Goal: Information Seeking & Learning: Learn about a topic

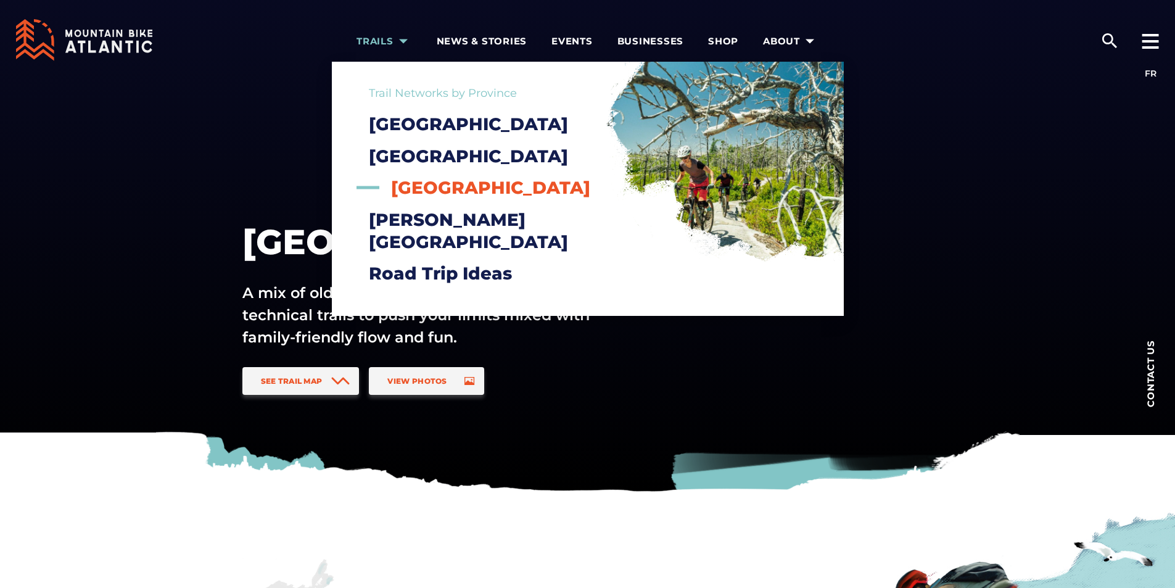
click at [439, 198] on span "[GEOGRAPHIC_DATA]" at bounding box center [490, 187] width 199 height 21
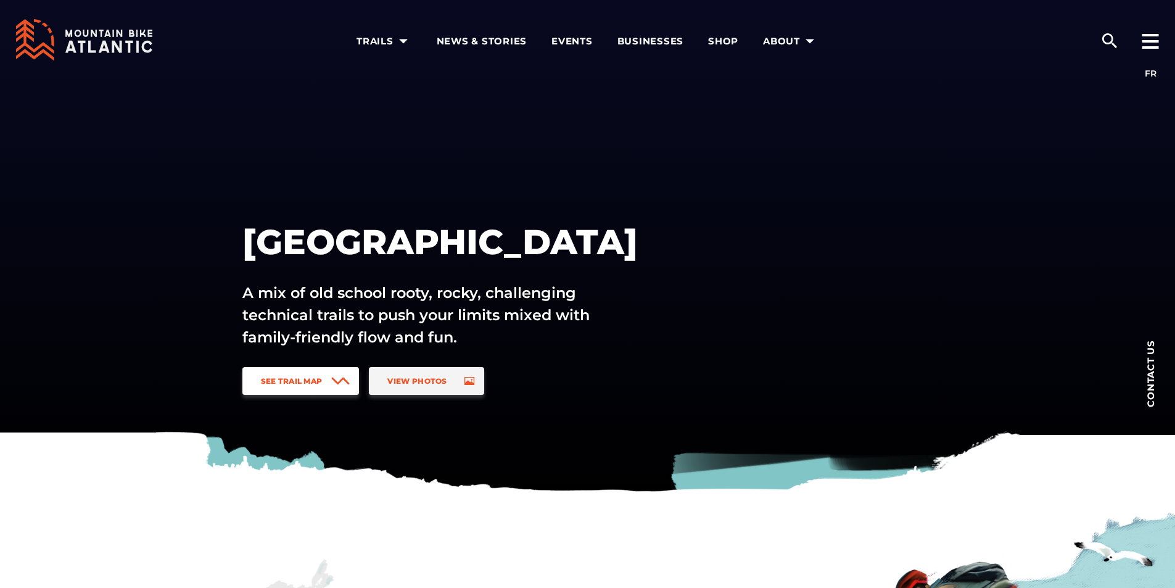
click at [343, 384] on icon at bounding box center [340, 381] width 18 height 8
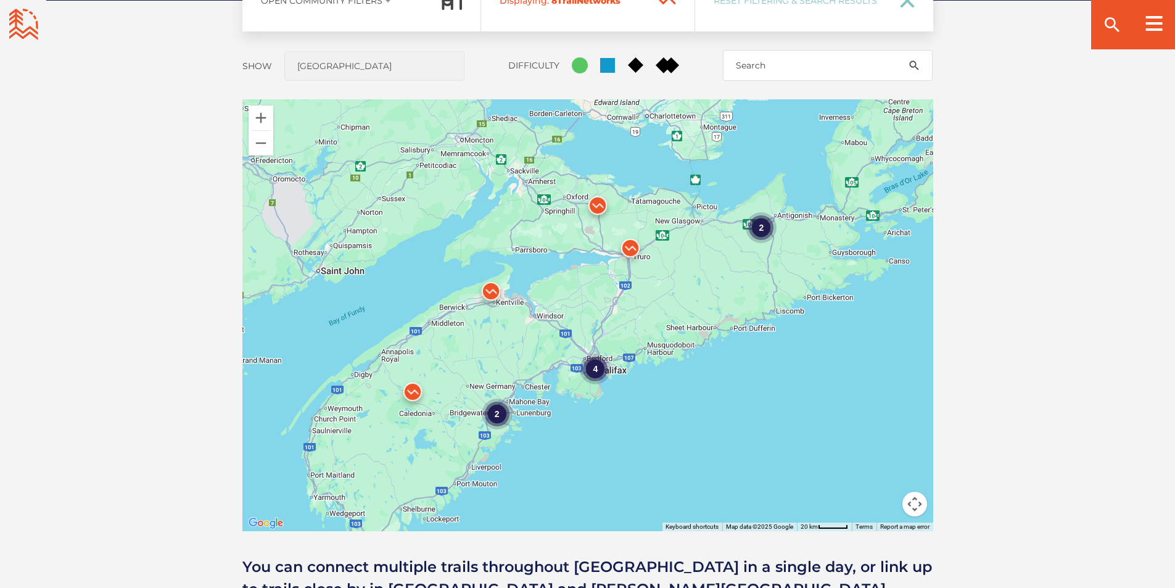
scroll to position [1036, 0]
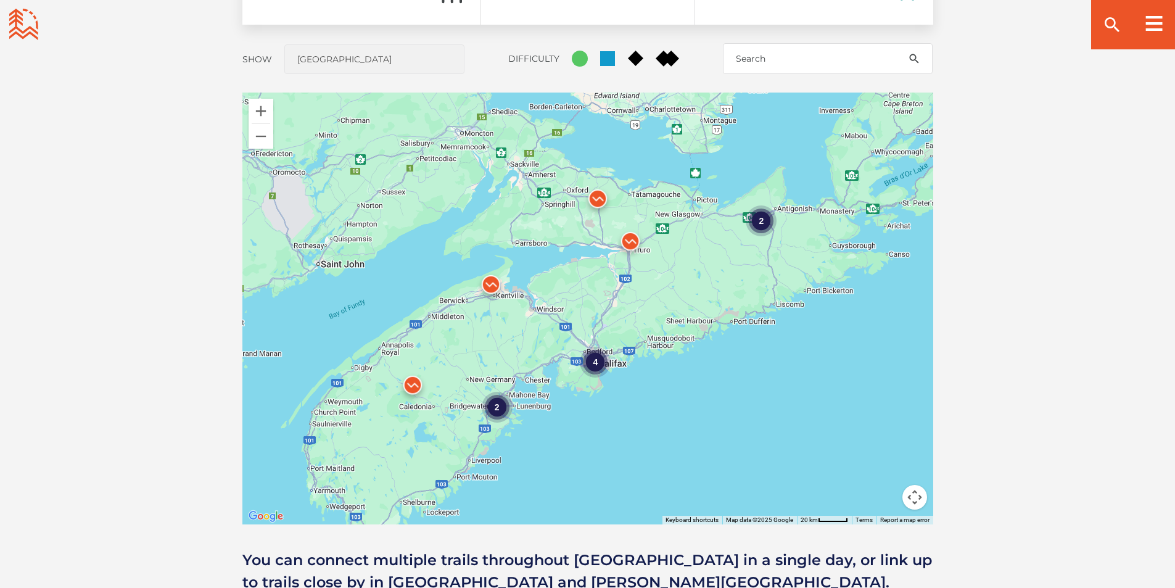
click at [498, 404] on div "2" at bounding box center [496, 407] width 31 height 31
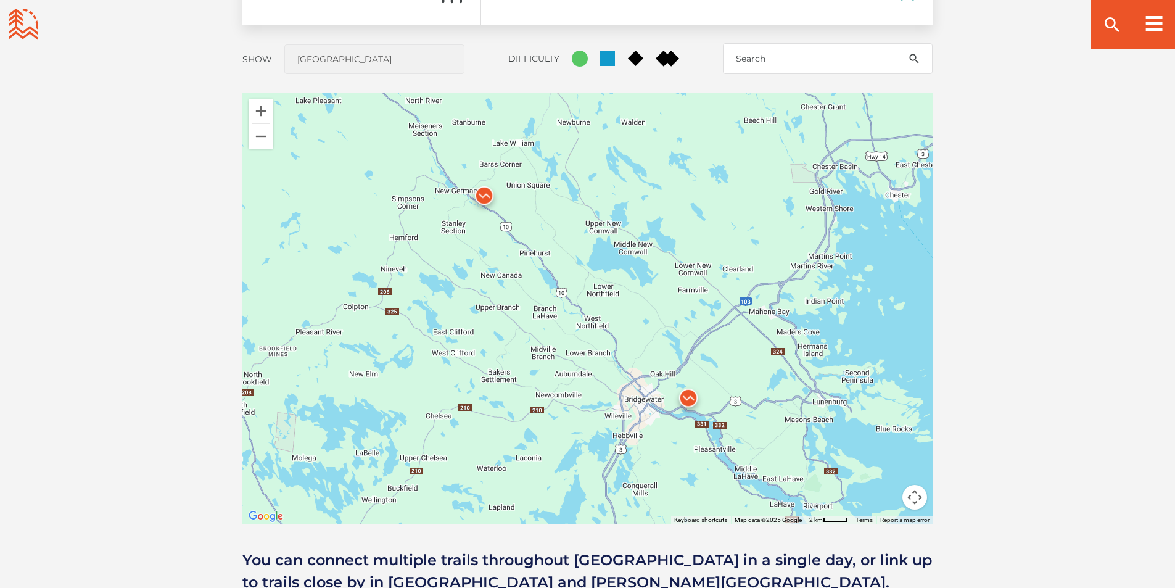
click at [691, 397] on img at bounding box center [688, 400] width 37 height 37
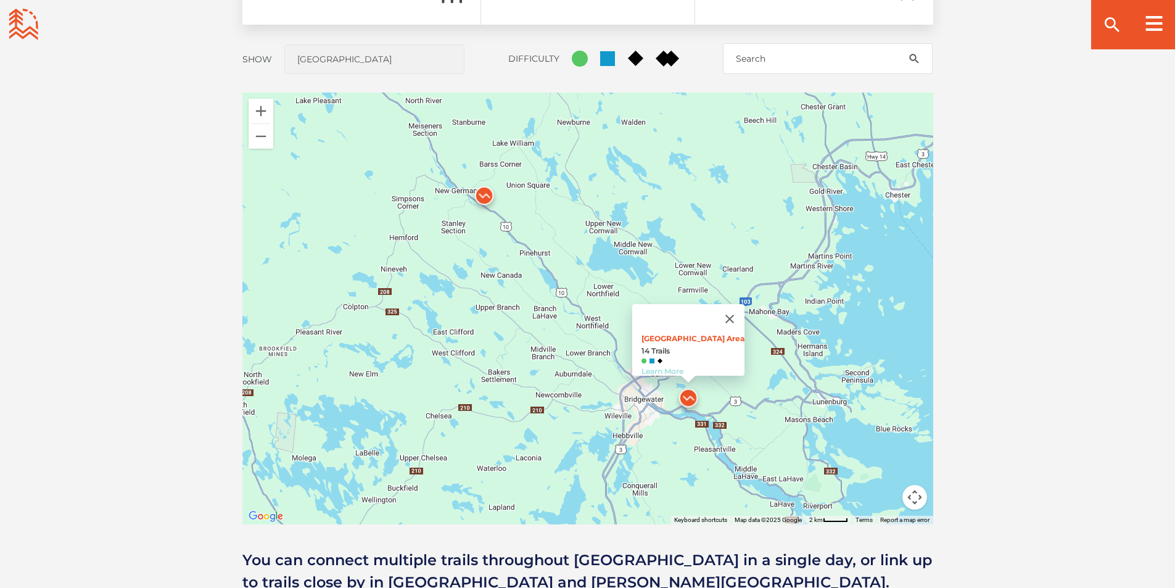
click at [658, 366] on link "Learn More" at bounding box center [662, 370] width 42 height 9
click at [482, 192] on img at bounding box center [484, 198] width 37 height 37
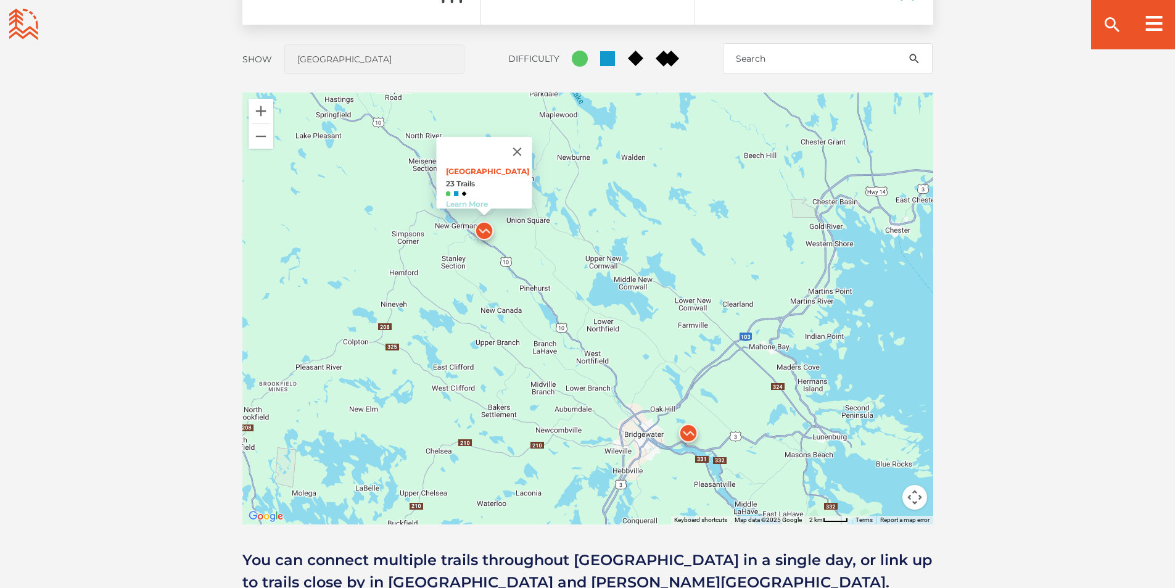
click at [468, 199] on link "Learn More" at bounding box center [466, 203] width 42 height 9
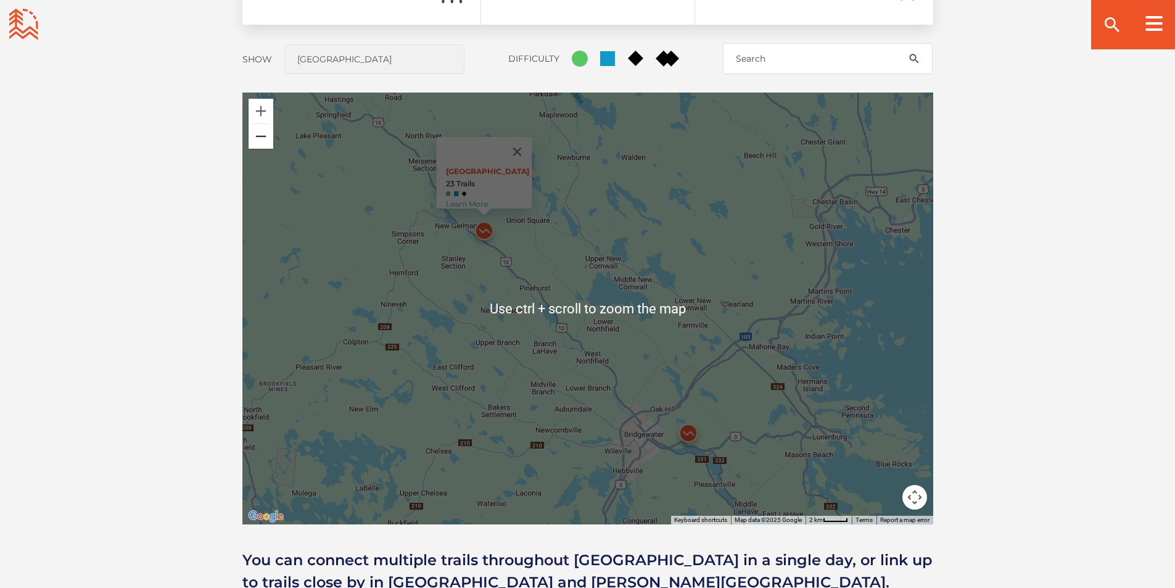
click at [253, 139] on button "Zoom out" at bounding box center [261, 136] width 25 height 25
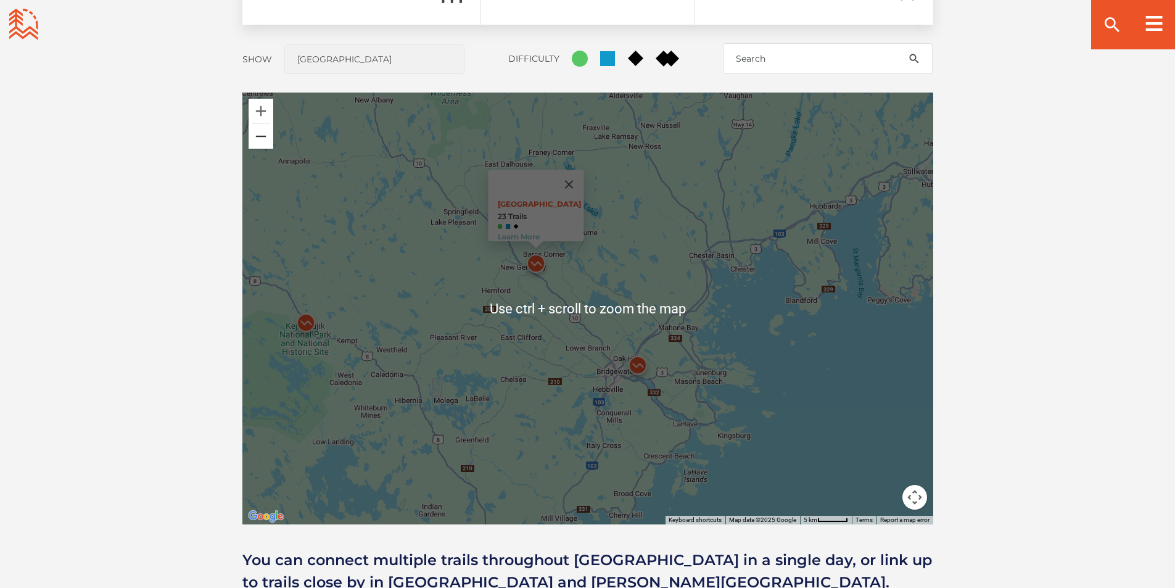
click at [253, 139] on button "Zoom out" at bounding box center [261, 136] width 25 height 25
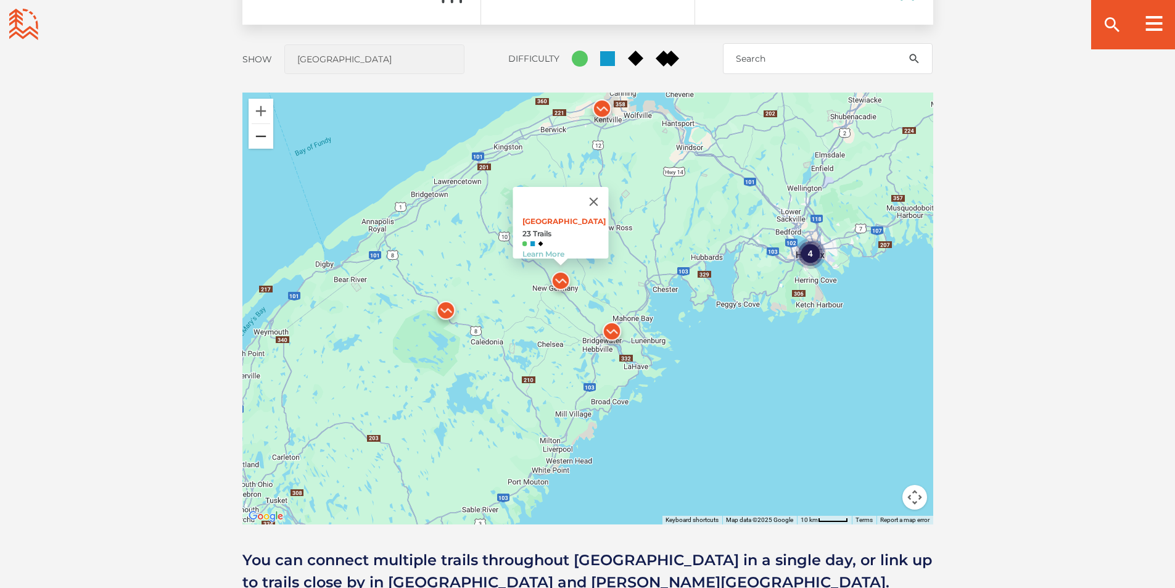
click at [256, 139] on button "Zoom out" at bounding box center [261, 136] width 25 height 25
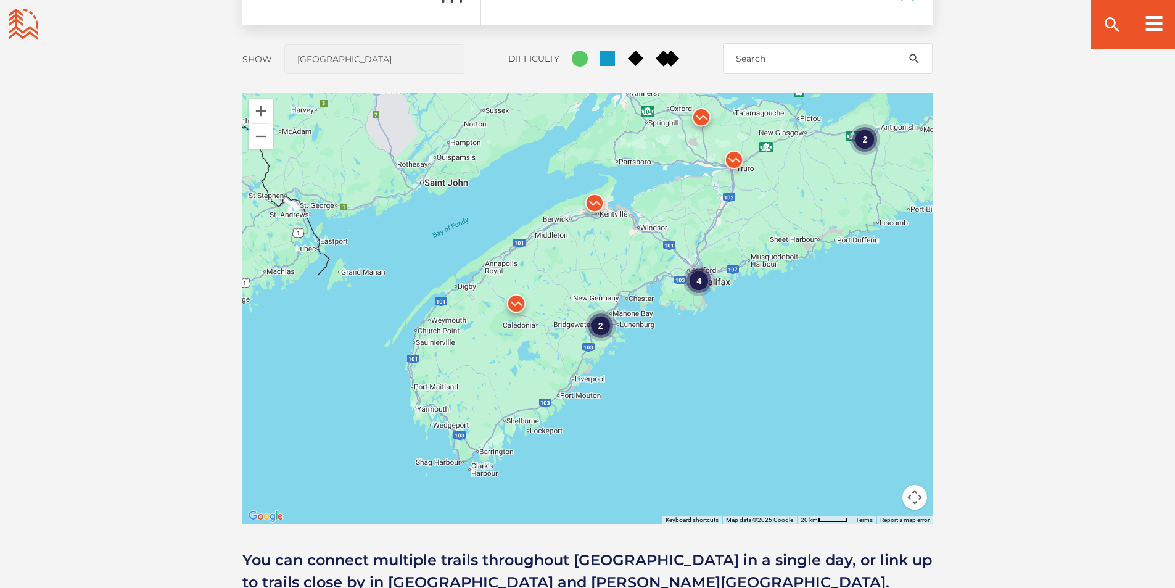
click at [590, 200] on img at bounding box center [594, 205] width 37 height 37
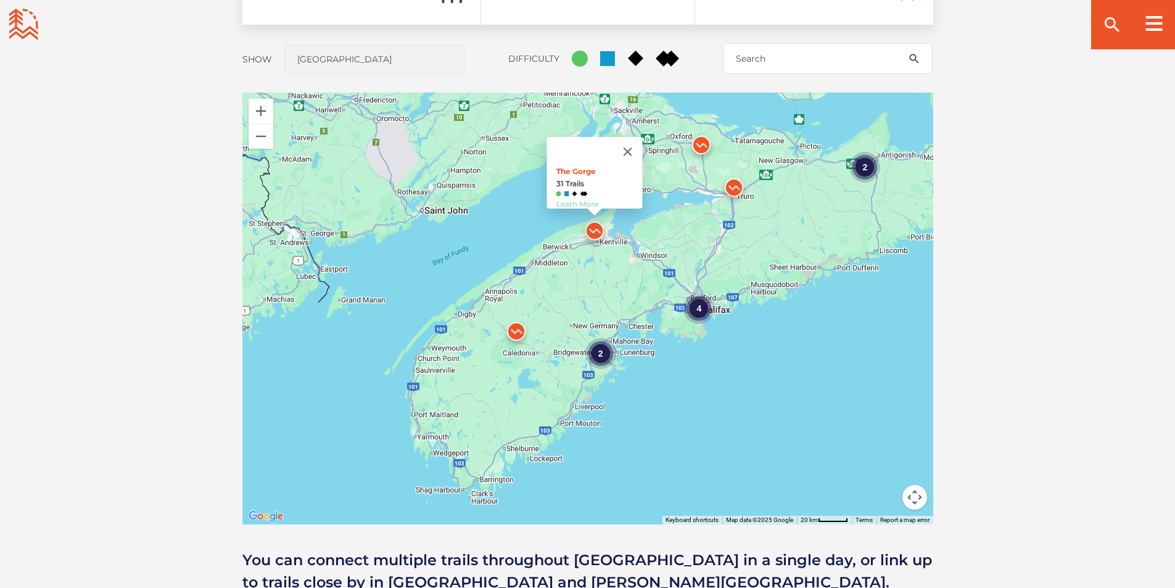
click at [578, 199] on link "Learn More" at bounding box center [577, 203] width 42 height 9
click at [878, 170] on div "2" at bounding box center [864, 167] width 31 height 31
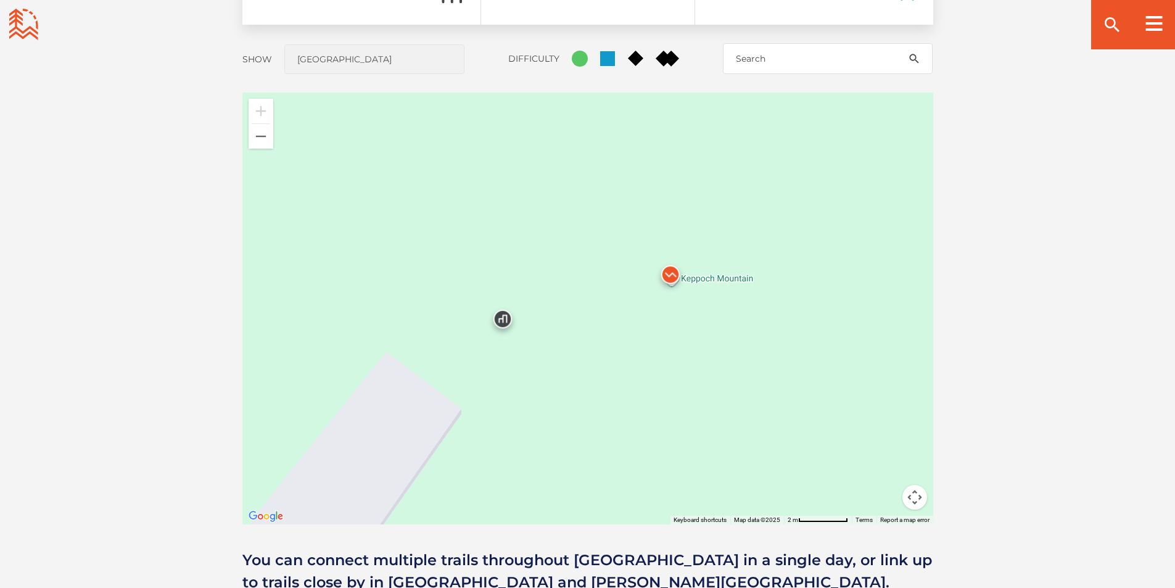
click at [667, 271] on img at bounding box center [670, 277] width 37 height 37
click at [654, 243] on link "Learn More" at bounding box center [652, 247] width 42 height 9
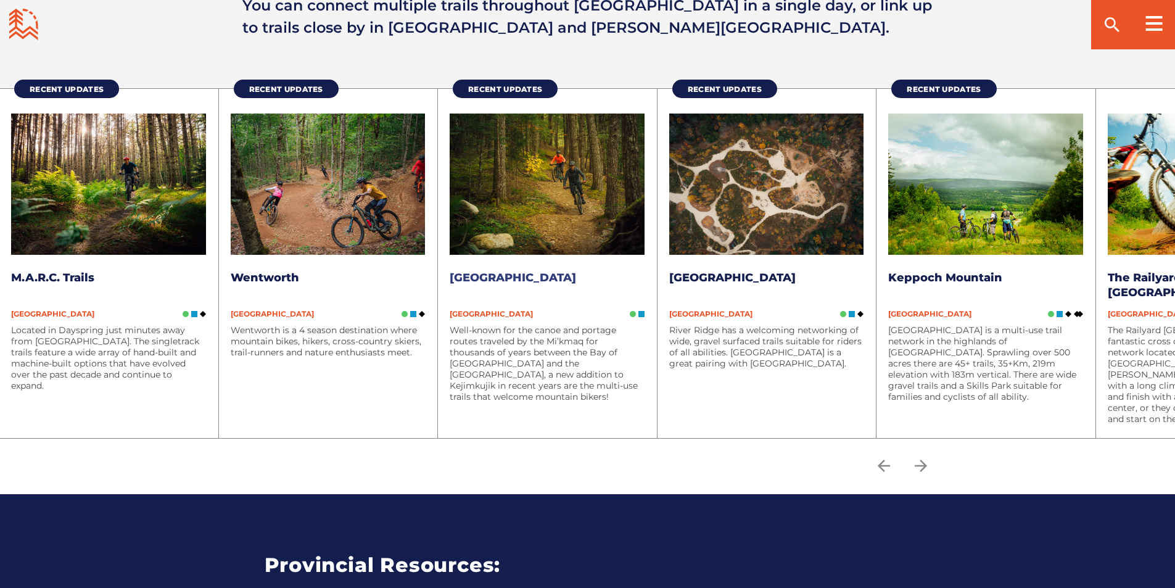
scroll to position [1591, 0]
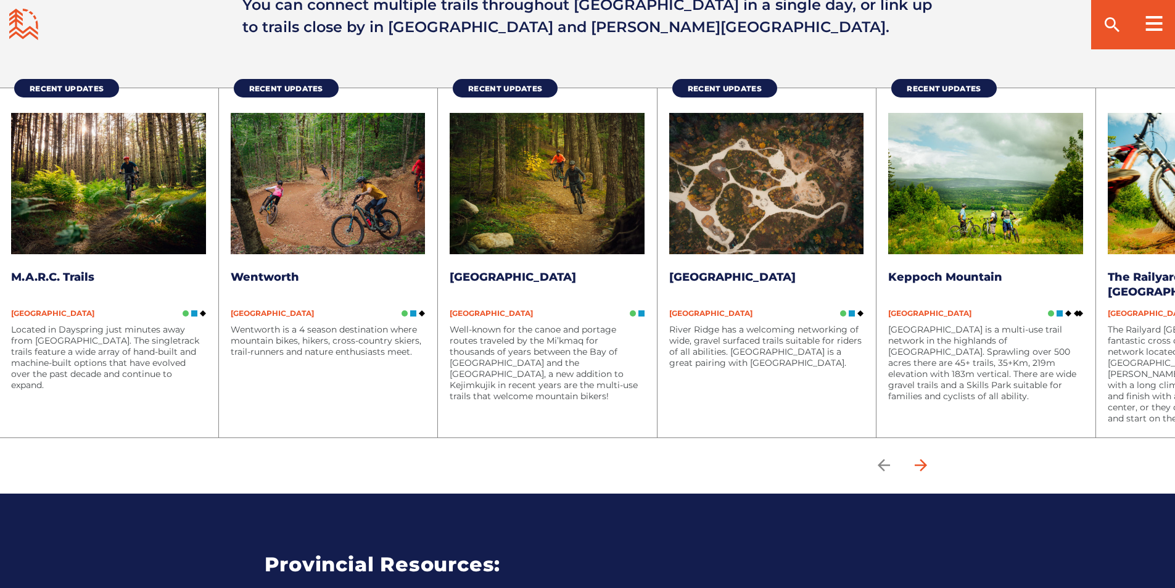
click at [921, 463] on icon "arrow forward" at bounding box center [920, 465] width 18 height 18
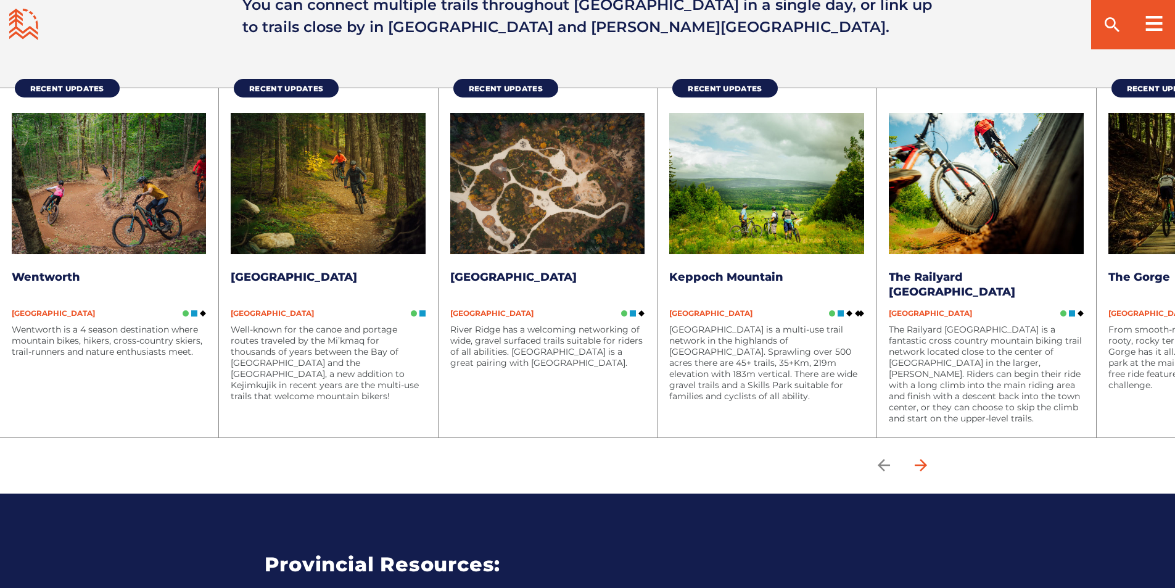
click at [921, 463] on icon "arrow forward" at bounding box center [920, 465] width 18 height 18
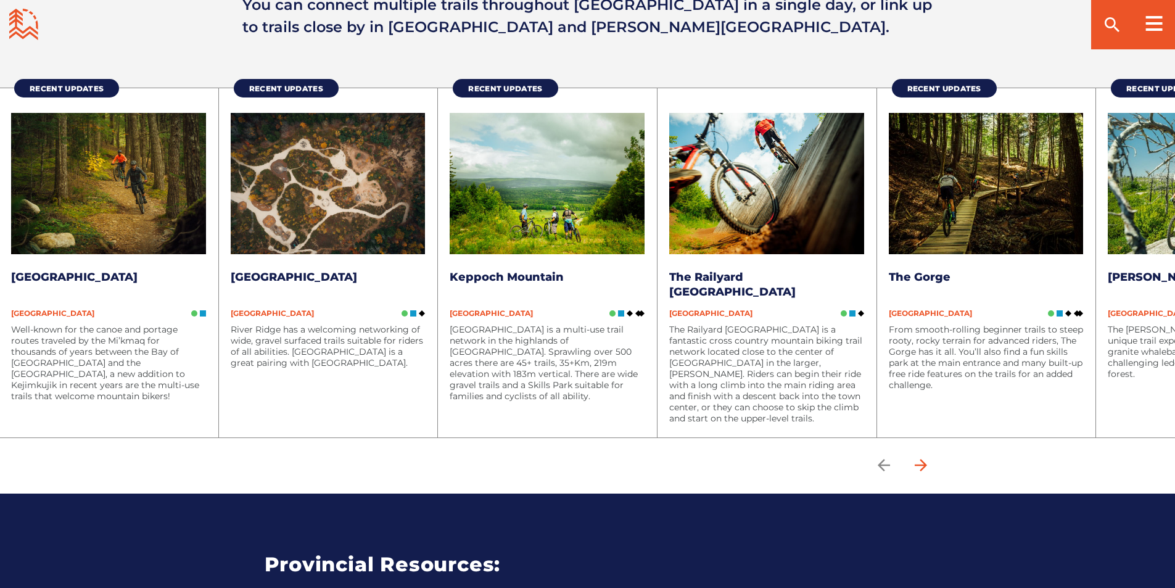
click at [923, 461] on icon "arrow forward" at bounding box center [920, 465] width 18 height 18
click at [930, 463] on icon "arrow forward" at bounding box center [920, 465] width 18 height 18
click at [926, 465] on icon "arrow forward" at bounding box center [920, 465] width 12 height 12
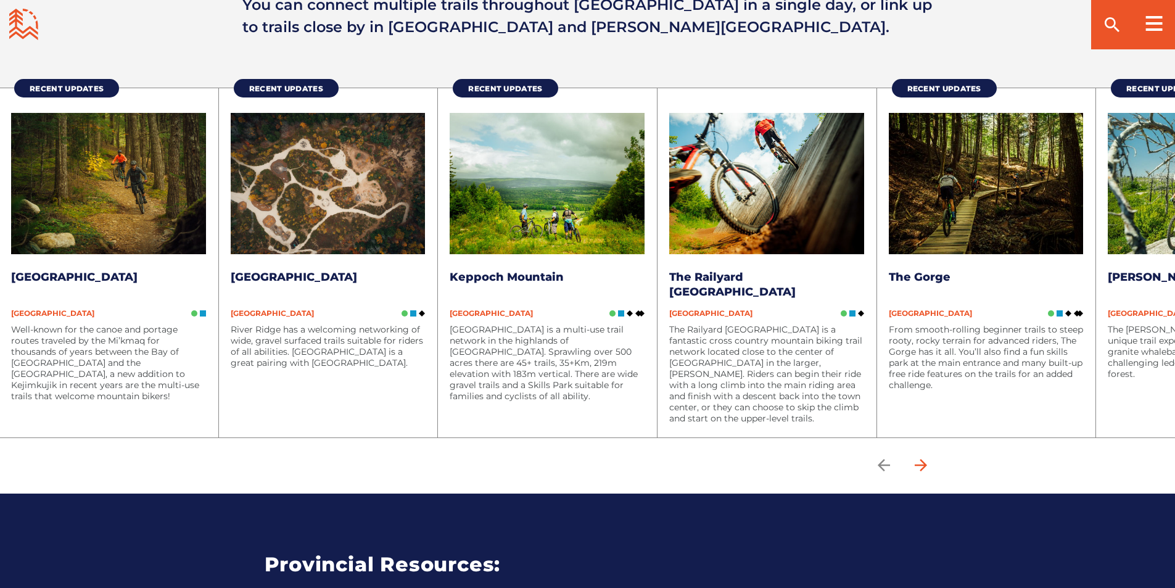
click at [926, 465] on icon "arrow forward" at bounding box center [920, 465] width 12 height 12
click at [129, 277] on link "[GEOGRAPHIC_DATA]" at bounding box center [74, 277] width 126 height 14
click at [1149, 271] on link "McIntosh Run" at bounding box center [1171, 277] width 126 height 14
click at [1145, 312] on span "[GEOGRAPHIC_DATA]" at bounding box center [1149, 312] width 83 height 9
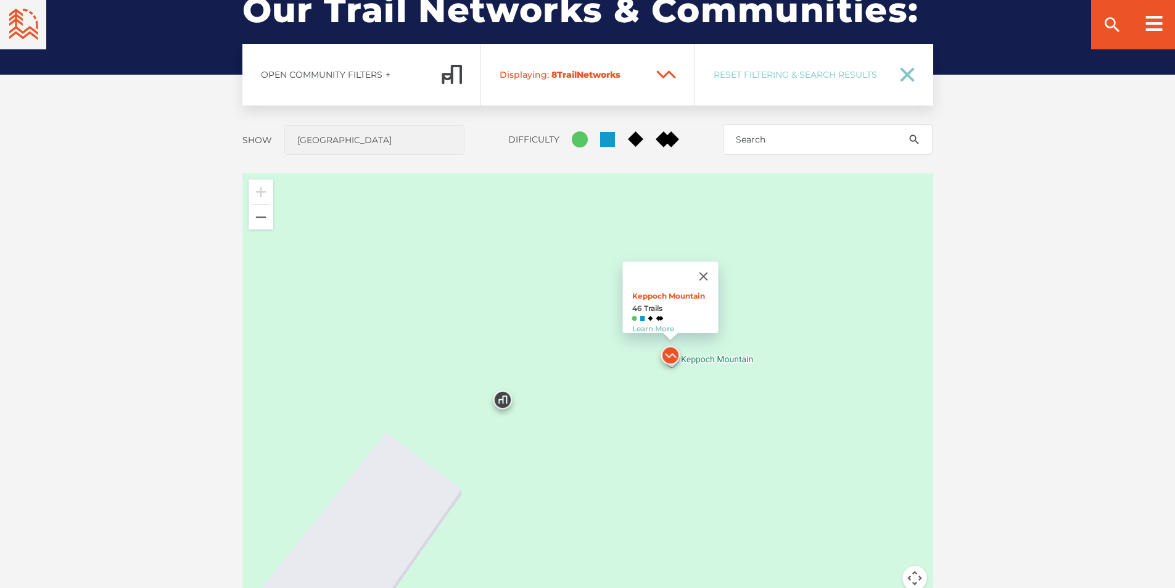
scroll to position [974, 0]
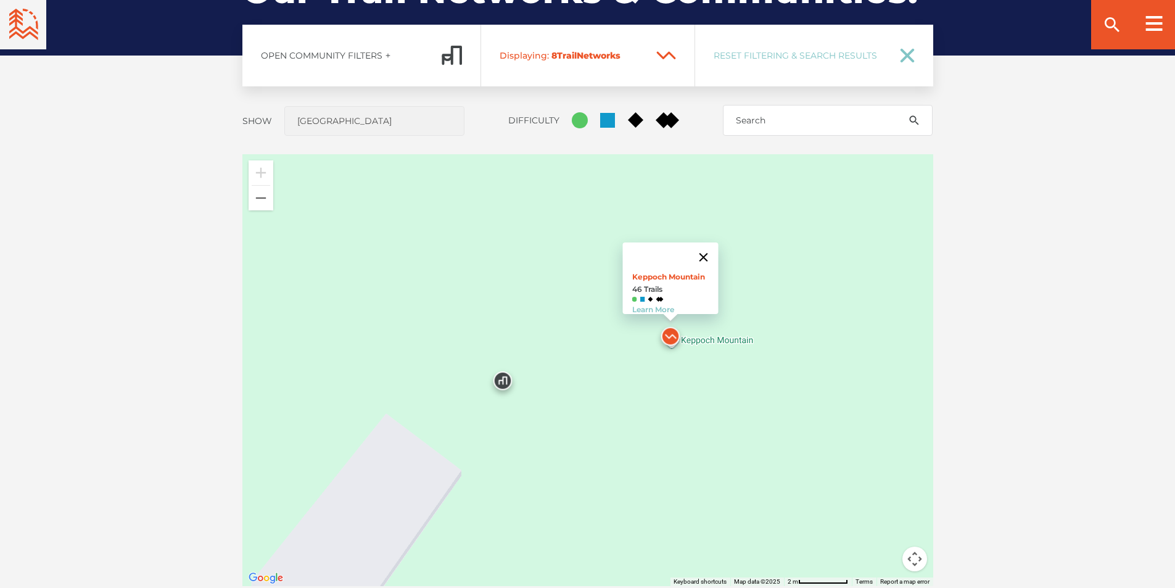
click at [713, 252] on button "Close" at bounding box center [703, 257] width 30 height 30
click at [261, 202] on button "Zoom out" at bounding box center [261, 198] width 25 height 25
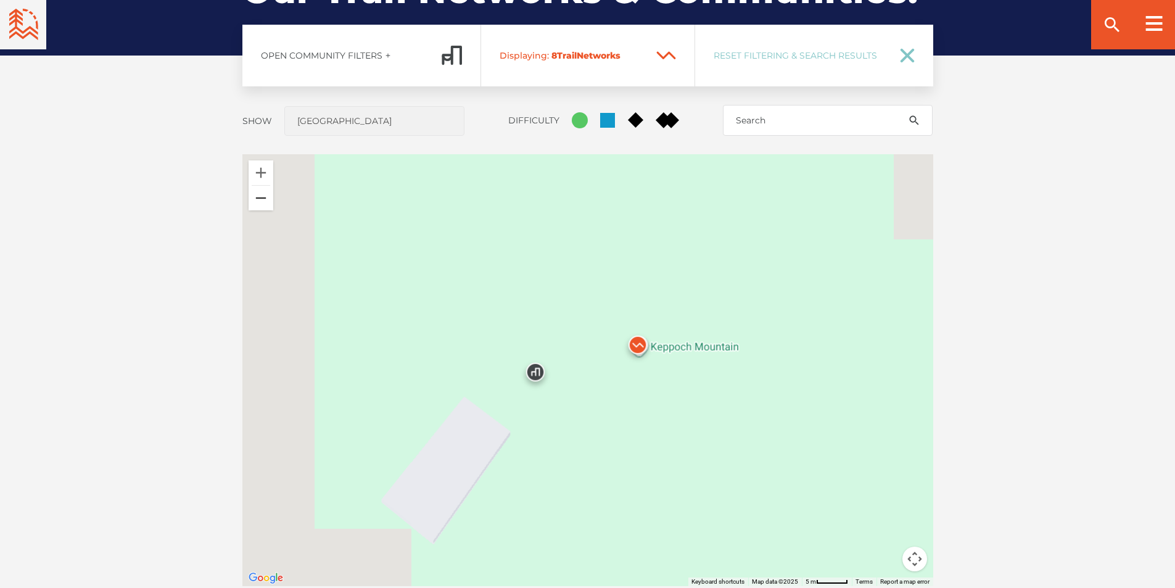
click at [261, 202] on button "Zoom out" at bounding box center [261, 198] width 25 height 25
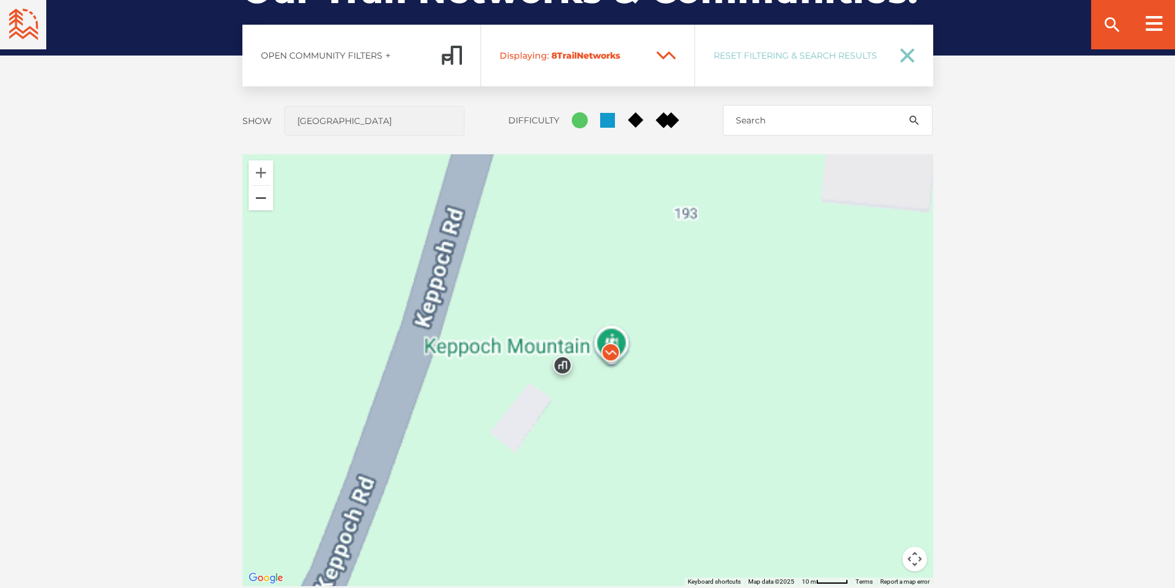
click at [261, 202] on button "Zoom out" at bounding box center [261, 198] width 25 height 25
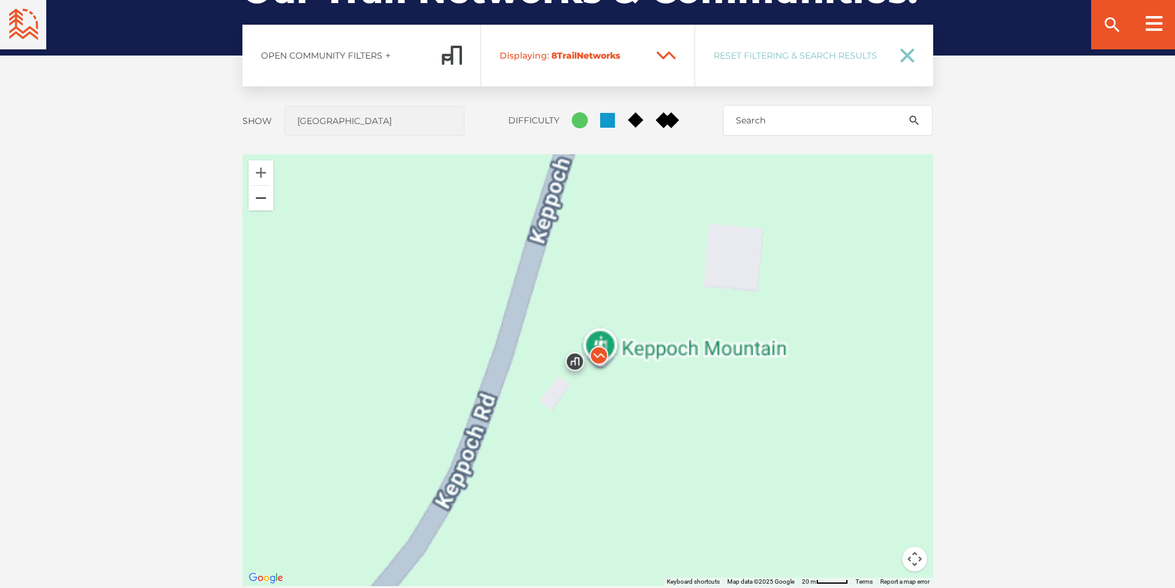
click at [261, 202] on button "Zoom out" at bounding box center [261, 198] width 25 height 25
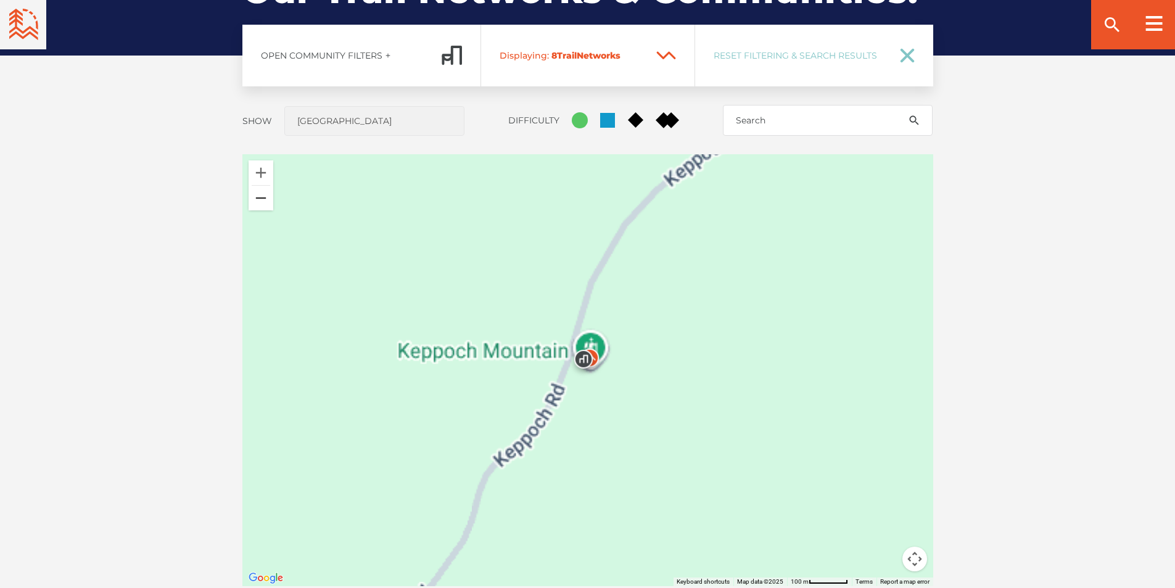
click at [261, 202] on button "Zoom out" at bounding box center [261, 198] width 25 height 25
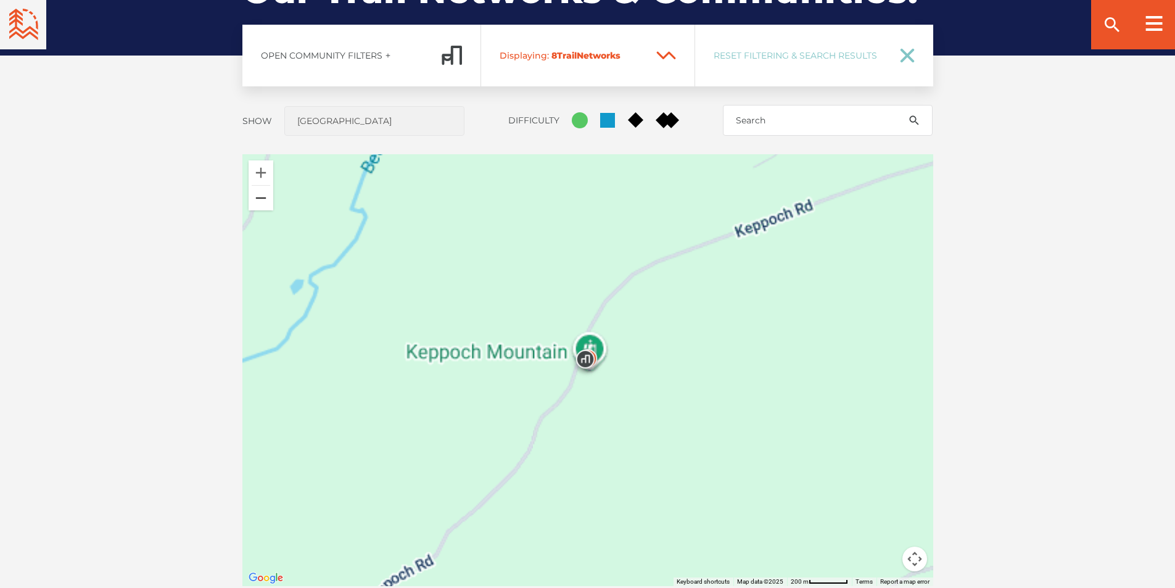
click at [261, 202] on button "Zoom out" at bounding box center [261, 198] width 25 height 25
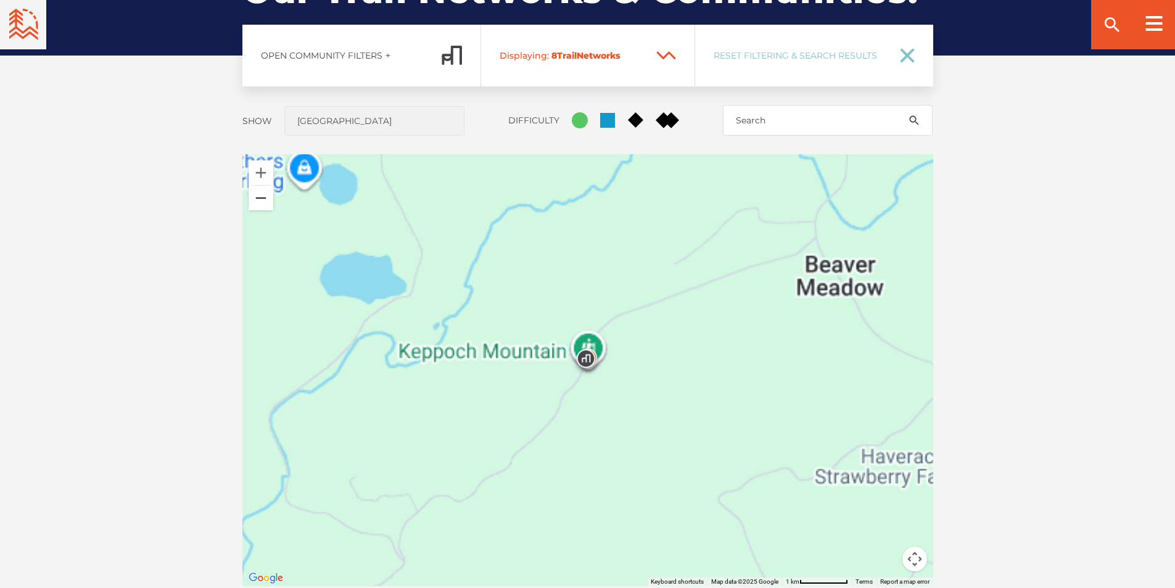
click at [261, 202] on button "Zoom out" at bounding box center [261, 198] width 25 height 25
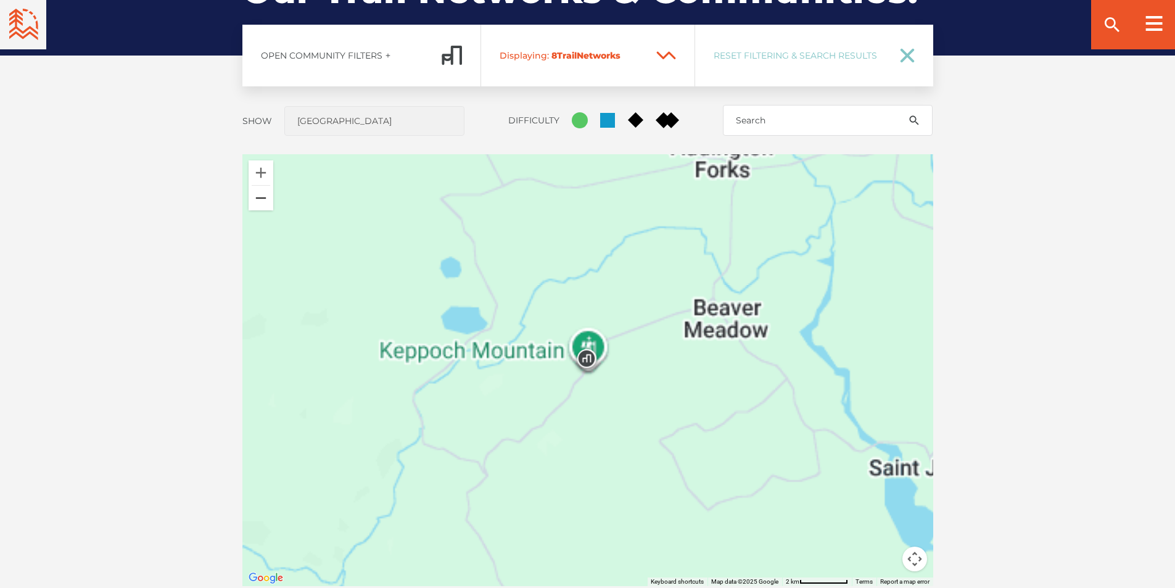
click at [261, 202] on button "Zoom out" at bounding box center [261, 198] width 25 height 25
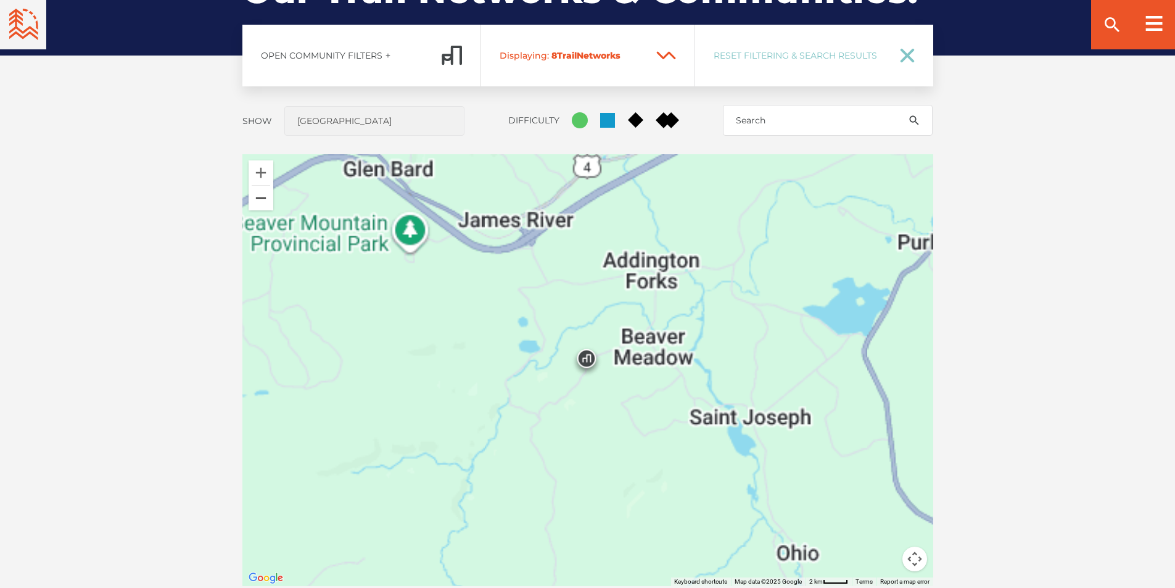
click at [261, 202] on button "Zoom out" at bounding box center [261, 198] width 25 height 25
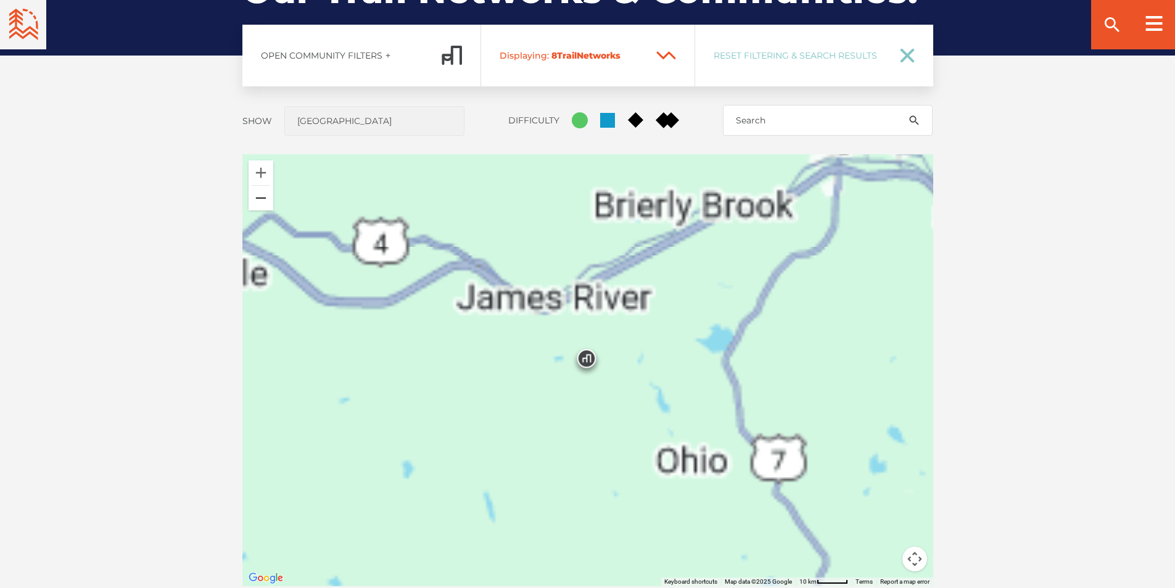
click at [261, 202] on button "Zoom out" at bounding box center [261, 198] width 25 height 25
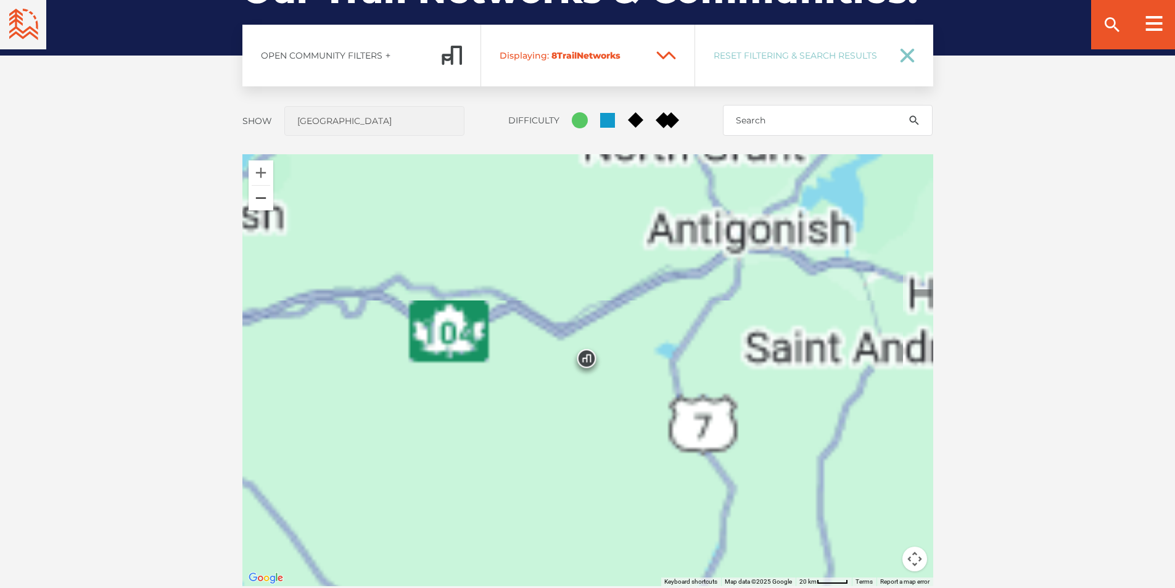
click at [261, 202] on button "Zoom out" at bounding box center [261, 198] width 25 height 25
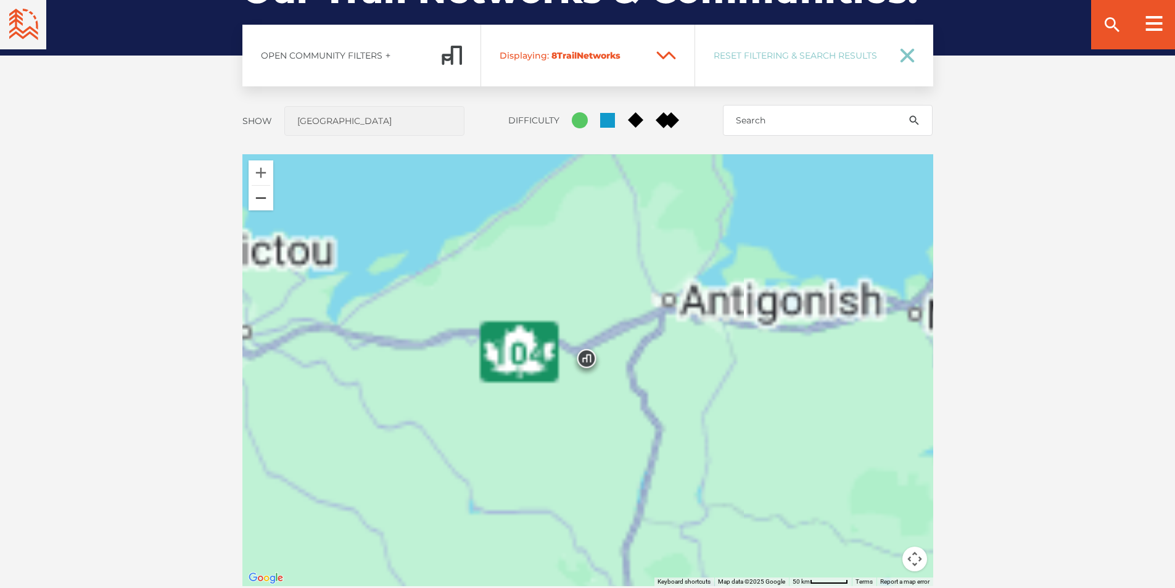
click at [261, 202] on button "Zoom out" at bounding box center [261, 198] width 25 height 25
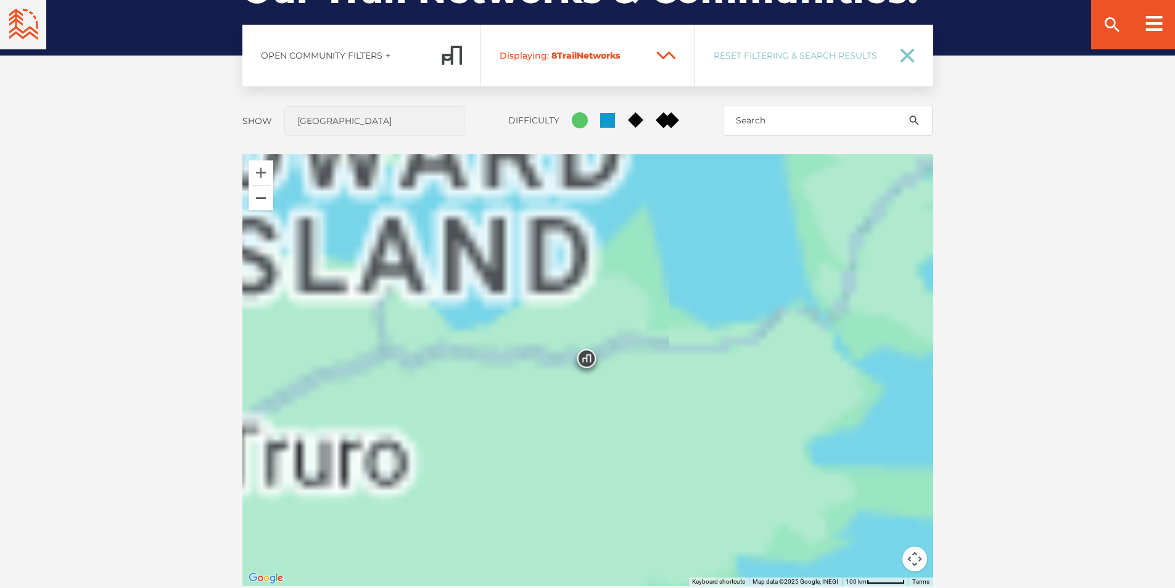
click at [261, 202] on button "Zoom out" at bounding box center [261, 198] width 25 height 25
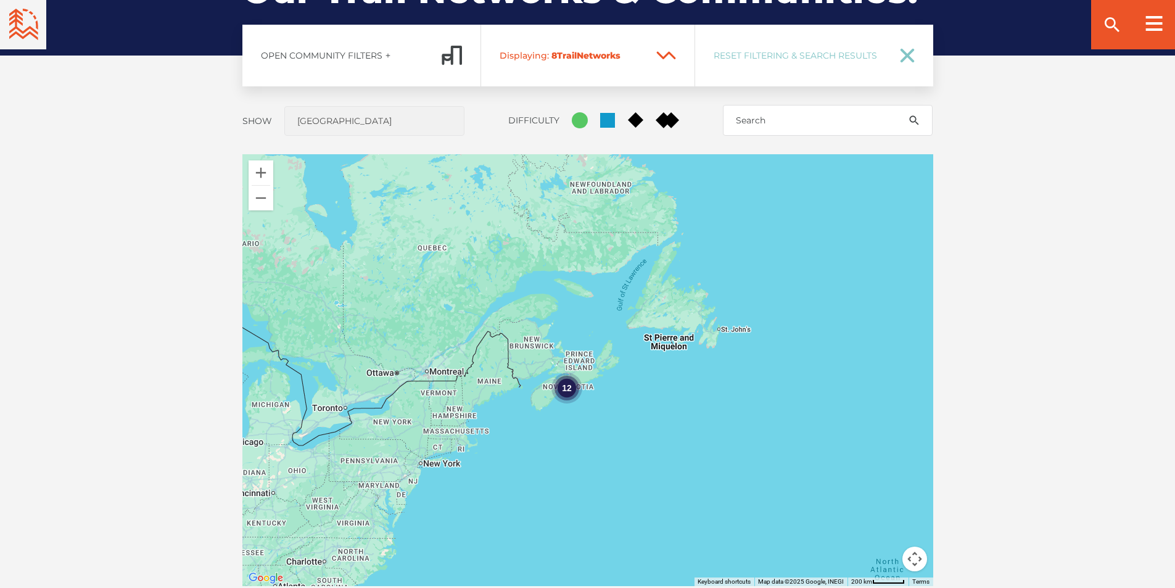
click at [568, 393] on div "12" at bounding box center [566, 387] width 31 height 31
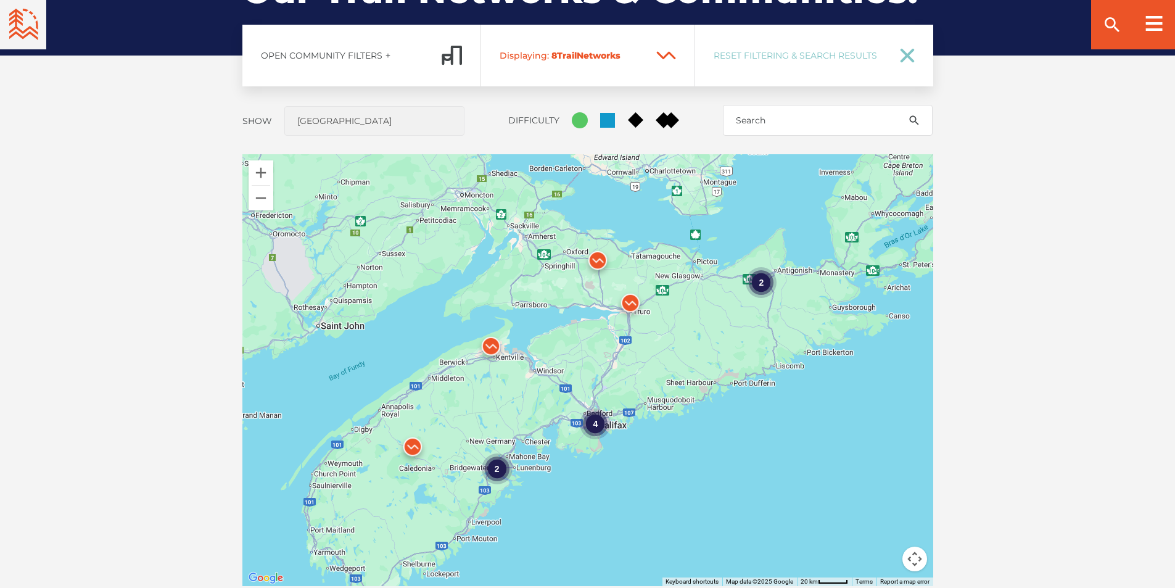
click at [595, 422] on div "4" at bounding box center [595, 423] width 31 height 31
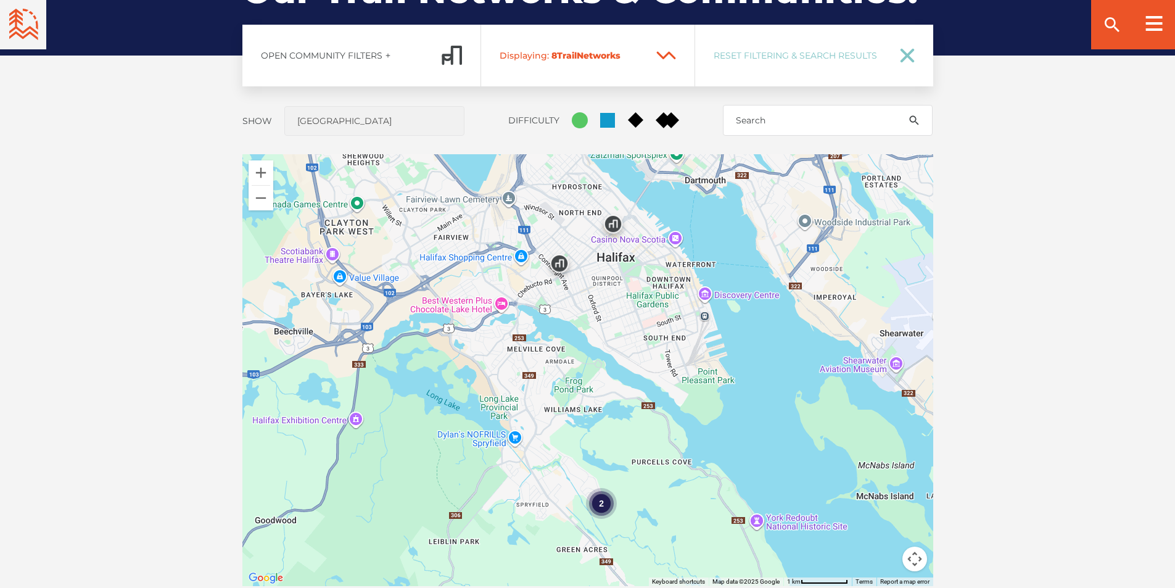
click at [601, 507] on div "2" at bounding box center [601, 503] width 31 height 31
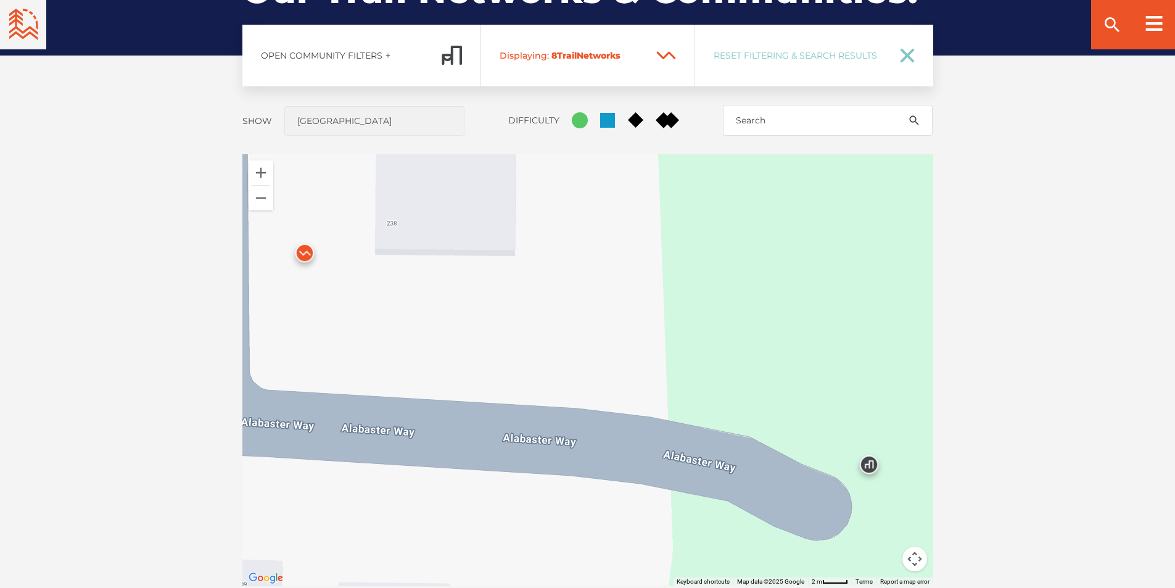
click at [302, 252] on img at bounding box center [304, 255] width 37 height 37
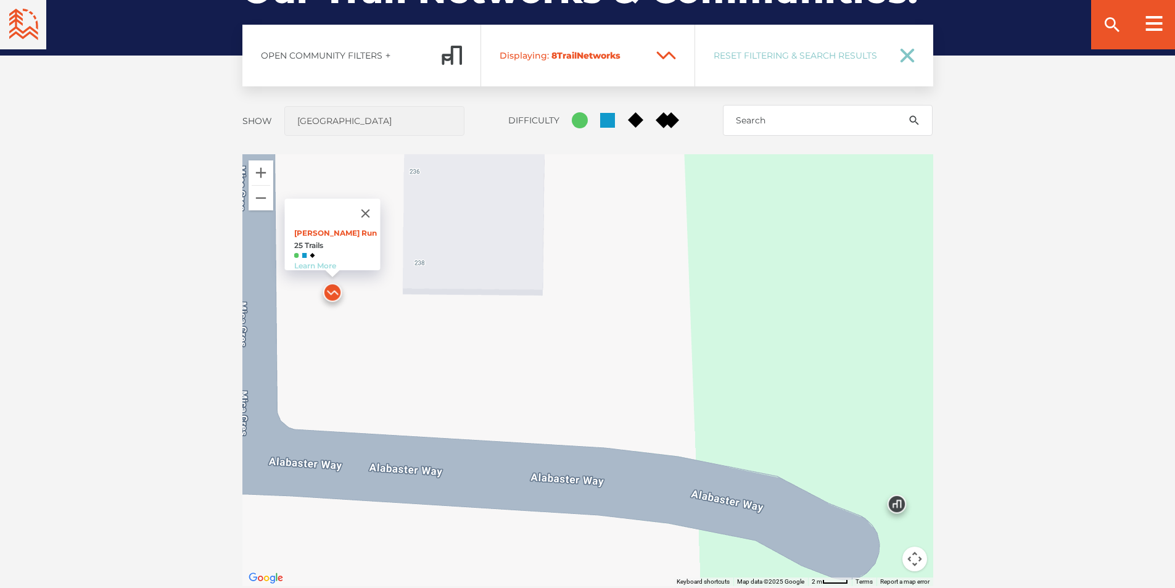
click at [320, 261] on link "Learn More" at bounding box center [315, 265] width 42 height 9
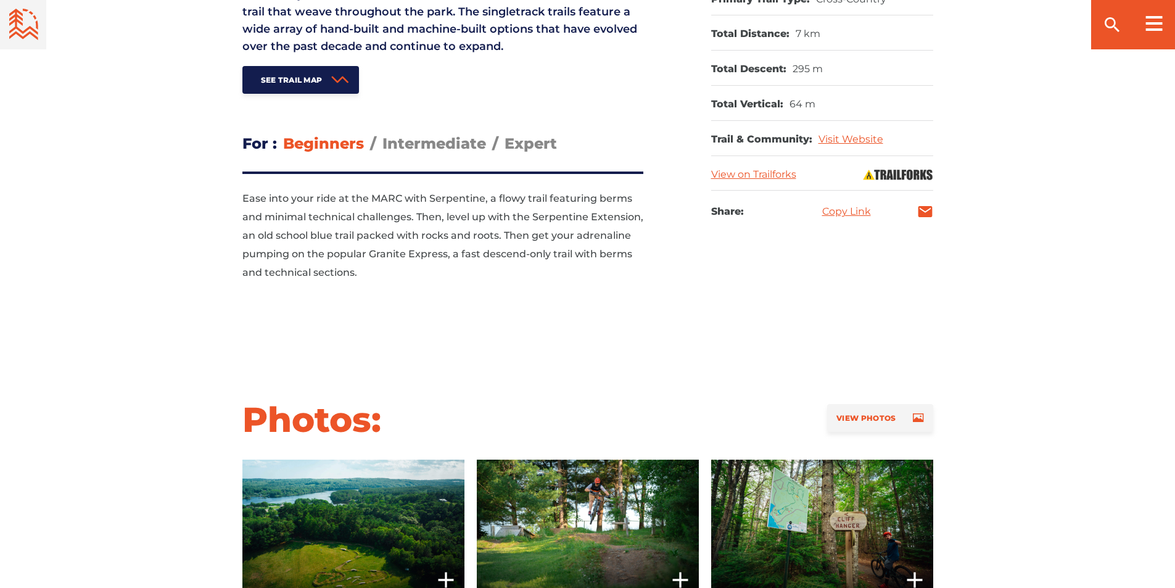
scroll to position [987, 0]
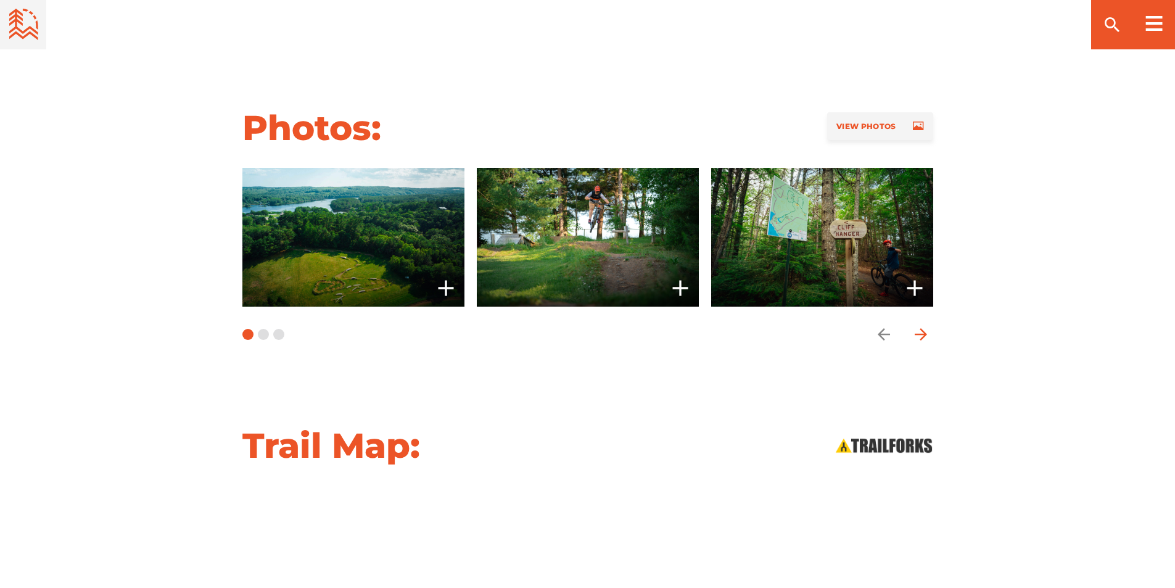
click at [924, 328] on icon "arrow forward" at bounding box center [920, 334] width 12 height 12
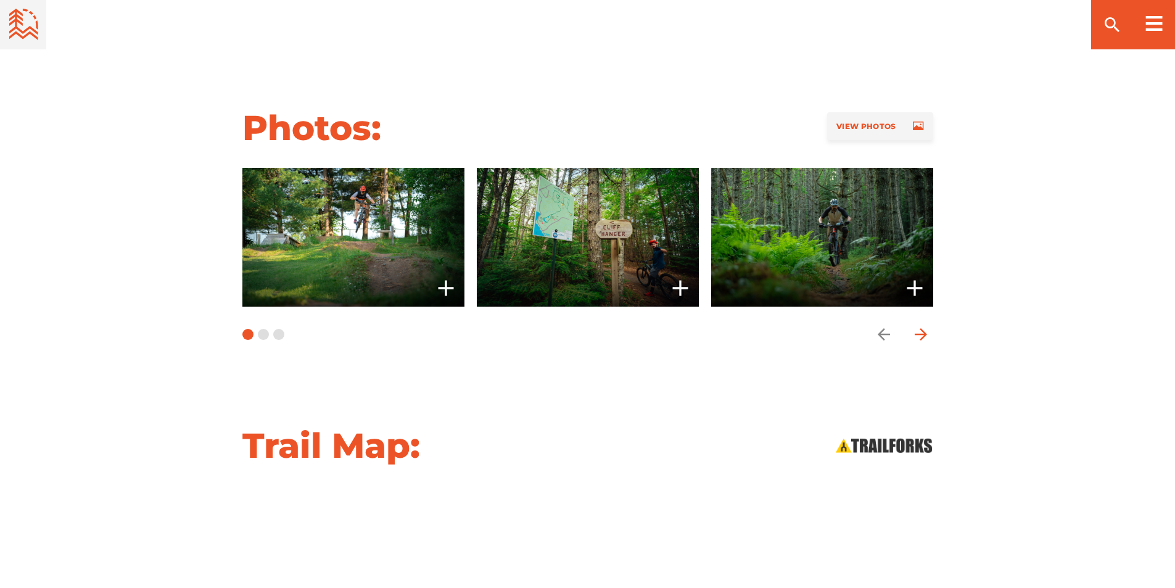
click at [924, 328] on icon "arrow forward" at bounding box center [920, 334] width 12 height 12
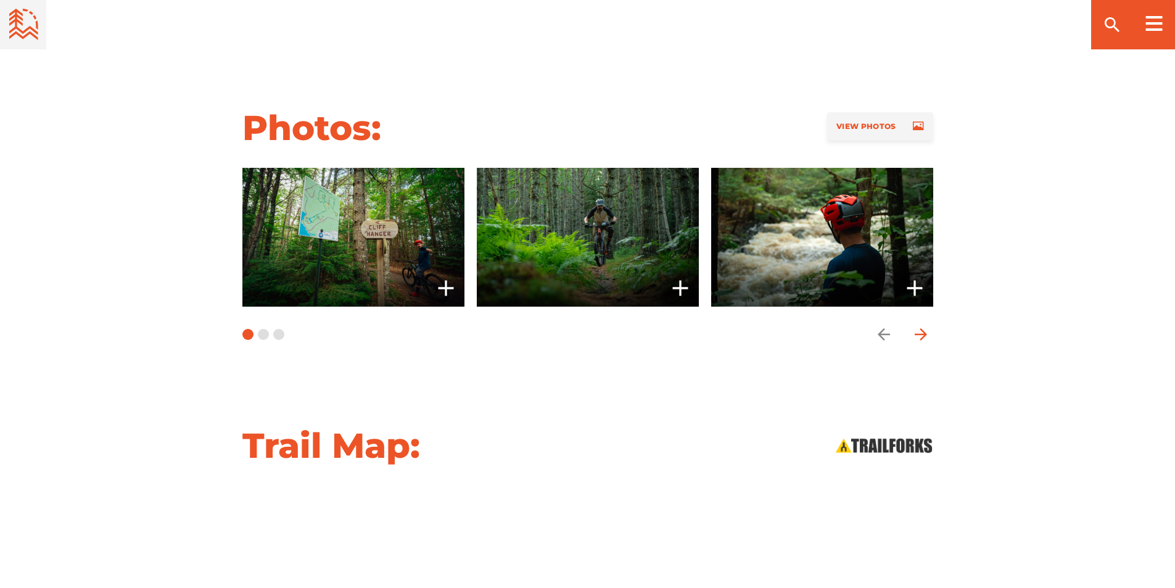
click at [924, 328] on icon "arrow forward" at bounding box center [920, 334] width 12 height 12
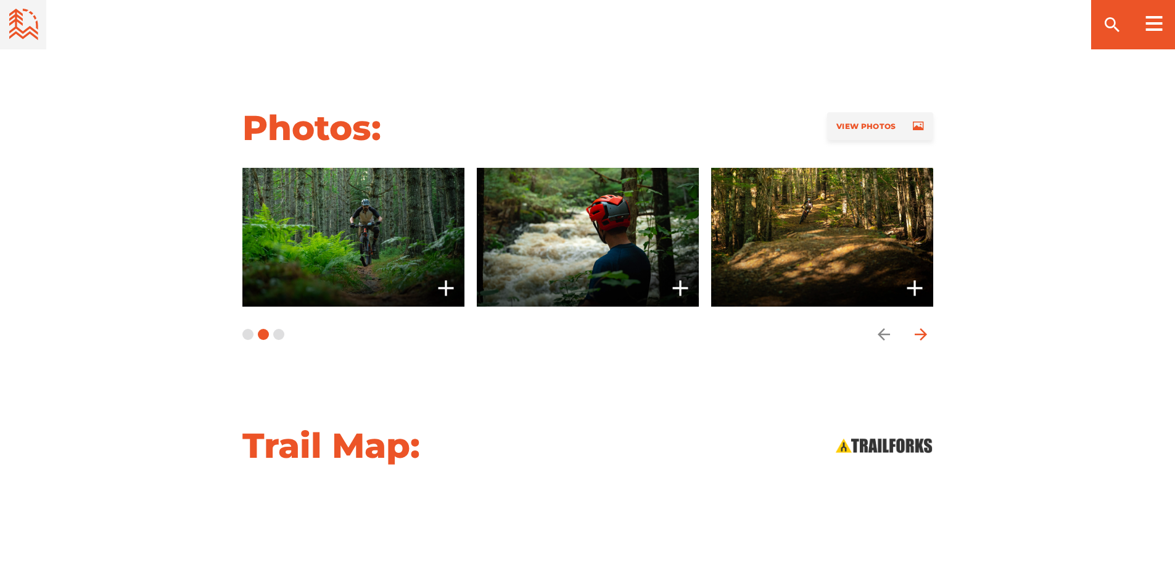
click at [924, 328] on icon "arrow forward" at bounding box center [920, 334] width 12 height 12
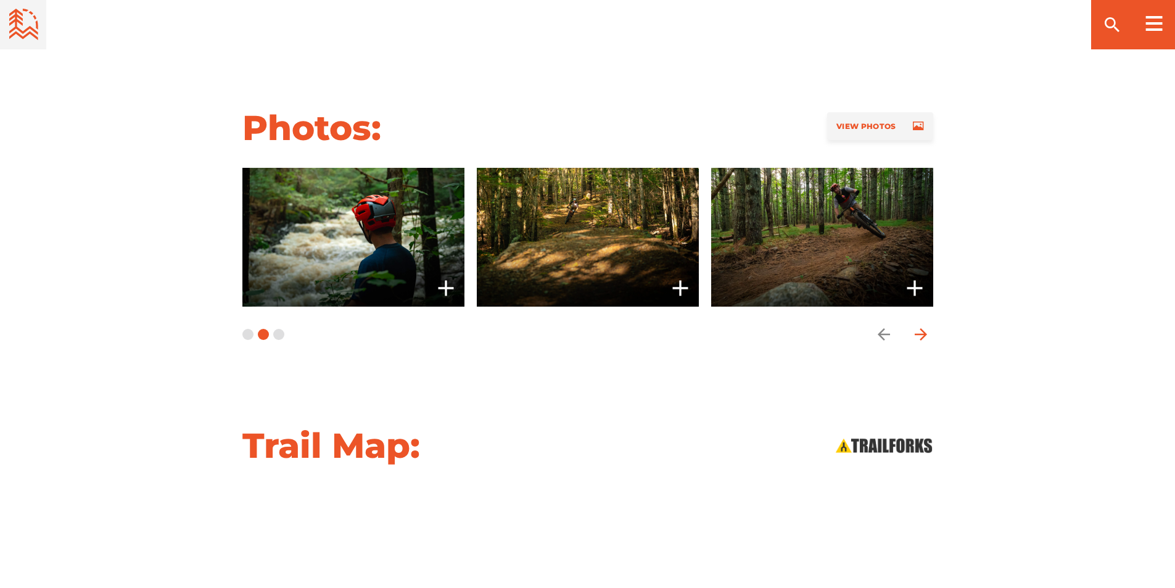
click at [924, 328] on icon "arrow forward" at bounding box center [920, 334] width 12 height 12
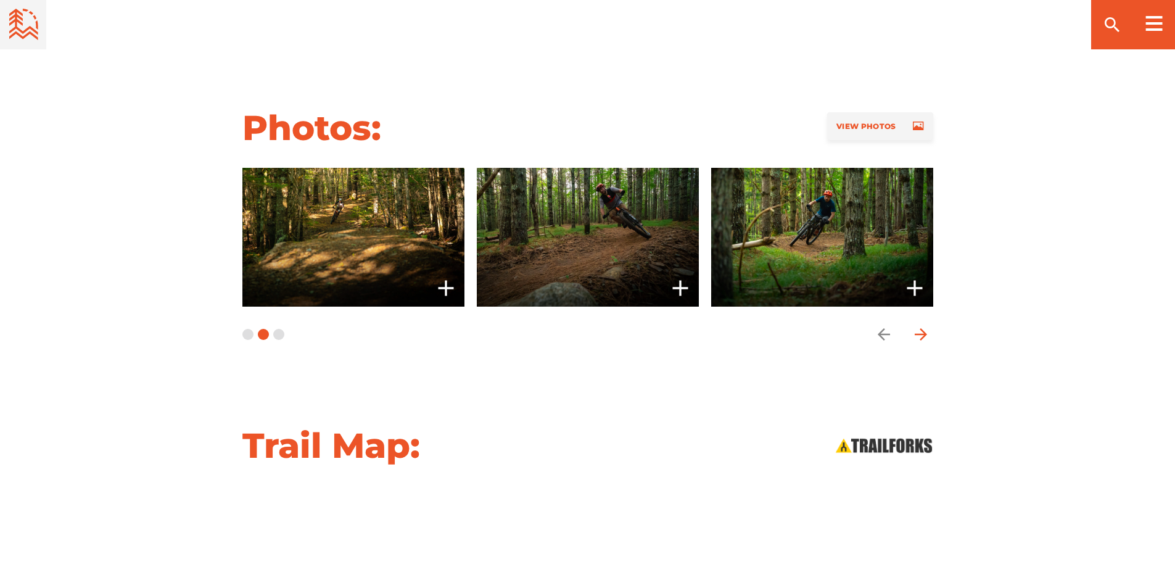
click at [924, 328] on icon "arrow forward" at bounding box center [920, 334] width 12 height 12
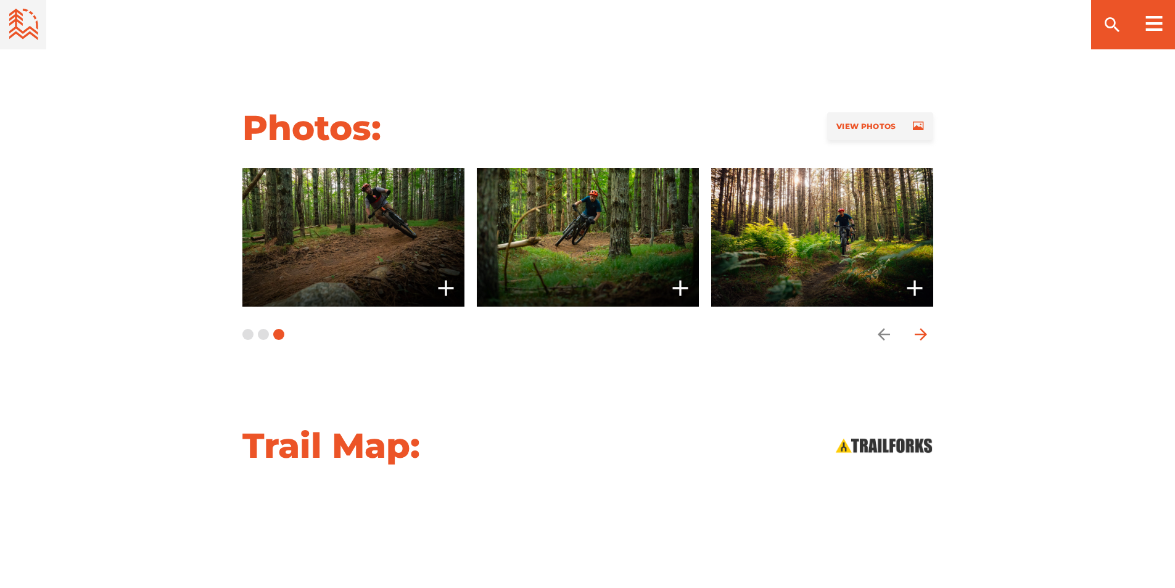
click at [924, 328] on icon "arrow forward" at bounding box center [920, 334] width 12 height 12
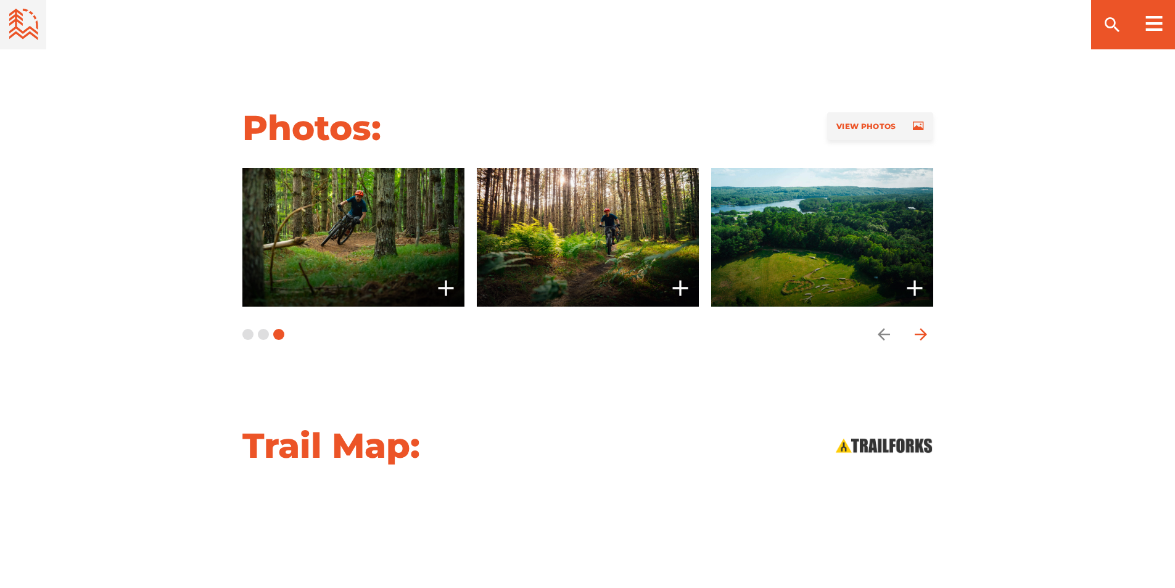
click at [924, 328] on icon "arrow forward" at bounding box center [920, 334] width 12 height 12
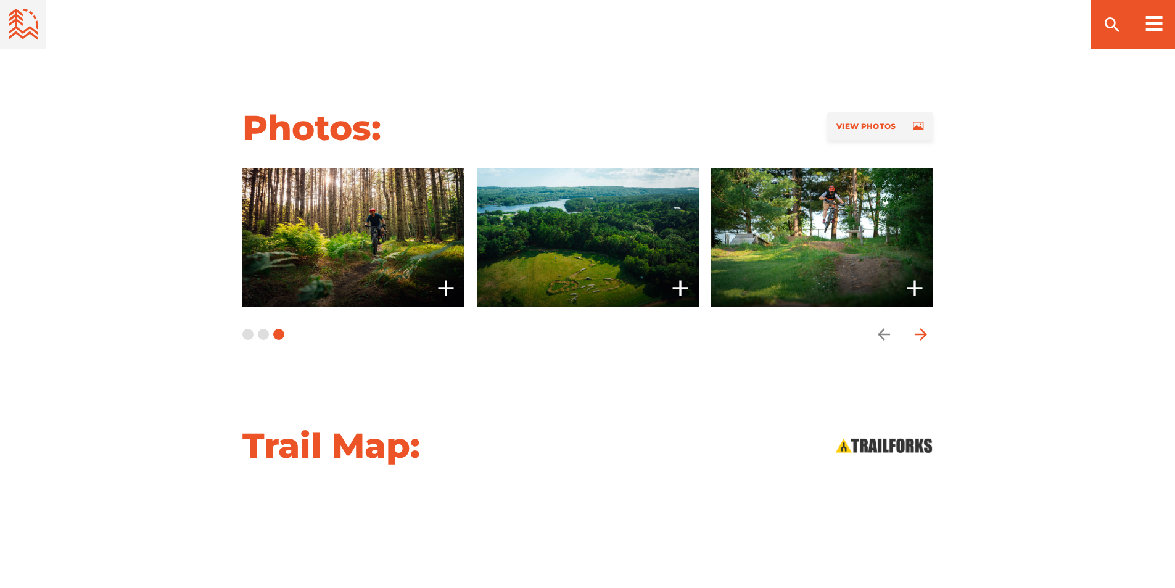
click at [924, 328] on icon "arrow forward" at bounding box center [920, 334] width 12 height 12
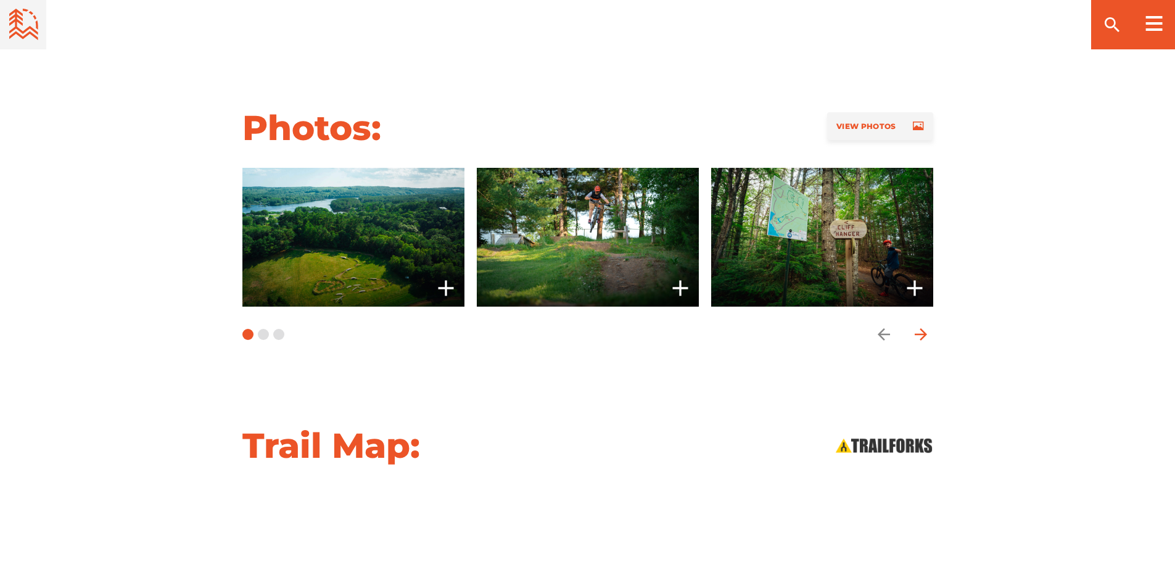
click at [924, 328] on icon "arrow forward" at bounding box center [920, 334] width 12 height 12
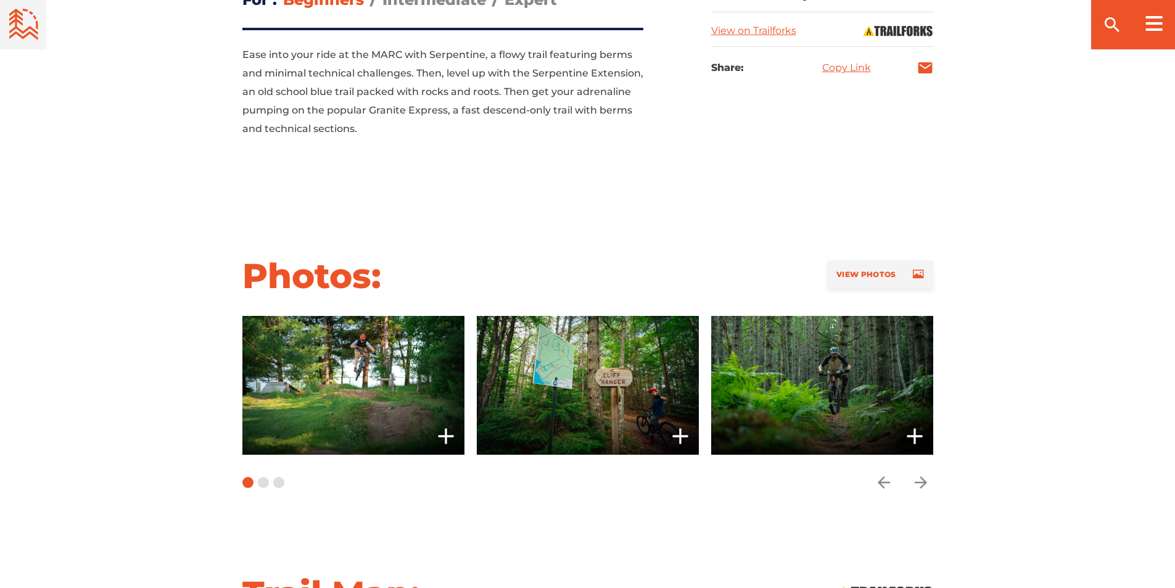
scroll to position [678, 0]
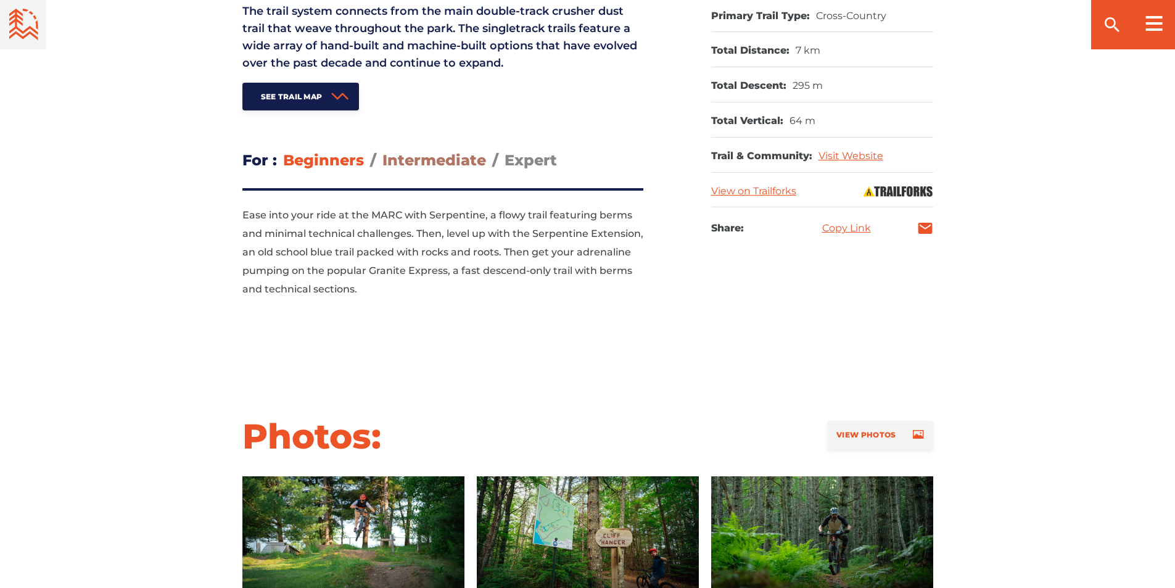
click at [421, 151] on span "Intermediate" at bounding box center [434, 160] width 104 height 18
click at [382, 150] on input "Intermediate" at bounding box center [382, 150] width 0 height 0
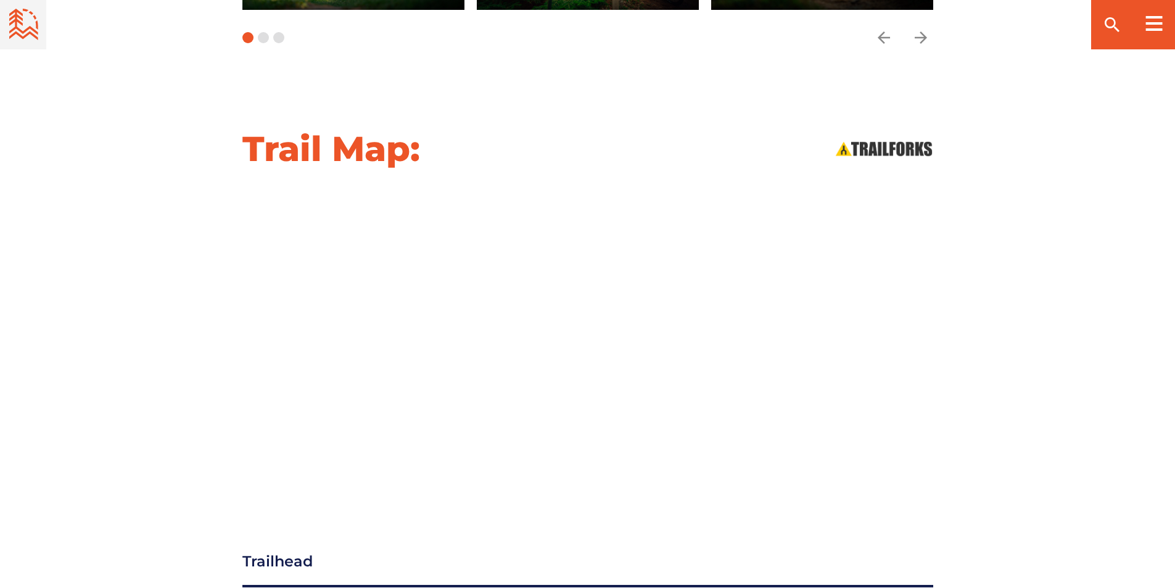
scroll to position [1357, 0]
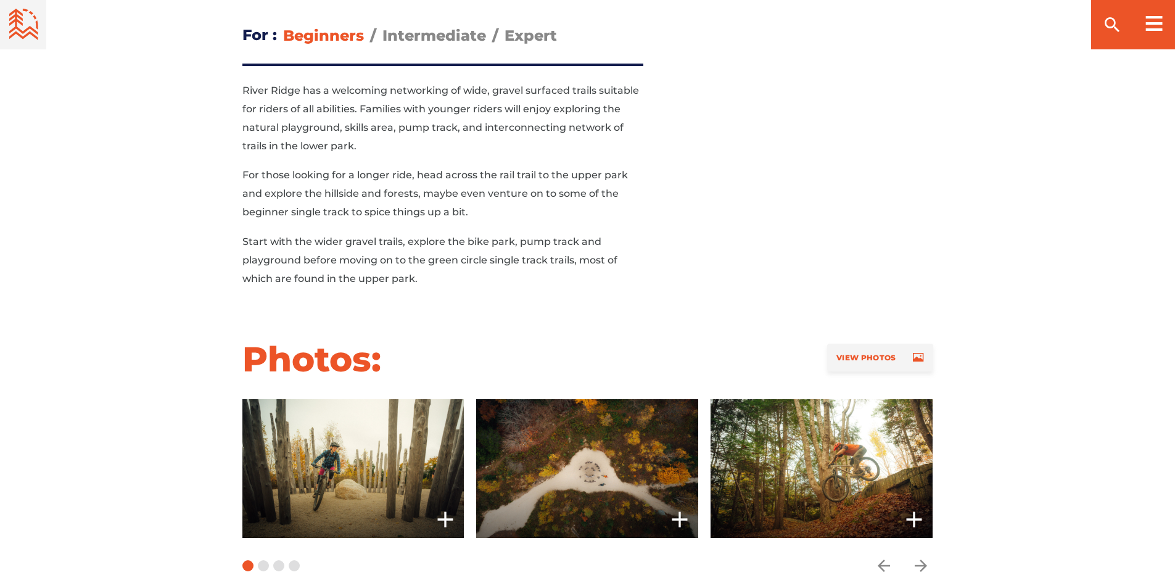
scroll to position [1110, 0]
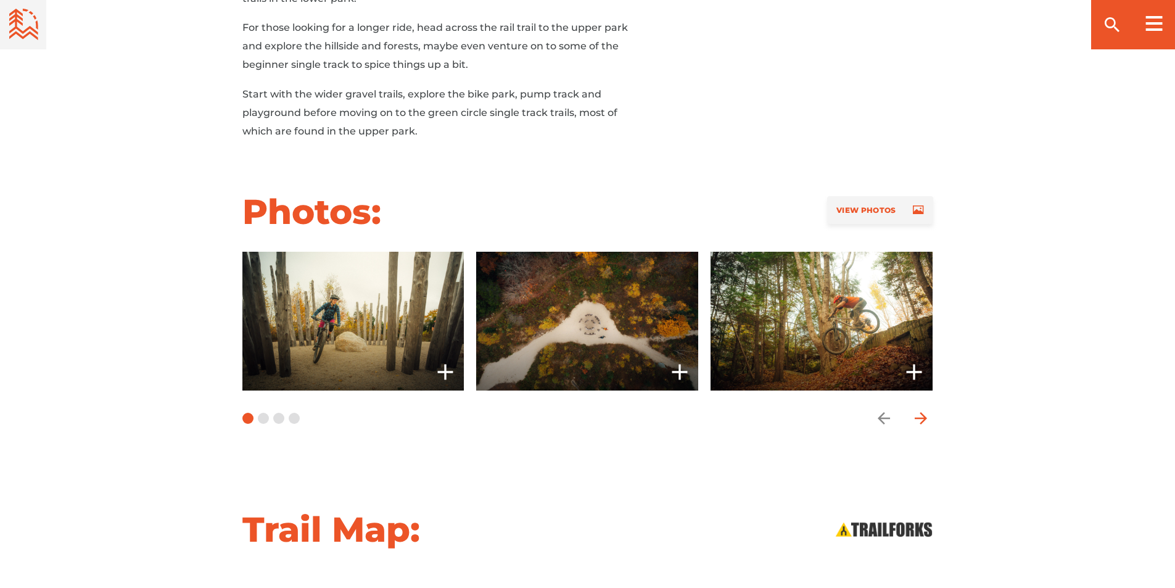
click at [918, 409] on icon "arrow forward" at bounding box center [920, 418] width 18 height 18
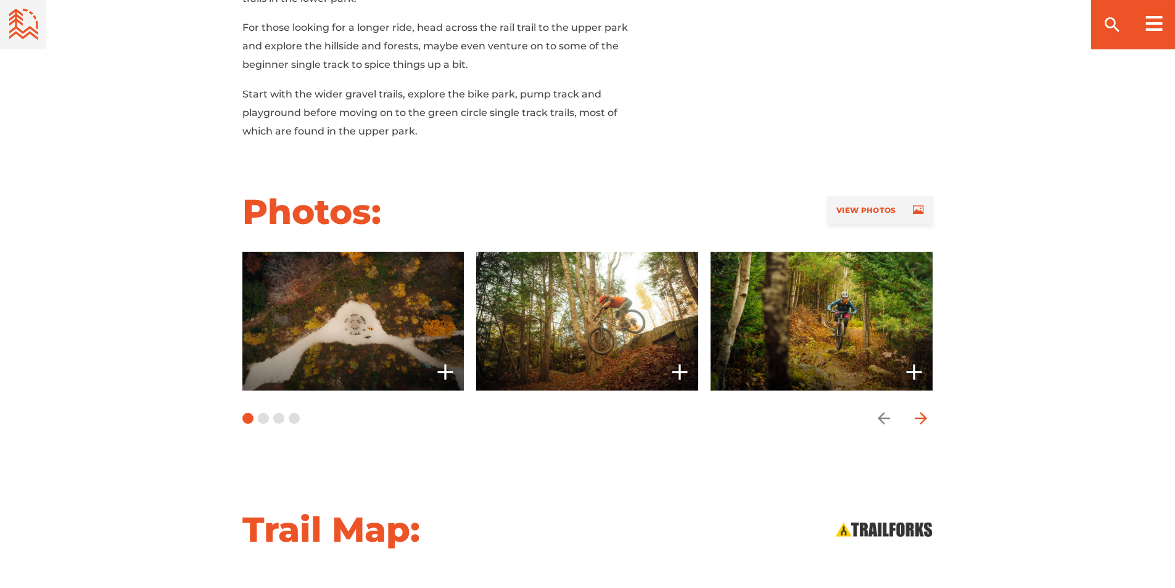
click at [918, 409] on icon "arrow forward" at bounding box center [920, 418] width 18 height 18
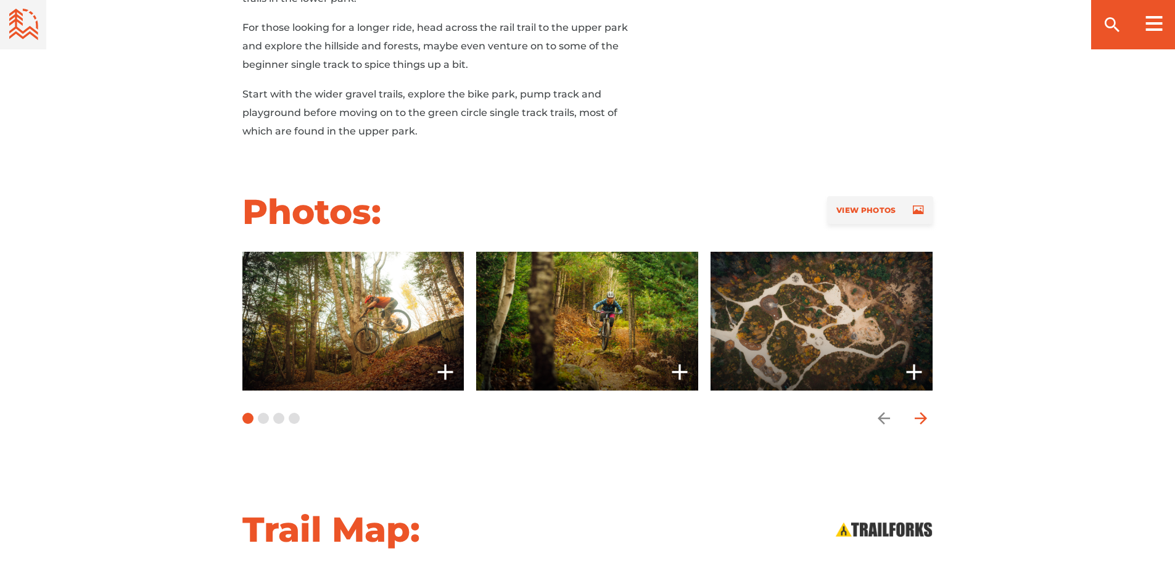
click at [918, 409] on icon "arrow forward" at bounding box center [920, 418] width 18 height 18
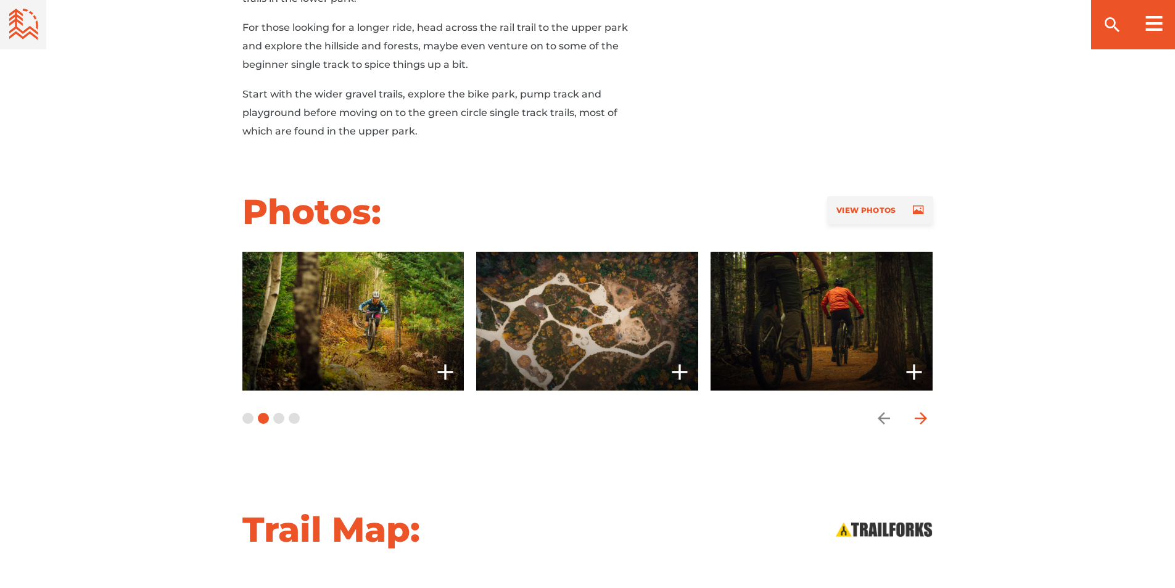
click at [918, 409] on icon "arrow forward" at bounding box center [920, 418] width 18 height 18
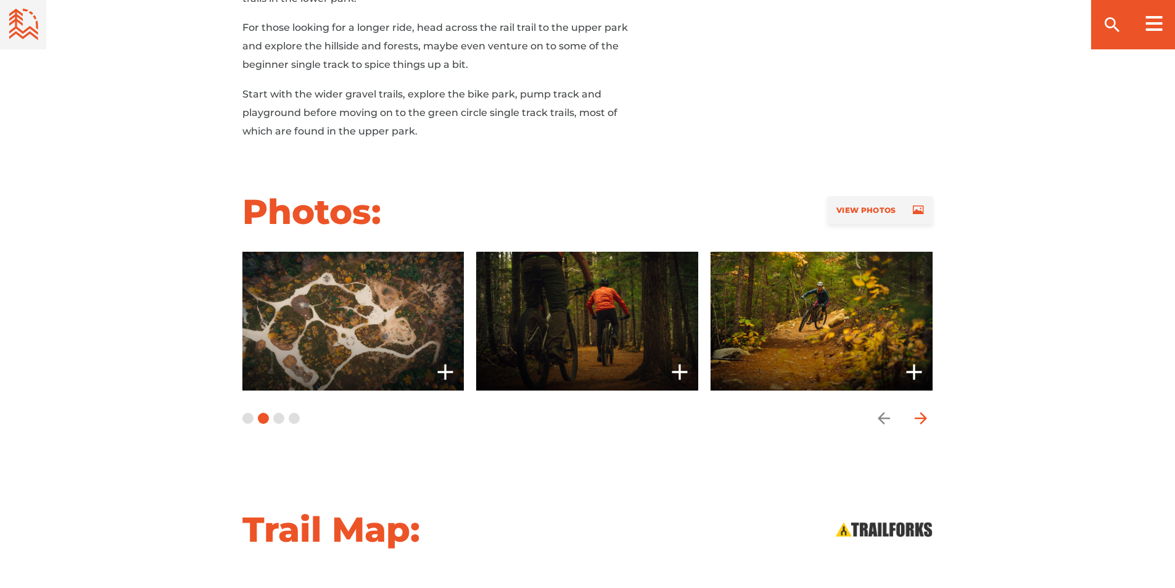
click at [918, 409] on icon "arrow forward" at bounding box center [920, 418] width 18 height 18
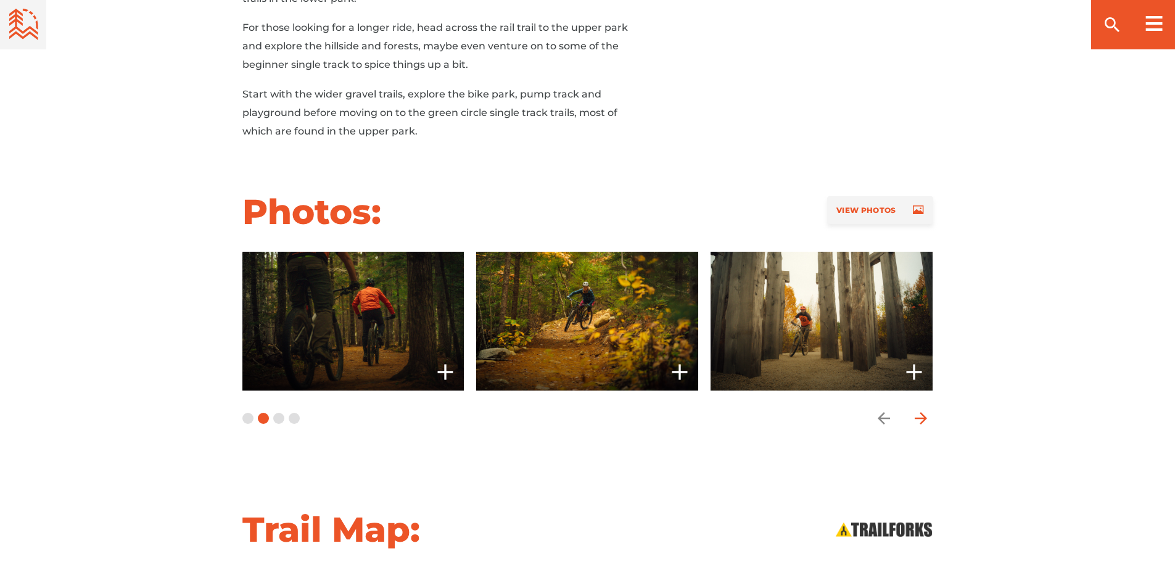
click at [918, 409] on icon "arrow forward" at bounding box center [920, 418] width 18 height 18
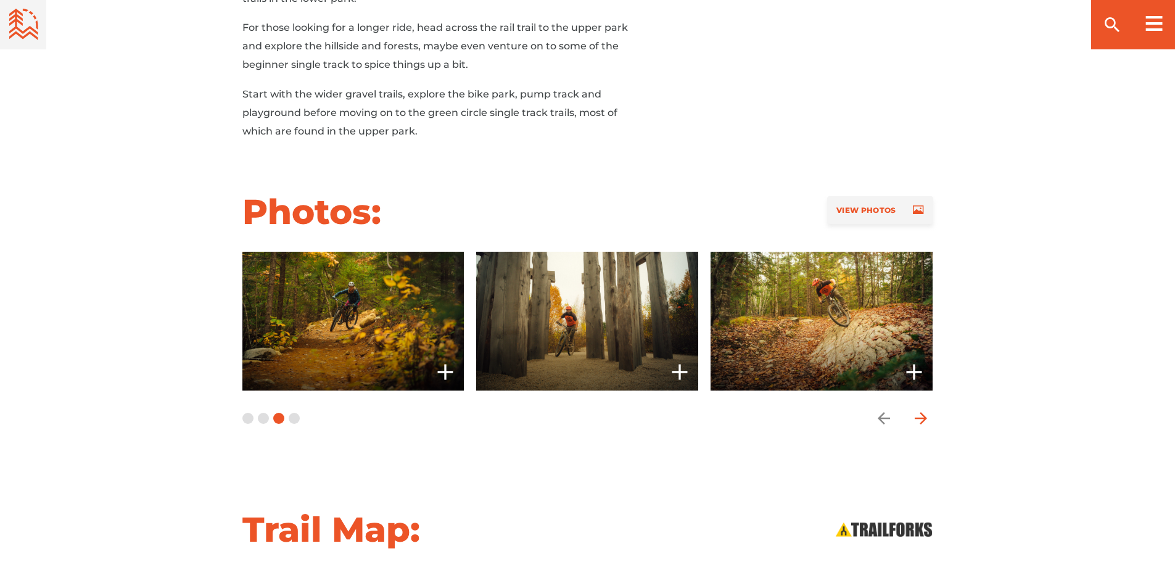
click at [918, 409] on icon "arrow forward" at bounding box center [920, 418] width 18 height 18
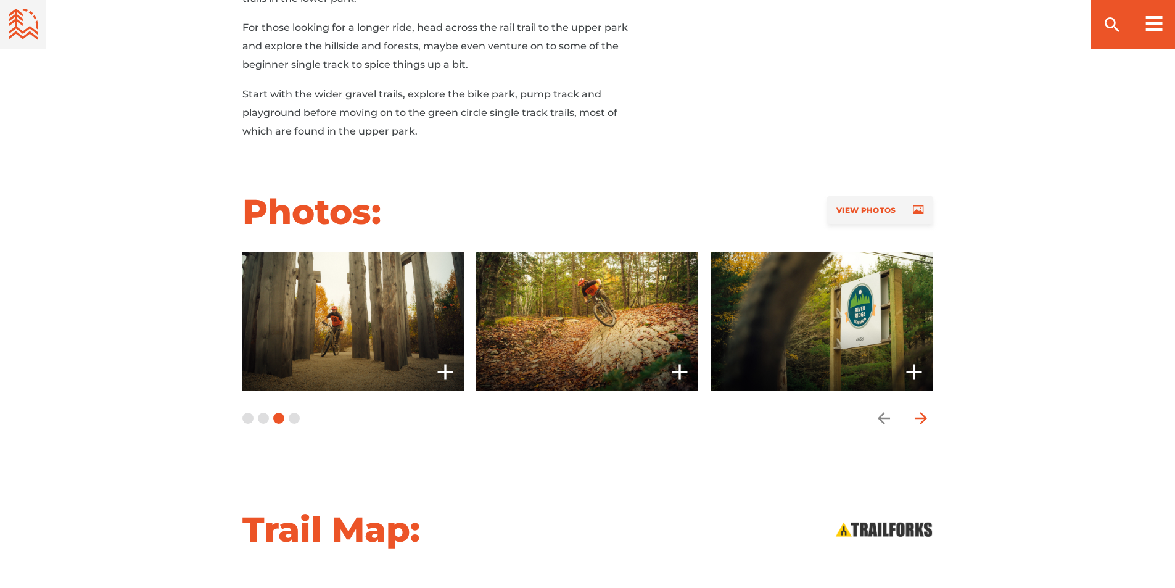
click at [918, 409] on icon "arrow forward" at bounding box center [920, 418] width 18 height 18
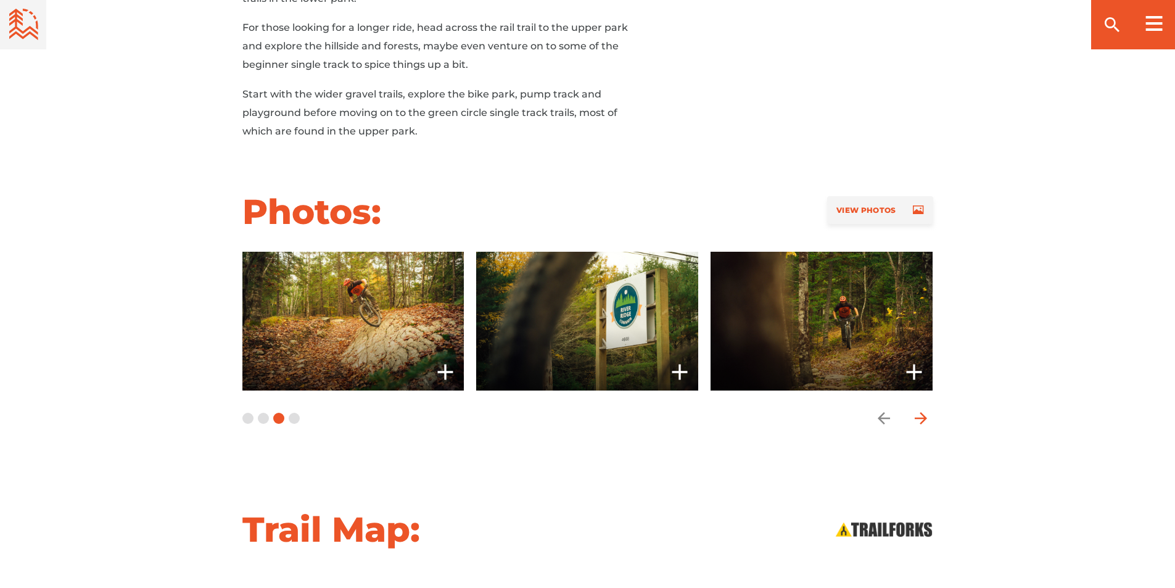
click at [918, 409] on icon "arrow forward" at bounding box center [920, 418] width 18 height 18
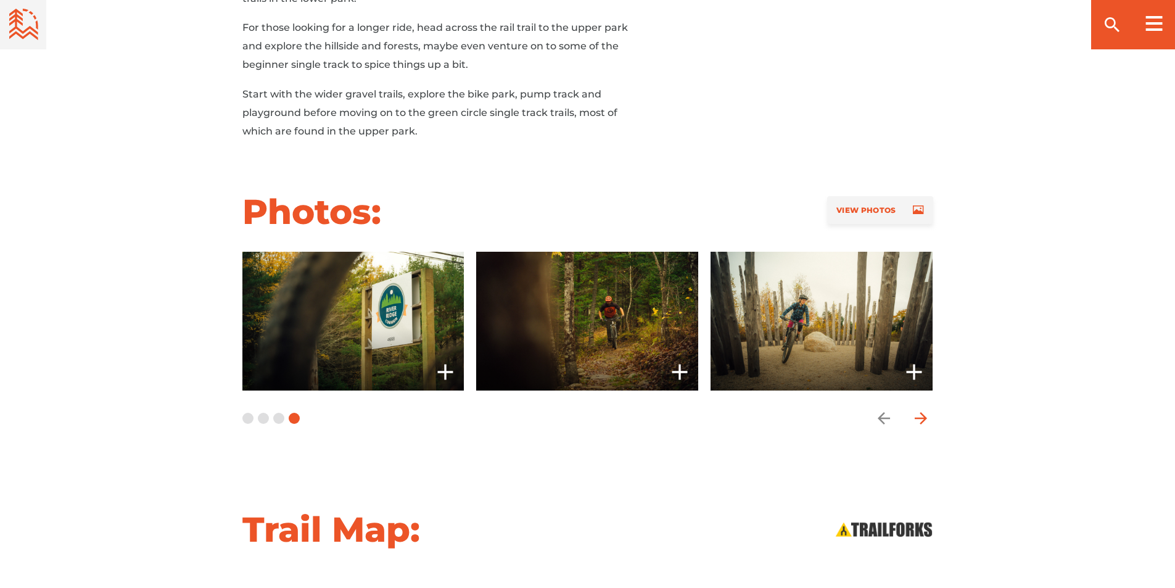
click at [918, 409] on icon "arrow forward" at bounding box center [920, 418] width 18 height 18
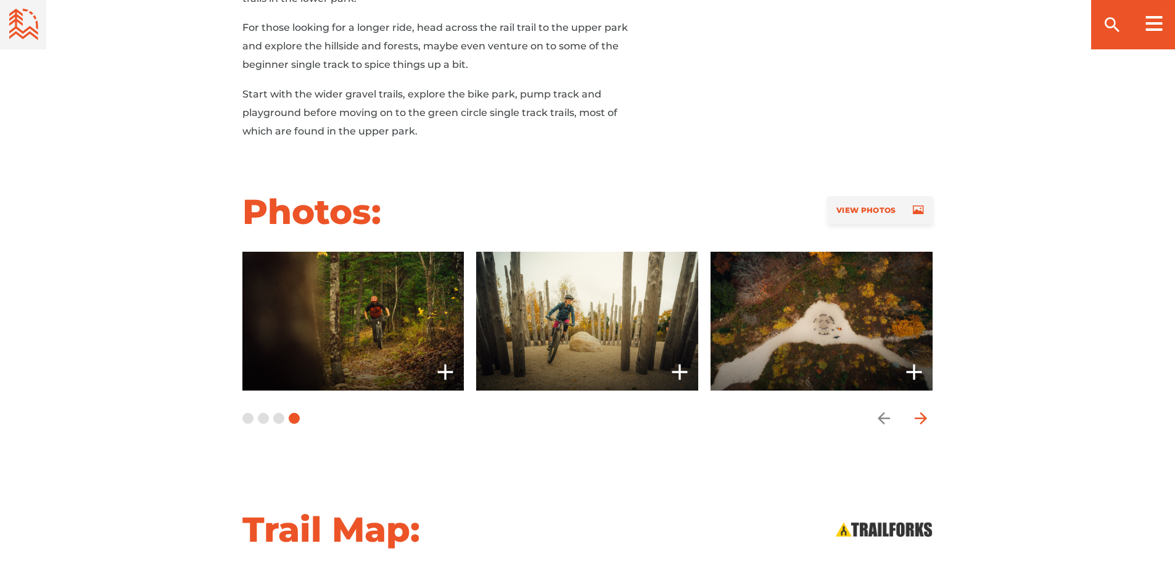
click at [918, 409] on icon "arrow forward" at bounding box center [920, 418] width 18 height 18
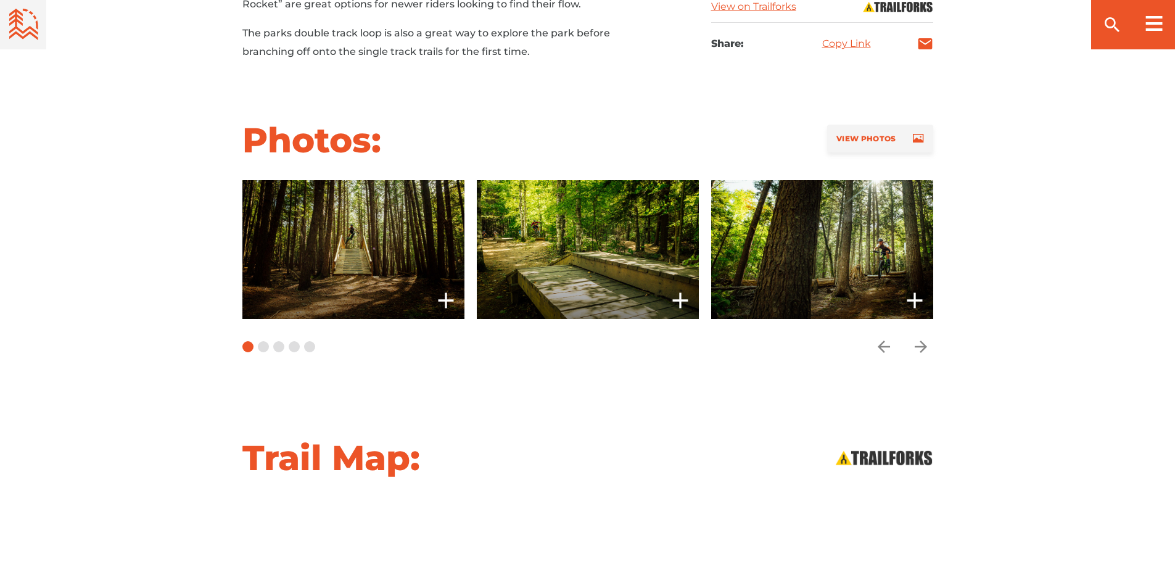
scroll to position [863, 0]
click at [922, 337] on icon "arrow forward" at bounding box center [920, 346] width 18 height 18
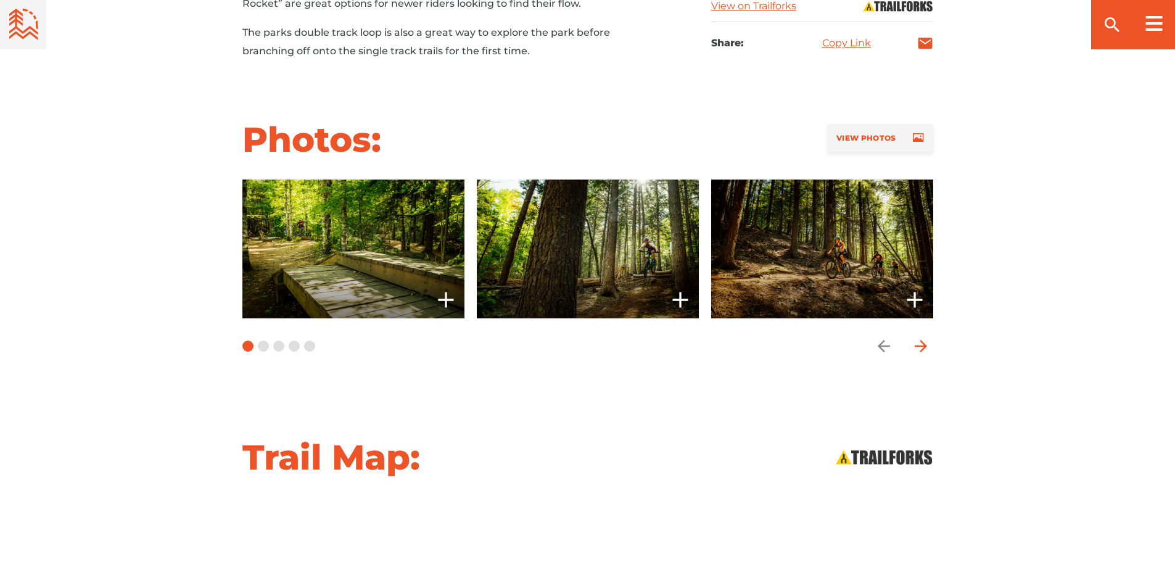
click at [922, 337] on icon "arrow forward" at bounding box center [920, 346] width 18 height 18
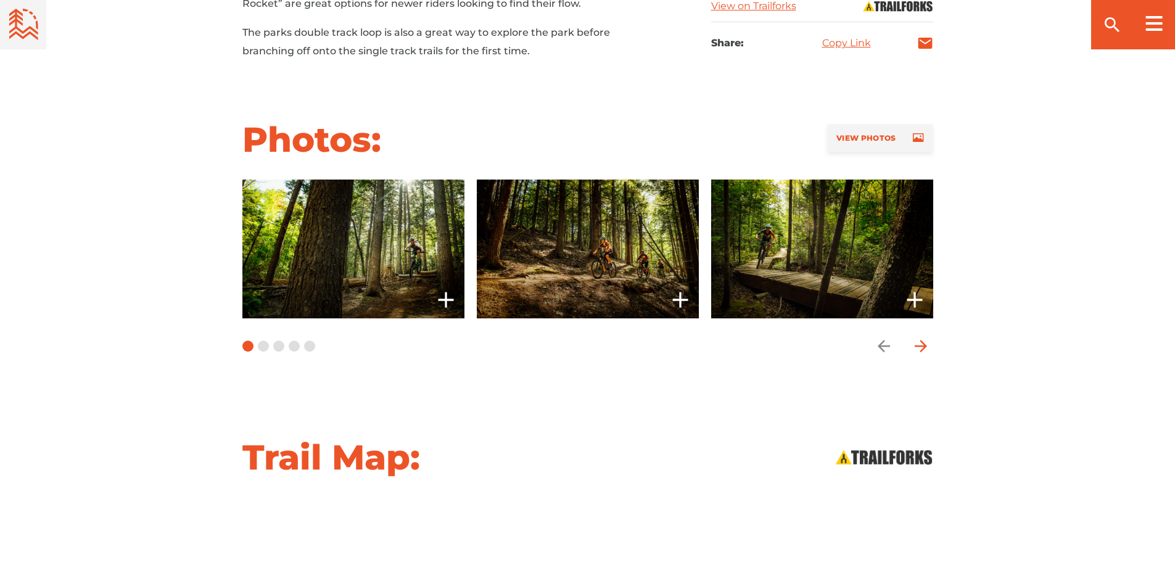
click at [922, 337] on icon "arrow forward" at bounding box center [920, 346] width 18 height 18
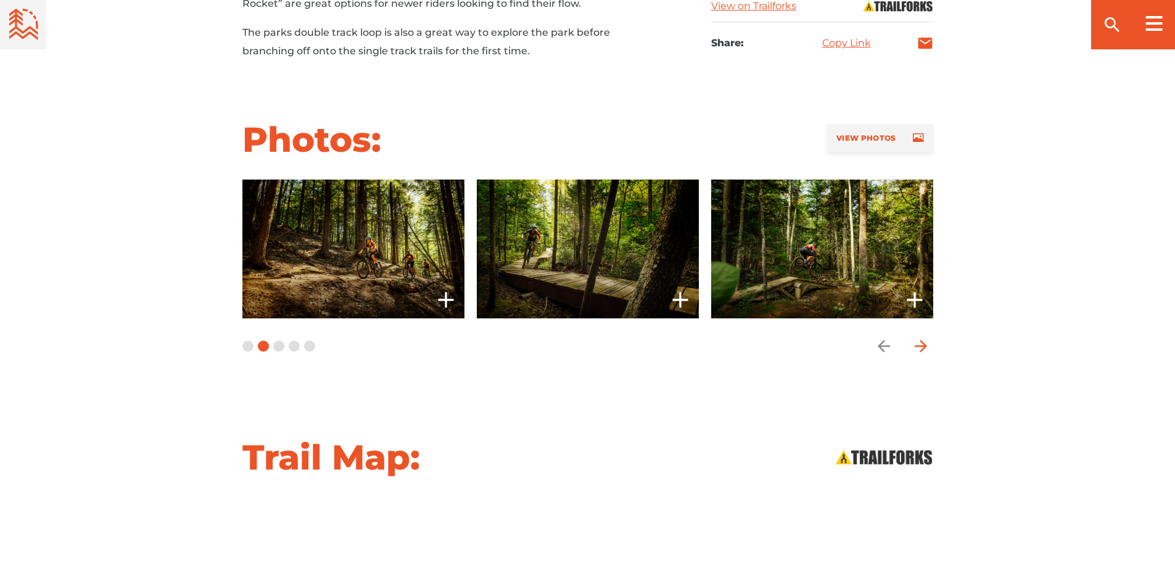
click at [922, 337] on icon "arrow forward" at bounding box center [920, 346] width 18 height 18
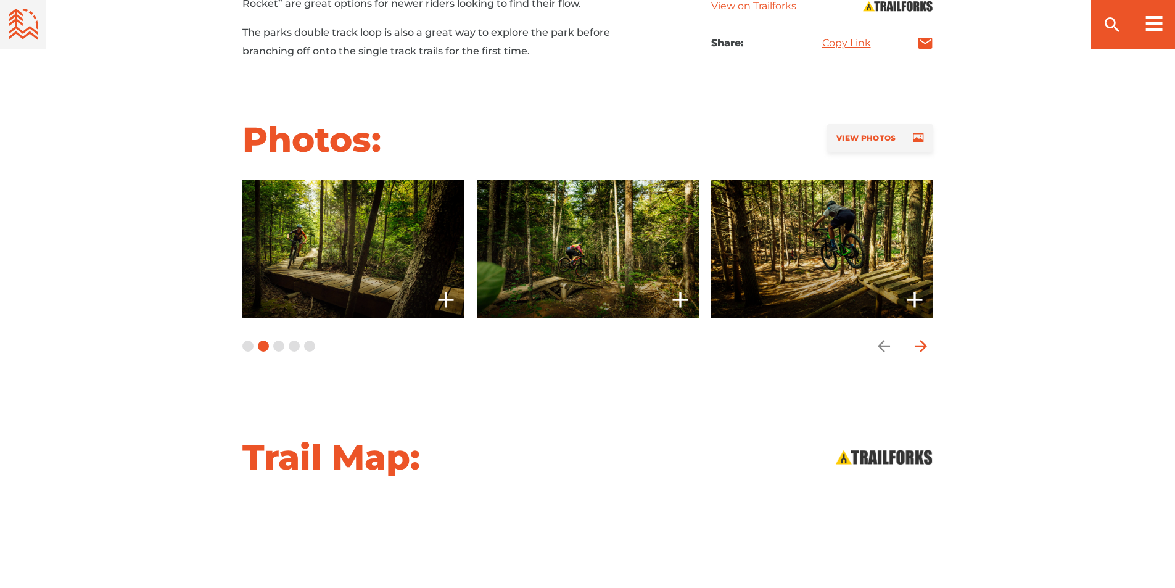
click at [922, 337] on icon "arrow forward" at bounding box center [920, 346] width 18 height 18
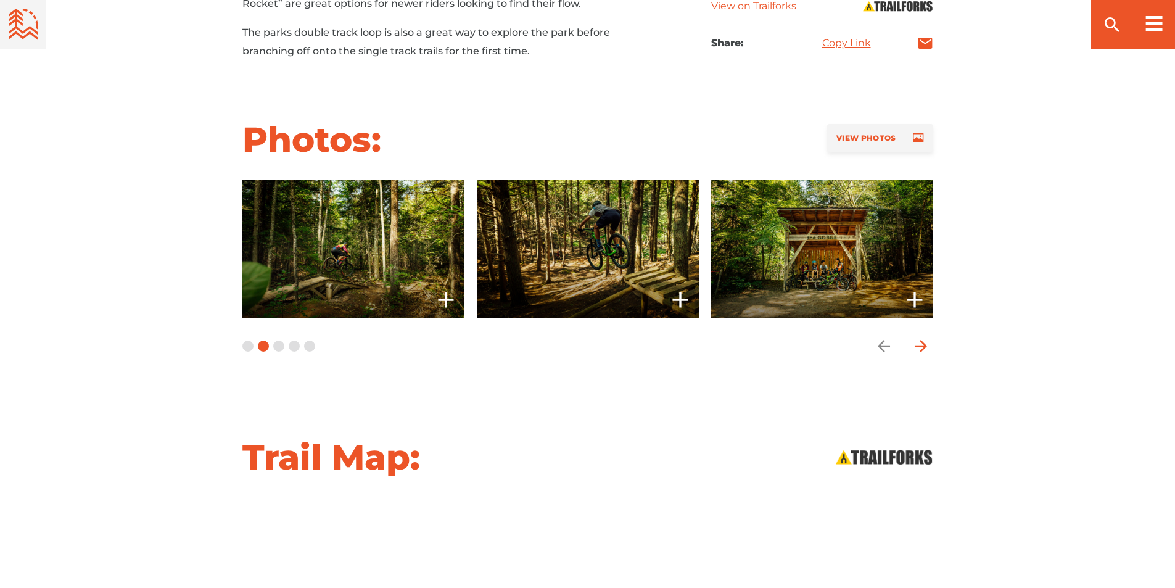
click at [922, 337] on icon "arrow forward" at bounding box center [920, 346] width 18 height 18
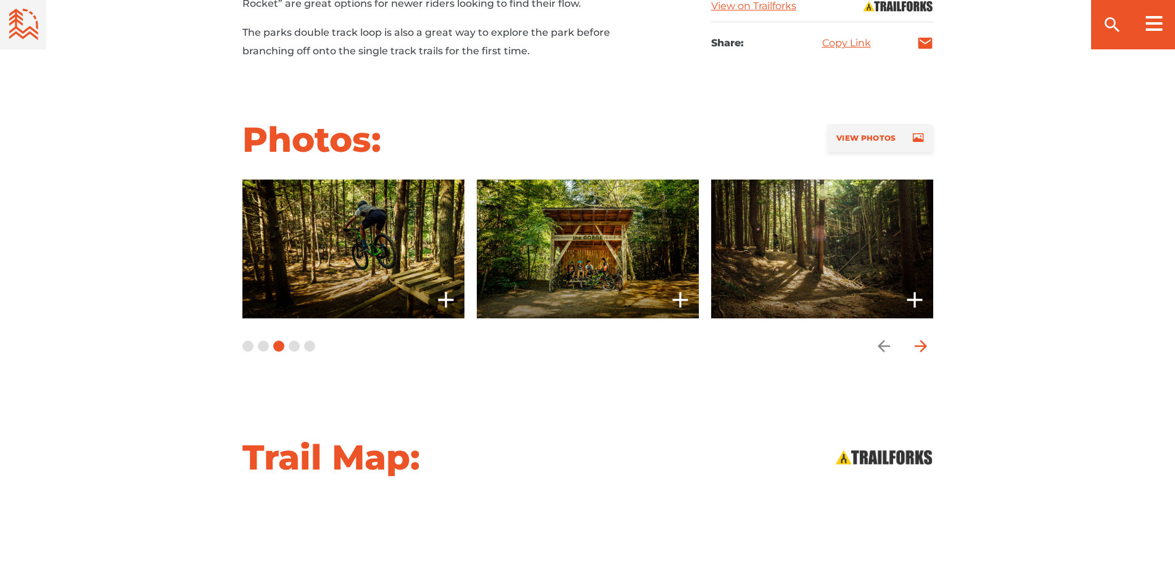
click at [922, 337] on icon "arrow forward" at bounding box center [920, 346] width 18 height 18
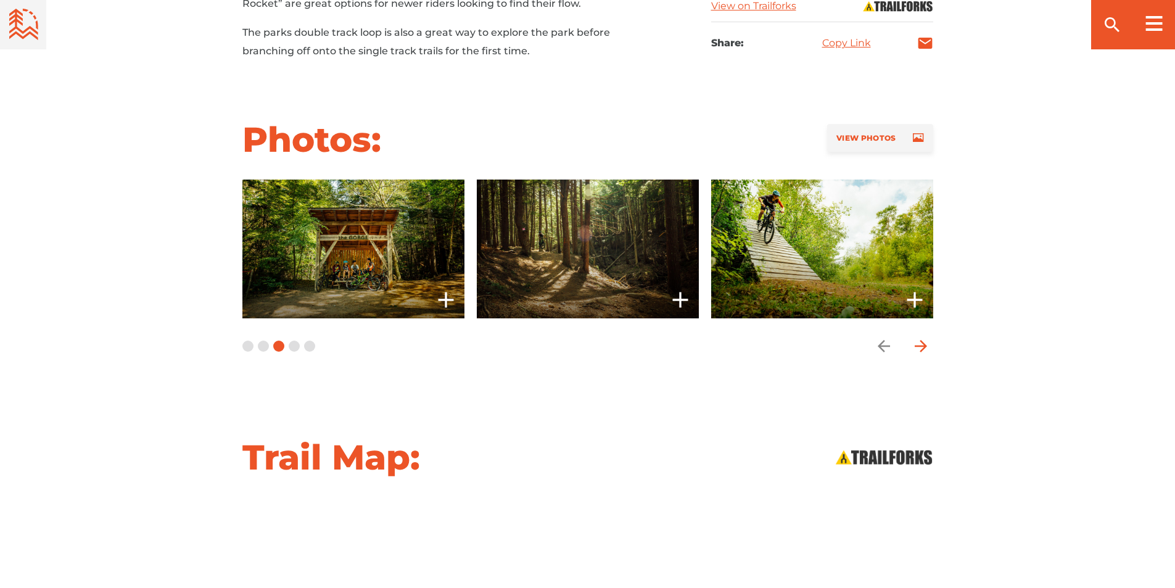
click at [922, 337] on icon "arrow forward" at bounding box center [920, 346] width 18 height 18
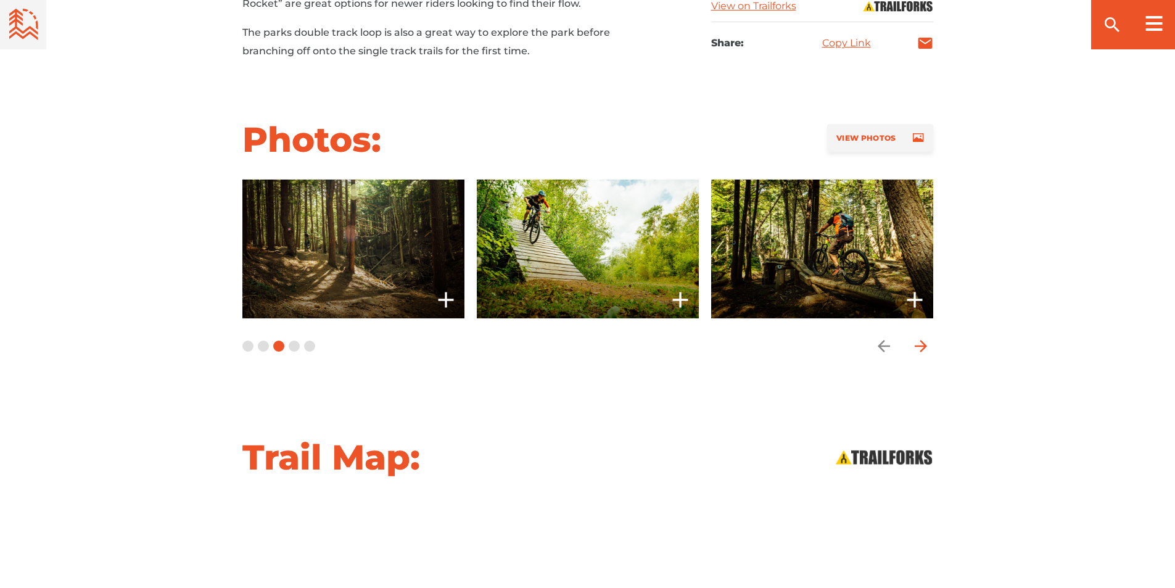
click at [922, 337] on icon "arrow forward" at bounding box center [920, 346] width 18 height 18
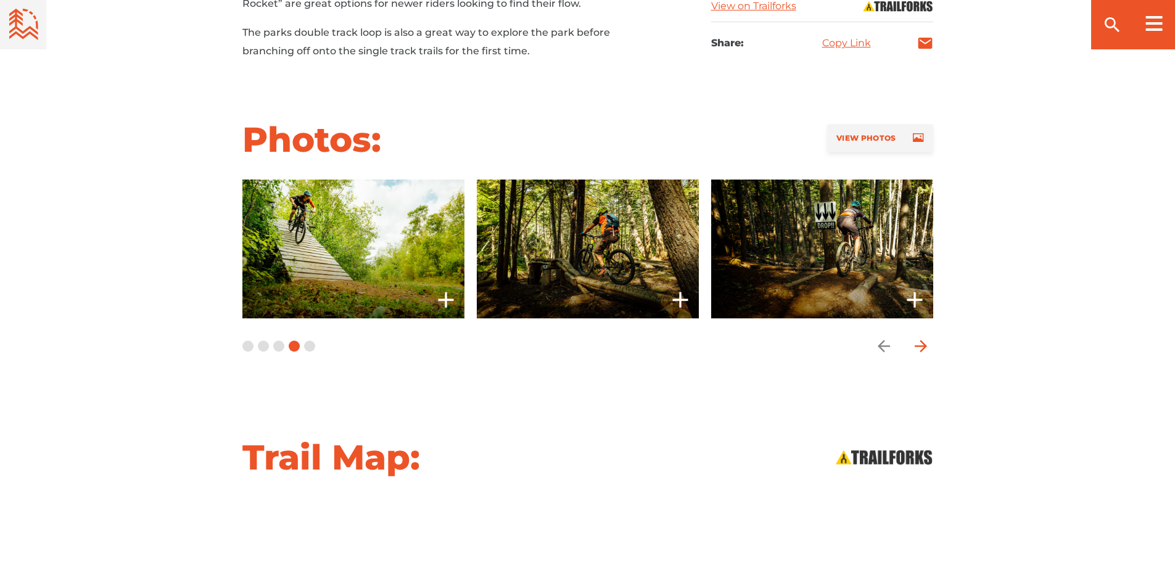
click at [922, 337] on icon "arrow forward" at bounding box center [920, 346] width 18 height 18
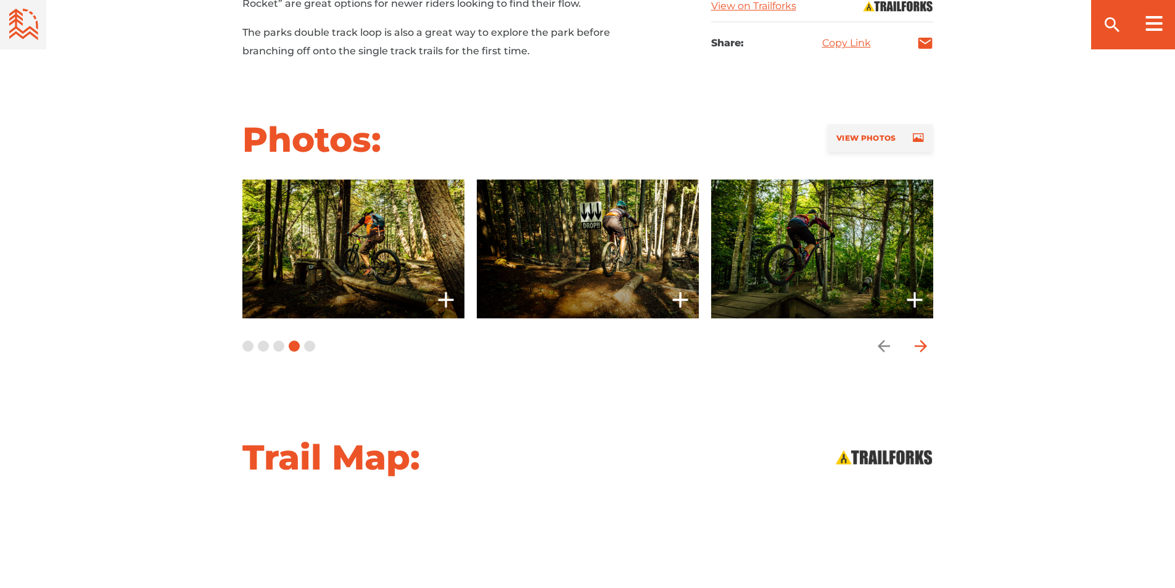
click at [922, 337] on icon "arrow forward" at bounding box center [920, 346] width 18 height 18
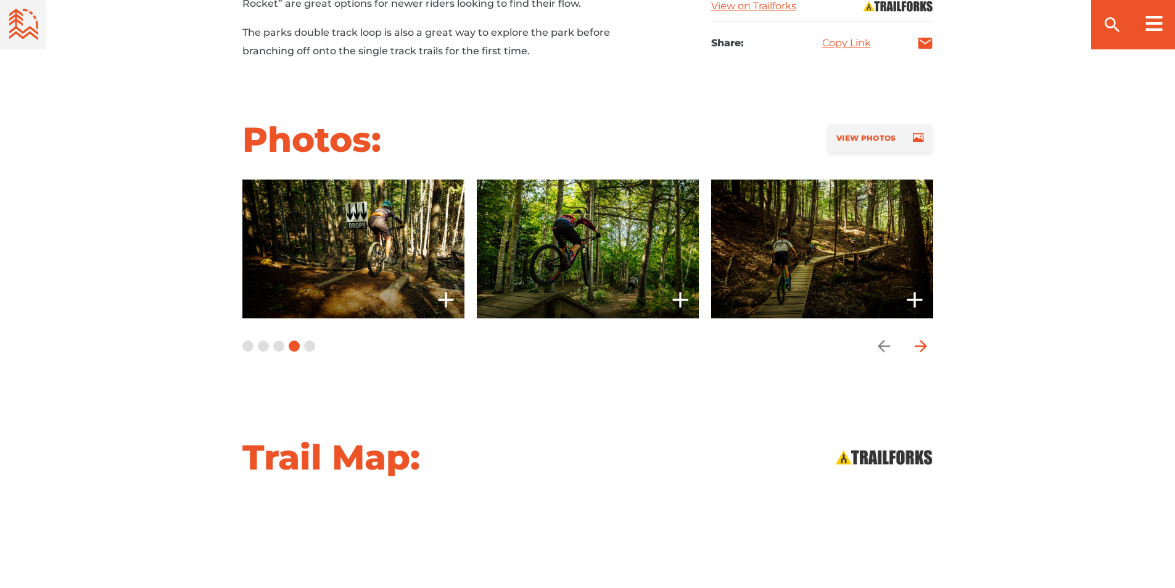
click at [922, 337] on icon "arrow forward" at bounding box center [920, 346] width 18 height 18
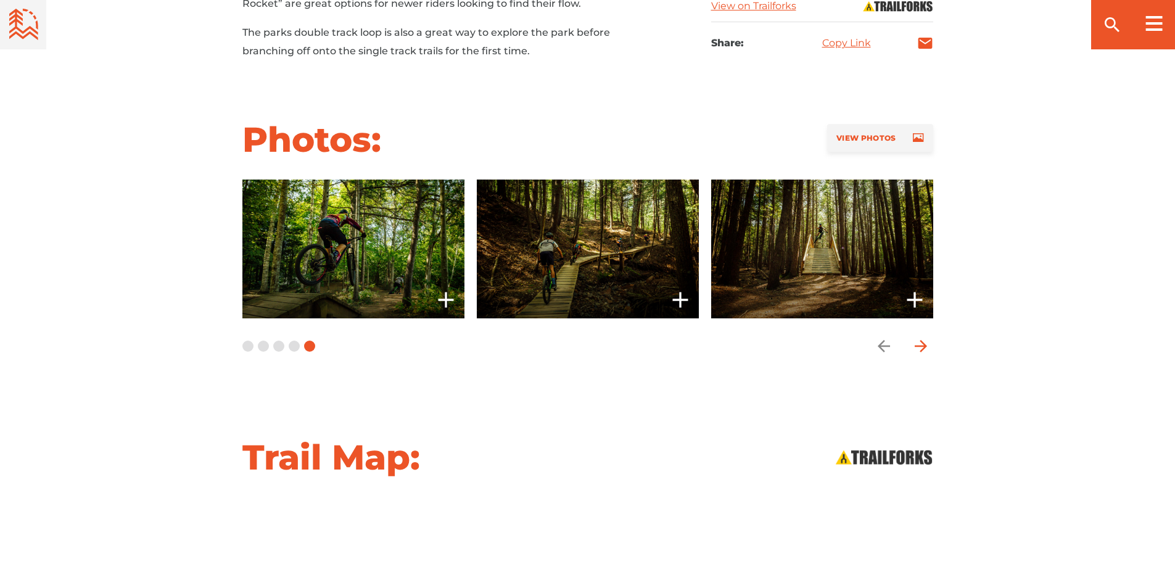
click at [922, 337] on icon "arrow forward" at bounding box center [920, 346] width 18 height 18
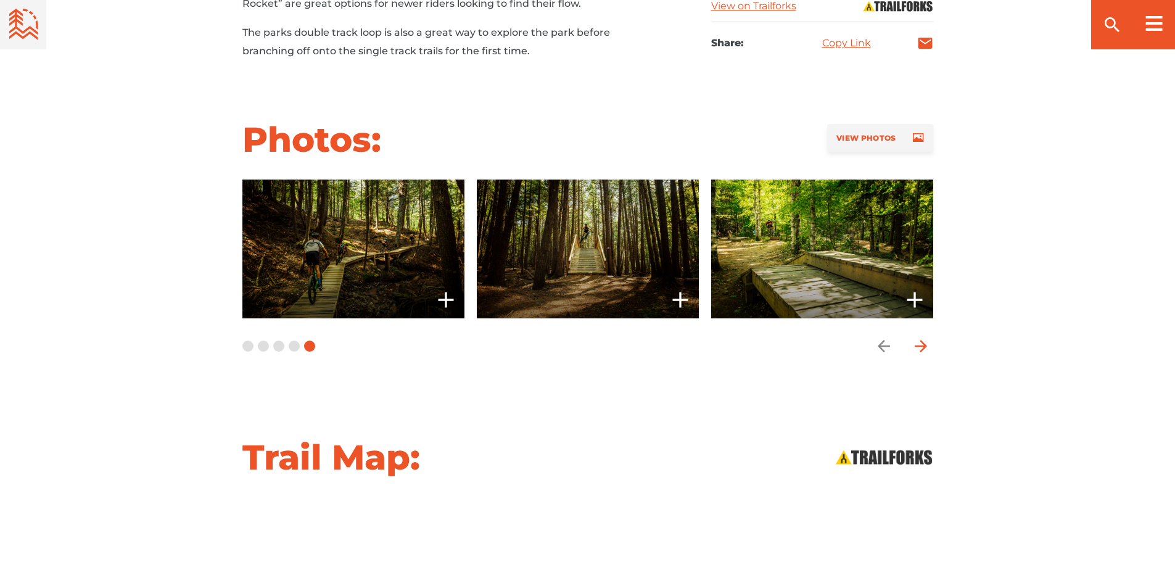
click at [922, 337] on icon "arrow forward" at bounding box center [920, 346] width 18 height 18
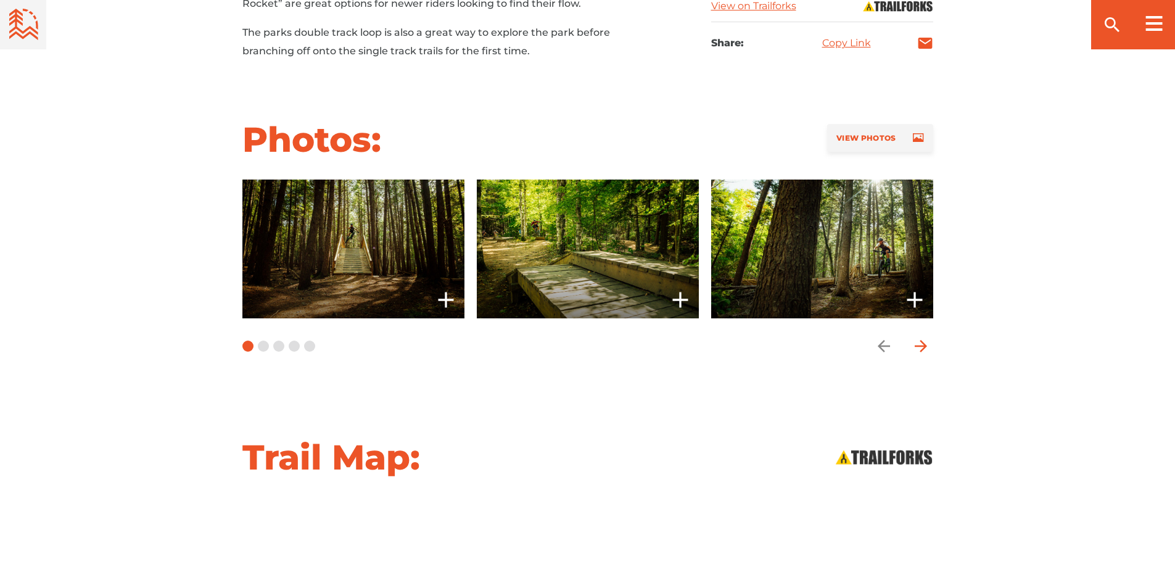
click at [922, 337] on icon "arrow forward" at bounding box center [920, 346] width 18 height 18
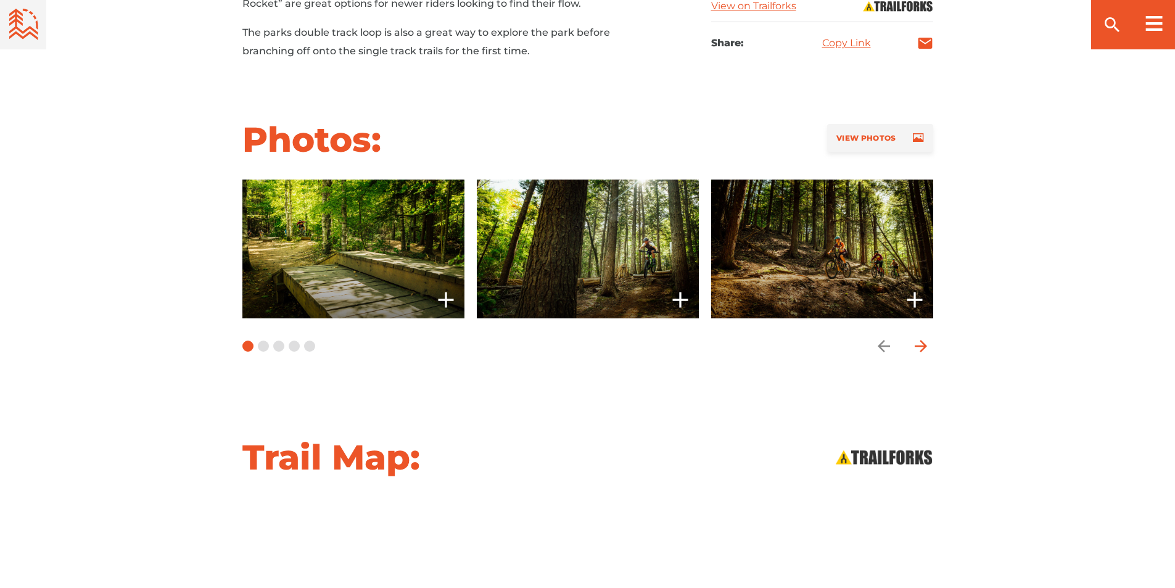
click at [922, 337] on icon "arrow forward" at bounding box center [920, 346] width 18 height 18
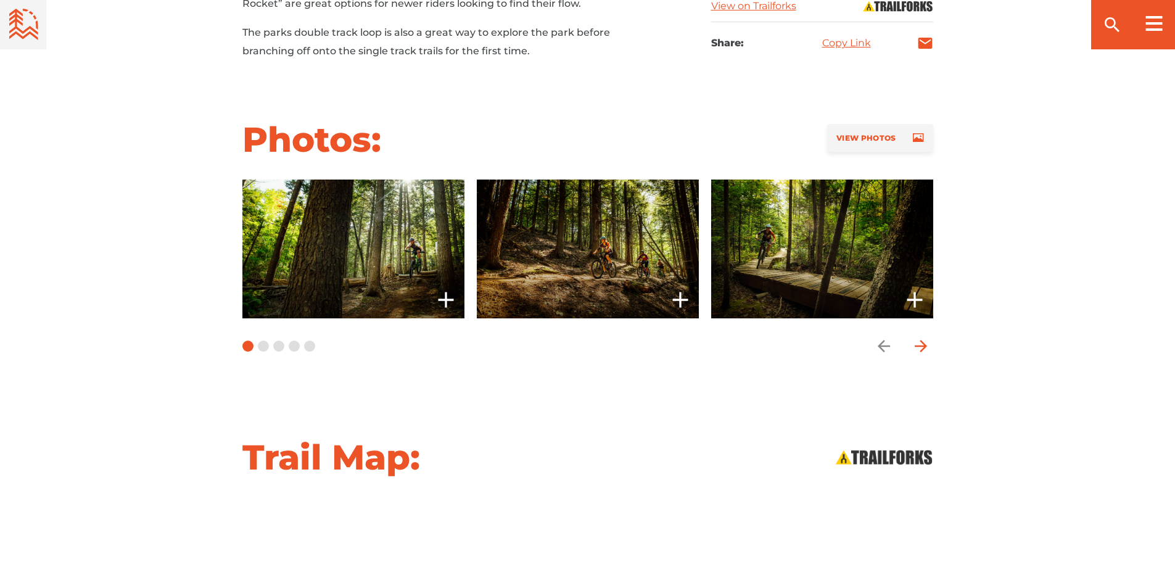
click at [922, 337] on icon "arrow forward" at bounding box center [920, 346] width 18 height 18
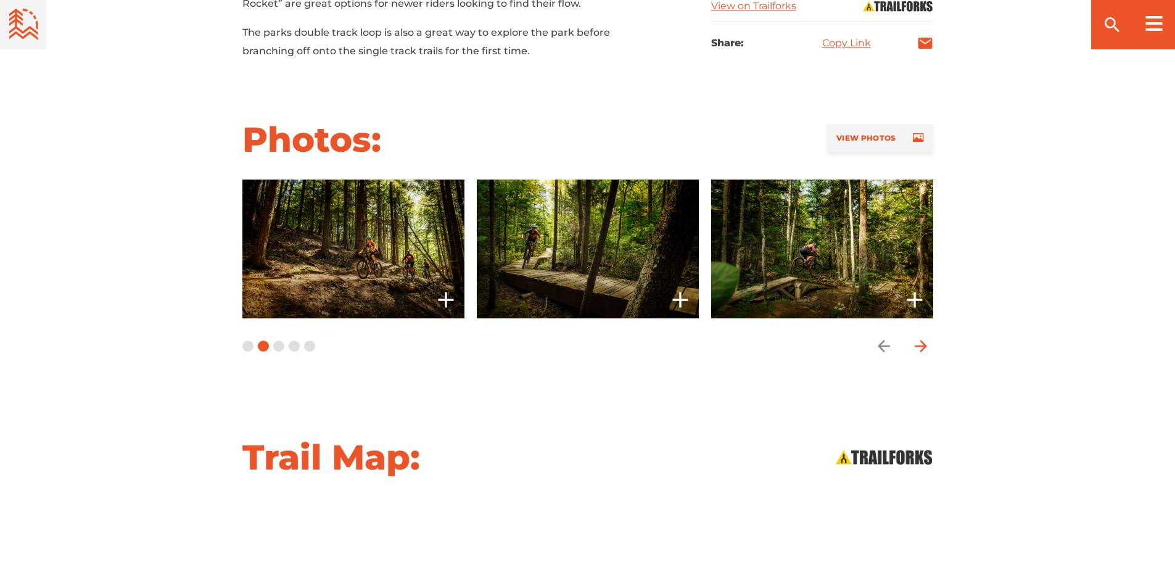
click at [922, 337] on icon "arrow forward" at bounding box center [920, 346] width 18 height 18
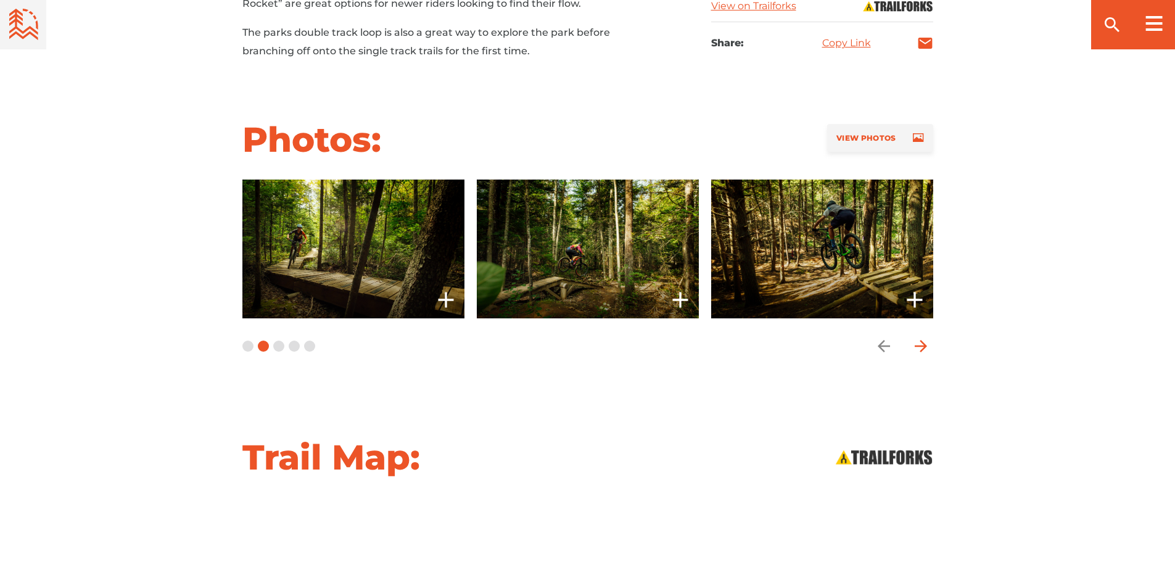
click at [922, 337] on icon "arrow forward" at bounding box center [920, 346] width 18 height 18
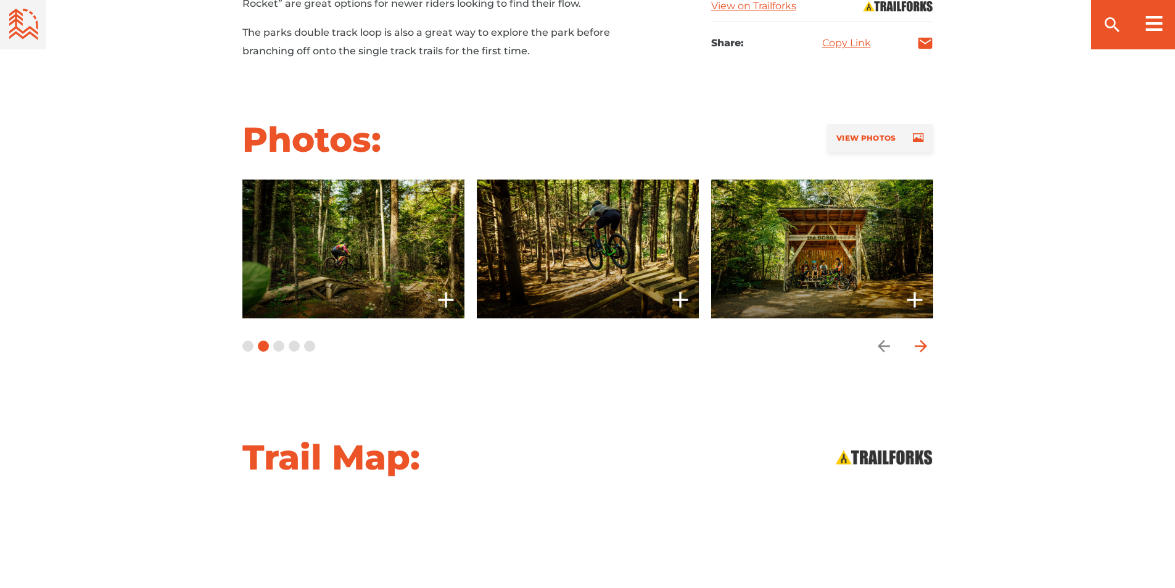
click at [922, 337] on icon "arrow forward" at bounding box center [920, 346] width 18 height 18
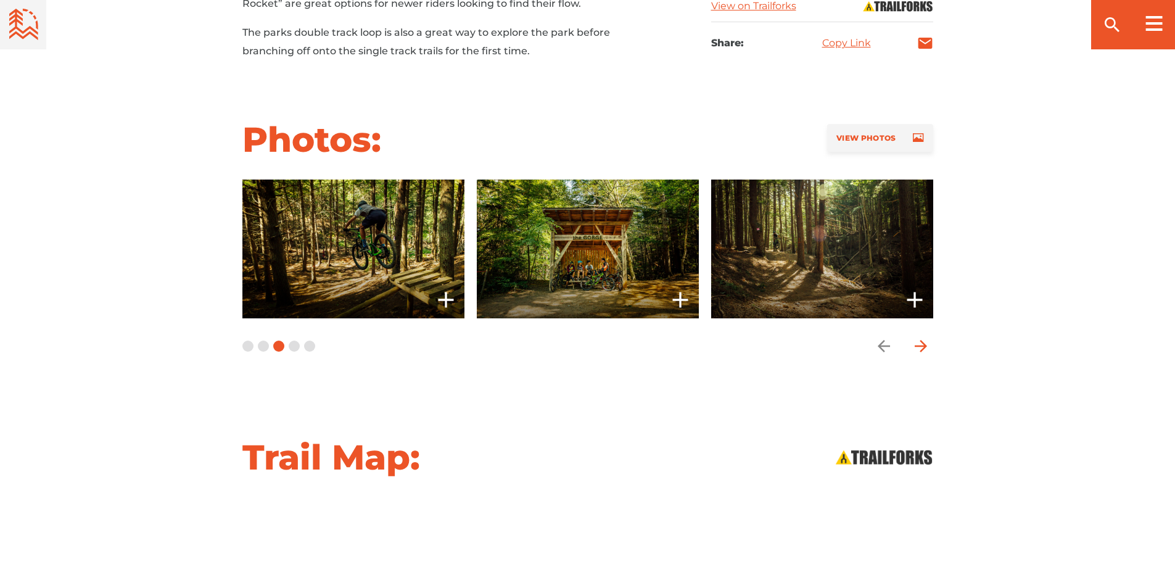
click at [922, 337] on icon "arrow forward" at bounding box center [920, 346] width 18 height 18
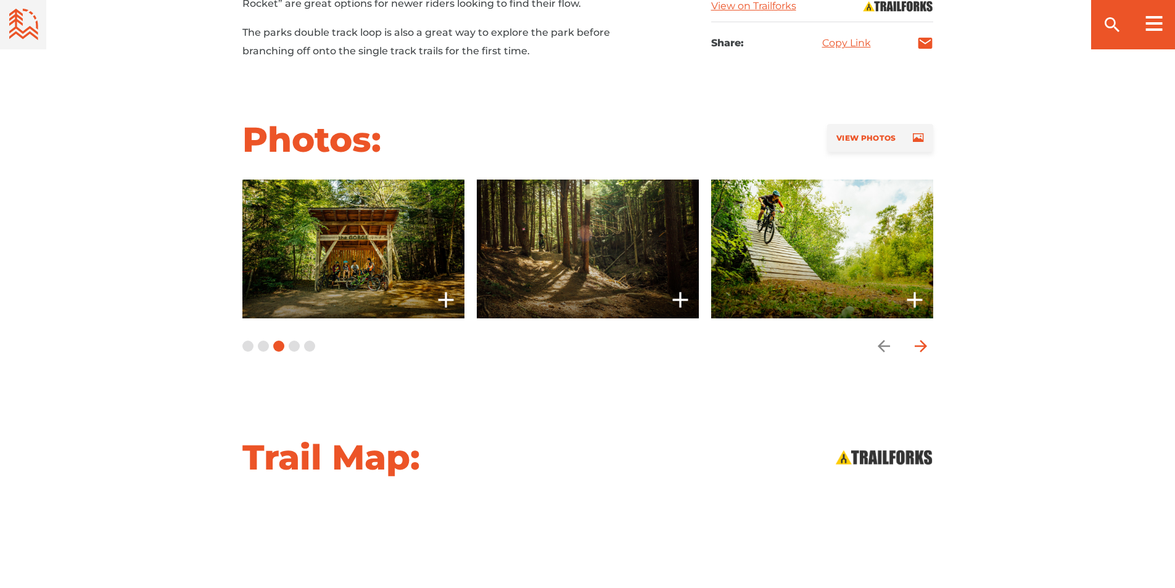
click at [922, 337] on icon "arrow forward" at bounding box center [920, 346] width 18 height 18
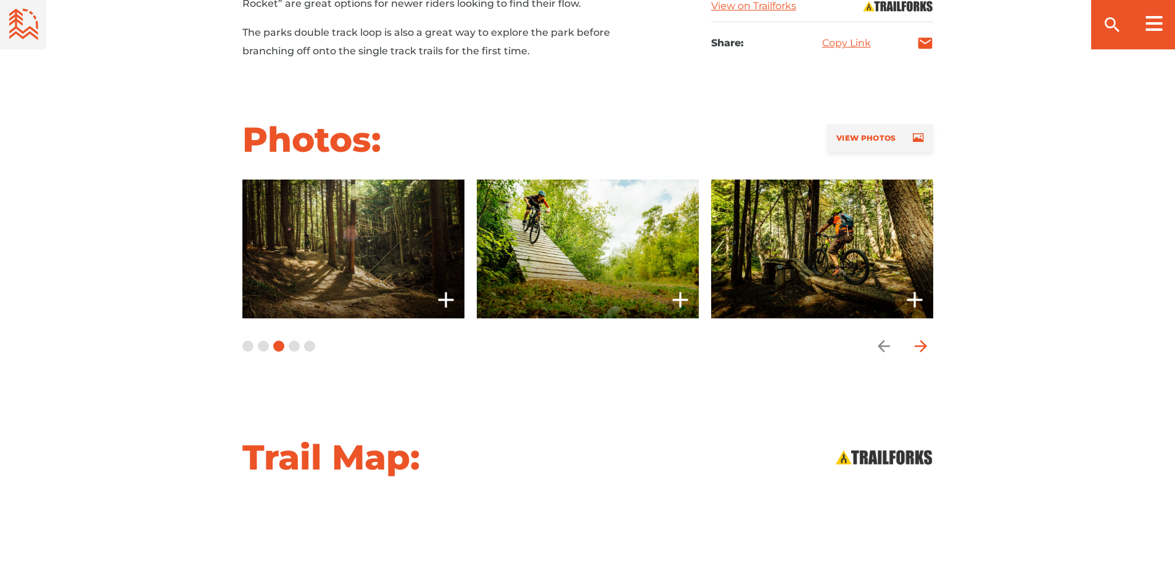
click at [922, 337] on icon "arrow forward" at bounding box center [920, 346] width 18 height 18
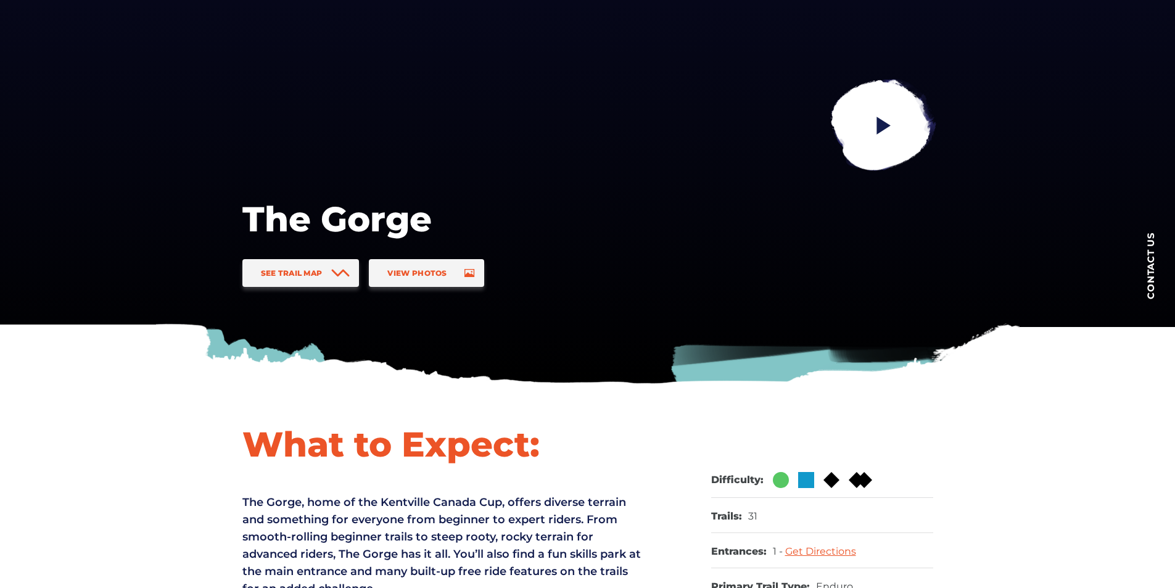
scroll to position [0, 0]
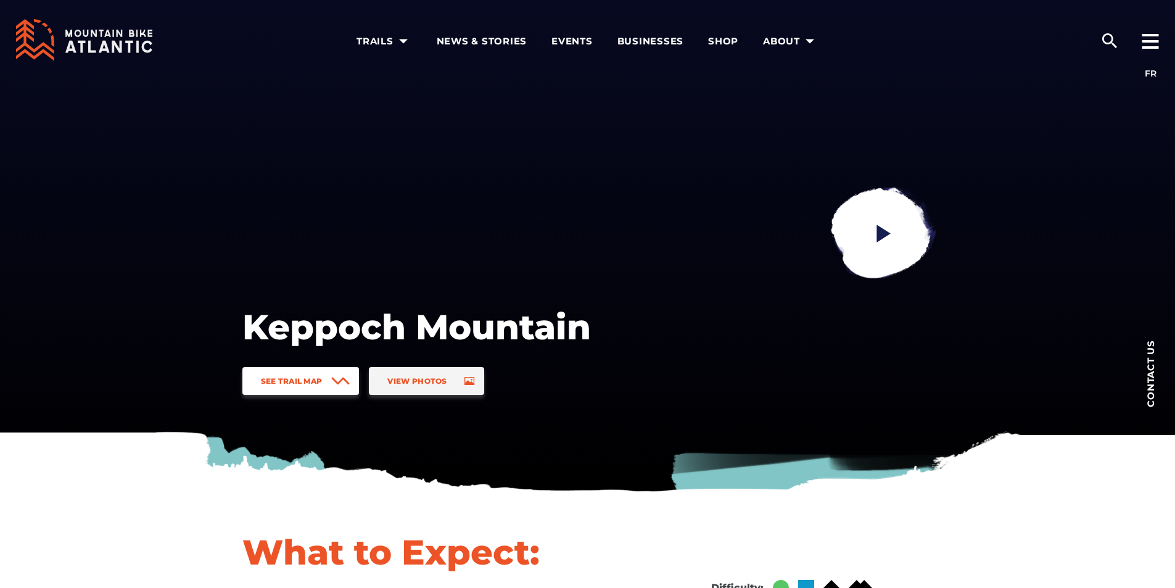
click at [328, 382] on link "See Trail Map" at bounding box center [300, 381] width 117 height 28
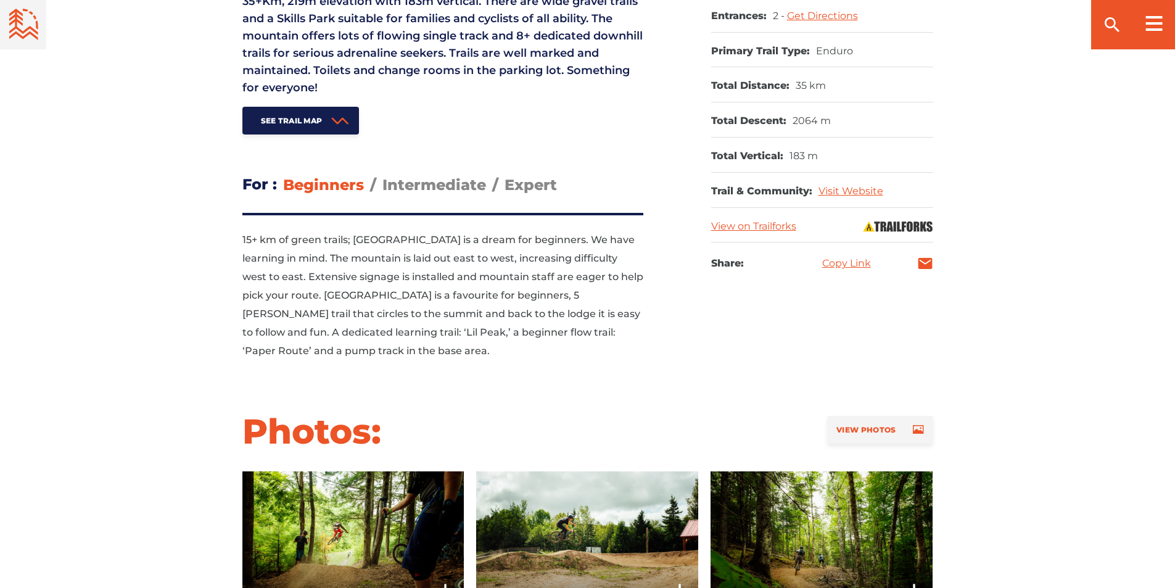
scroll to position [613, 0]
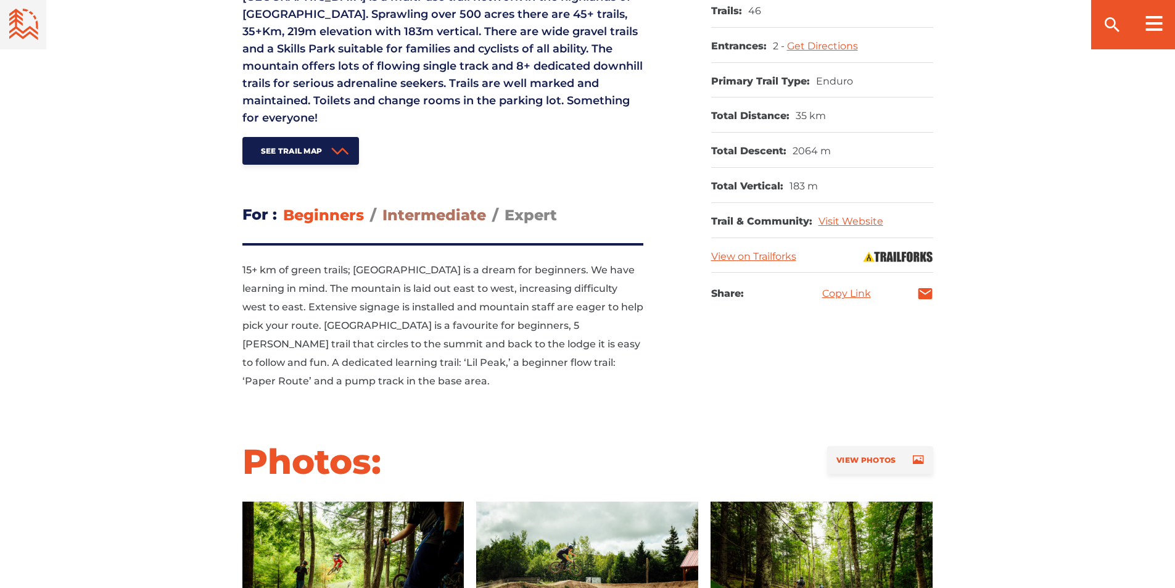
click at [445, 206] on span "Intermediate" at bounding box center [434, 215] width 104 height 18
click at [382, 205] on input "Intermediate" at bounding box center [382, 205] width 0 height 0
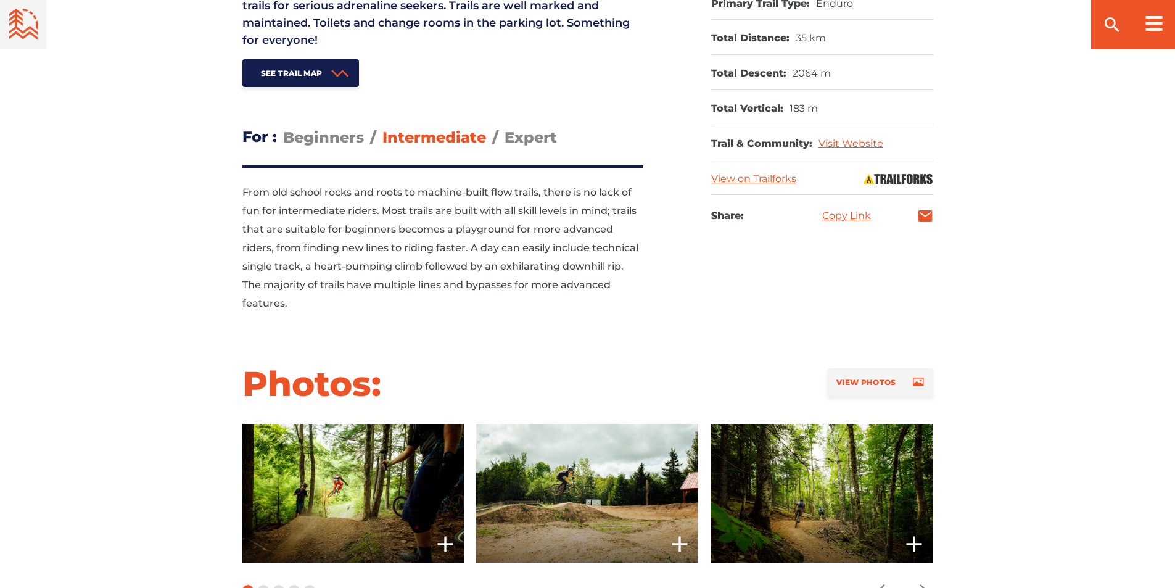
scroll to position [798, 0]
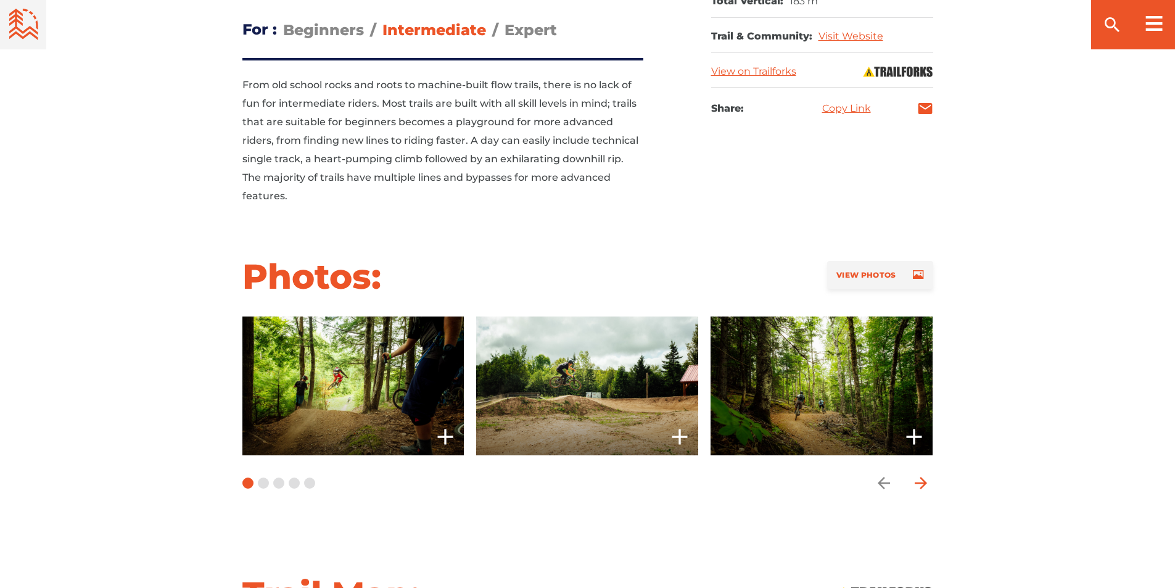
click at [919, 474] on icon "arrow forward" at bounding box center [920, 483] width 18 height 18
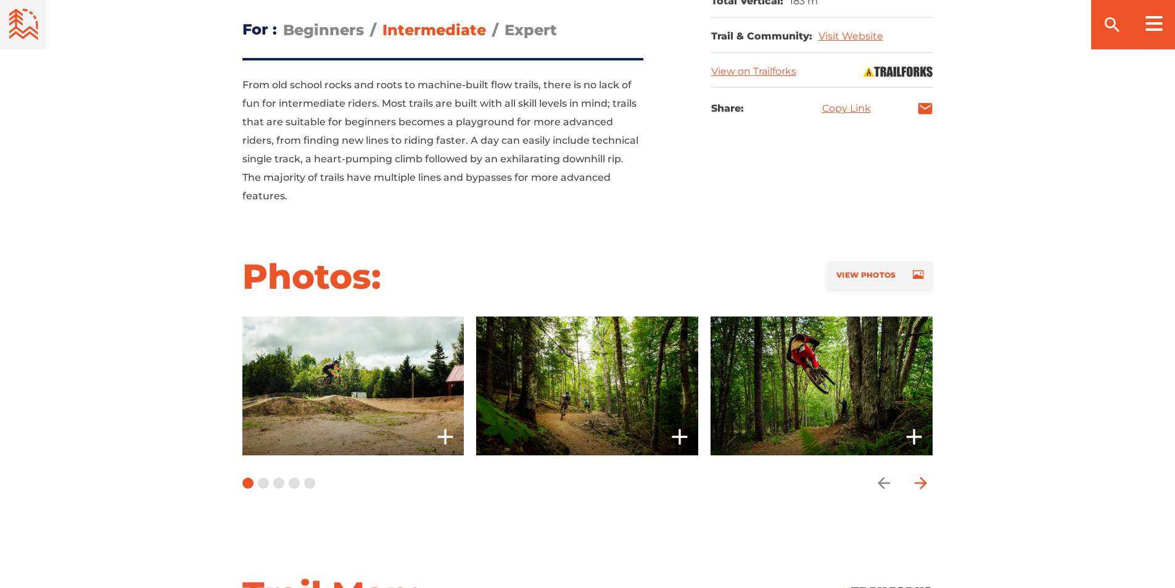
click at [931, 471] on span "Carousel Navigation" at bounding box center [920, 483] width 25 height 25
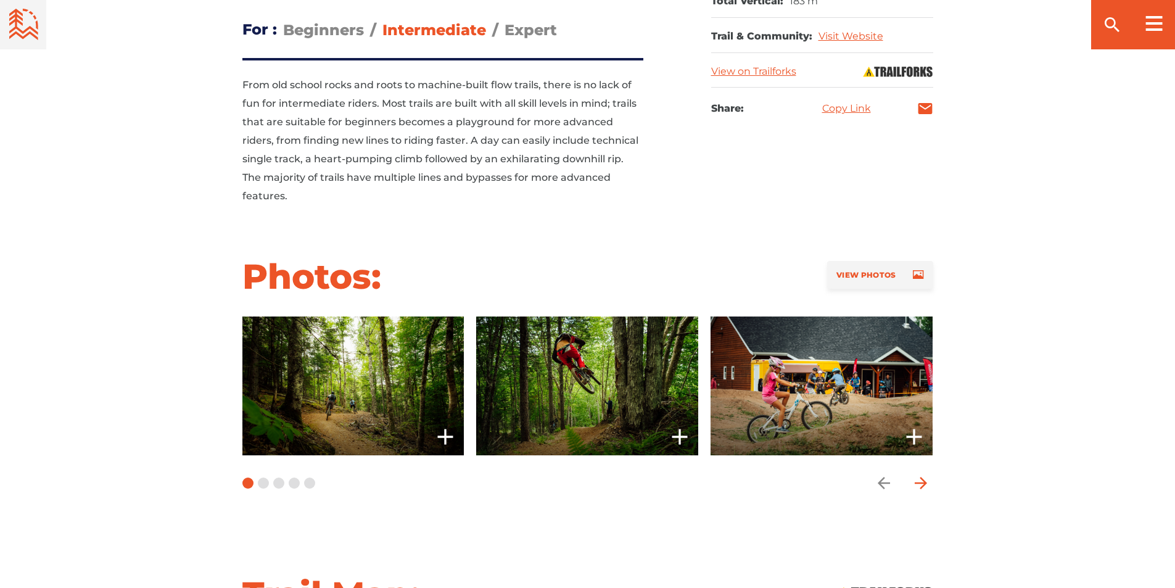
click at [931, 471] on span "Carousel Navigation" at bounding box center [920, 483] width 25 height 25
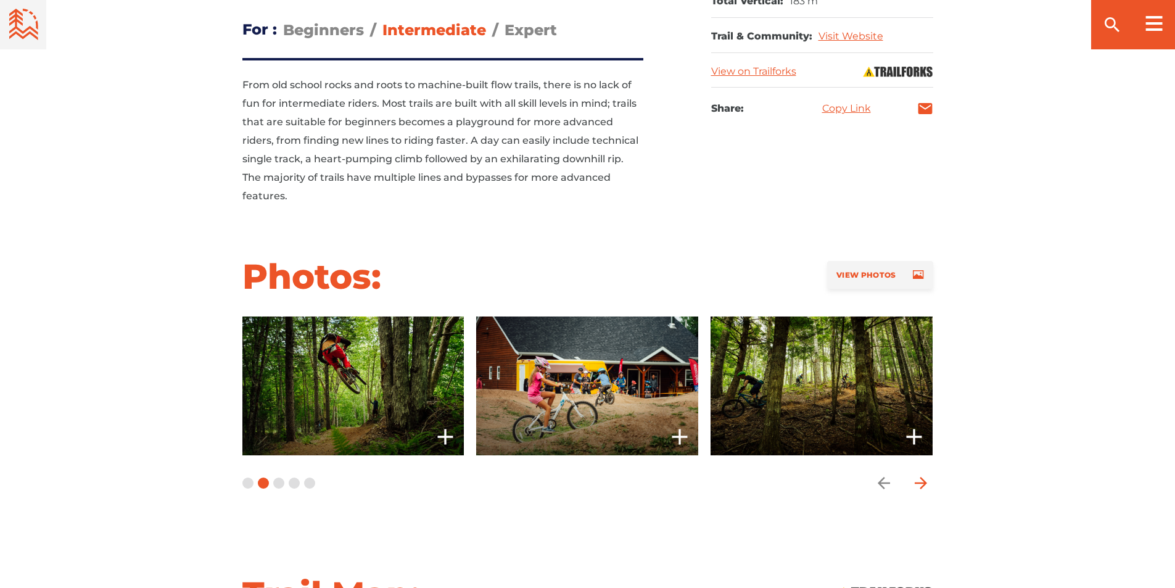
click at [931, 471] on span "Carousel Navigation" at bounding box center [920, 483] width 25 height 25
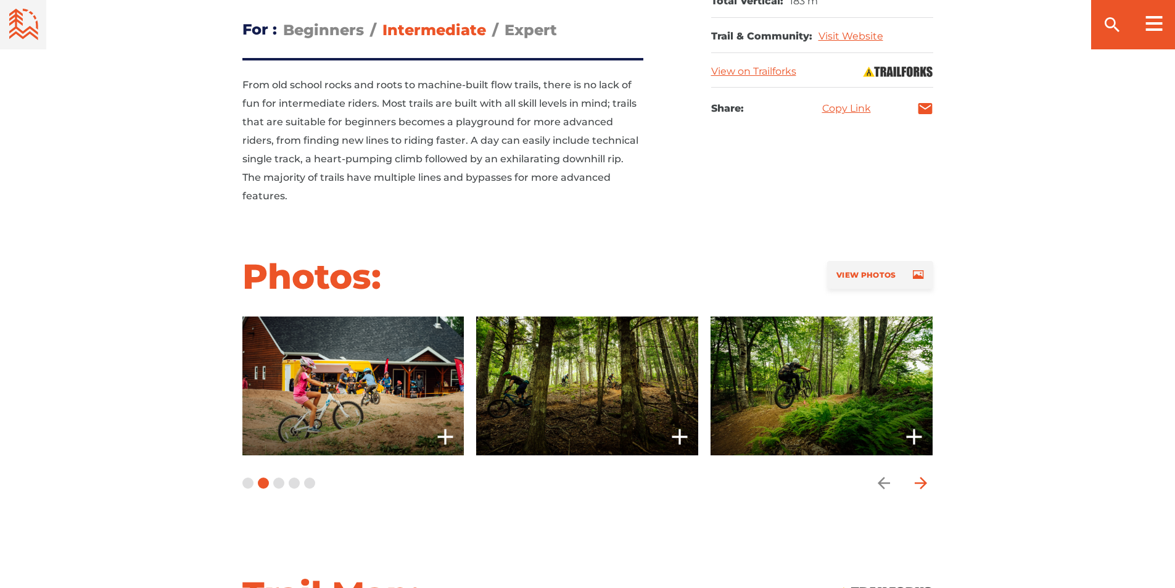
click at [923, 477] on icon "arrow forward" at bounding box center [920, 483] width 12 height 12
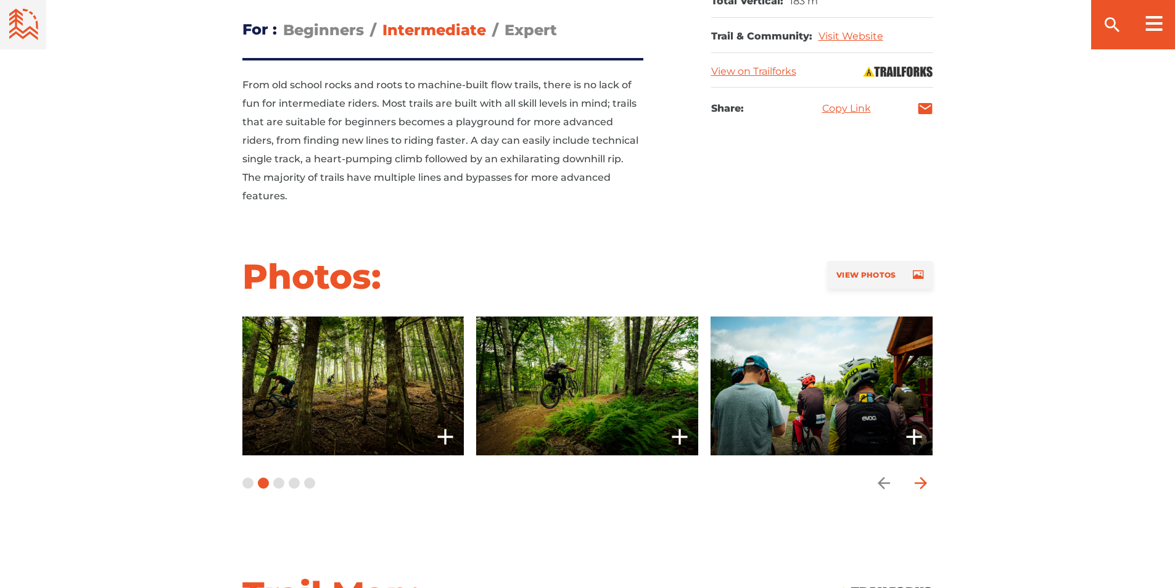
click at [923, 477] on icon "arrow forward" at bounding box center [920, 483] width 12 height 12
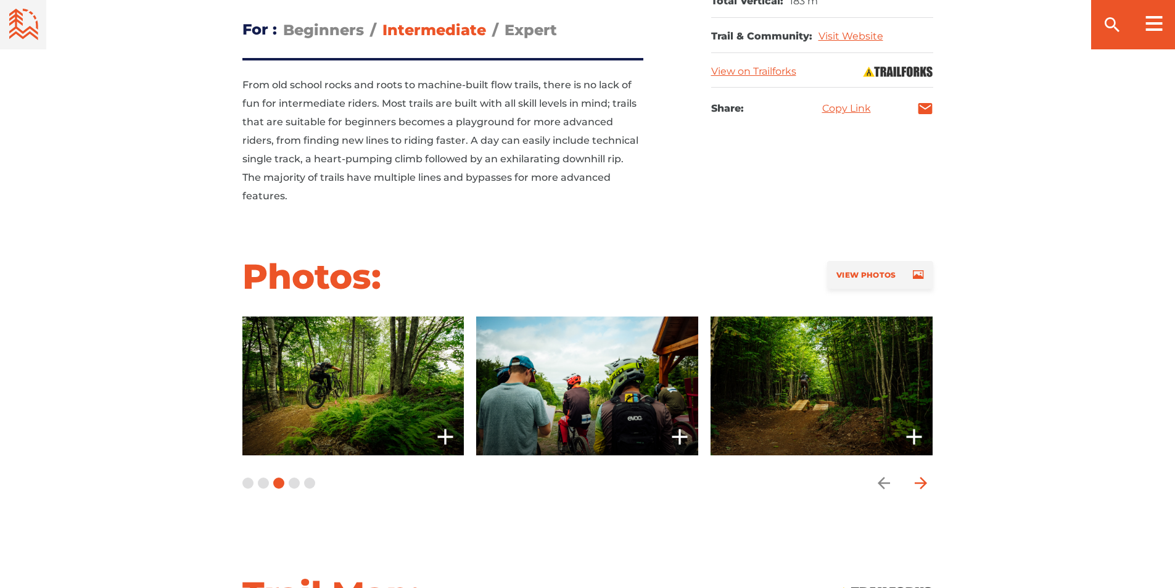
click at [926, 477] on icon "arrow forward" at bounding box center [920, 483] width 12 height 12
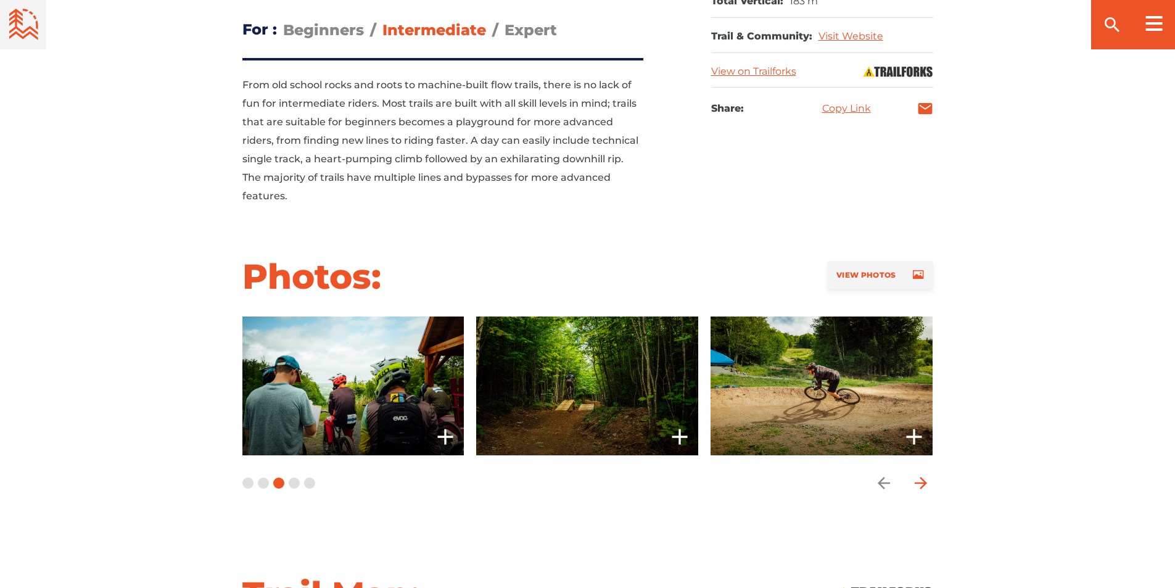
click at [926, 477] on icon "arrow forward" at bounding box center [920, 483] width 12 height 12
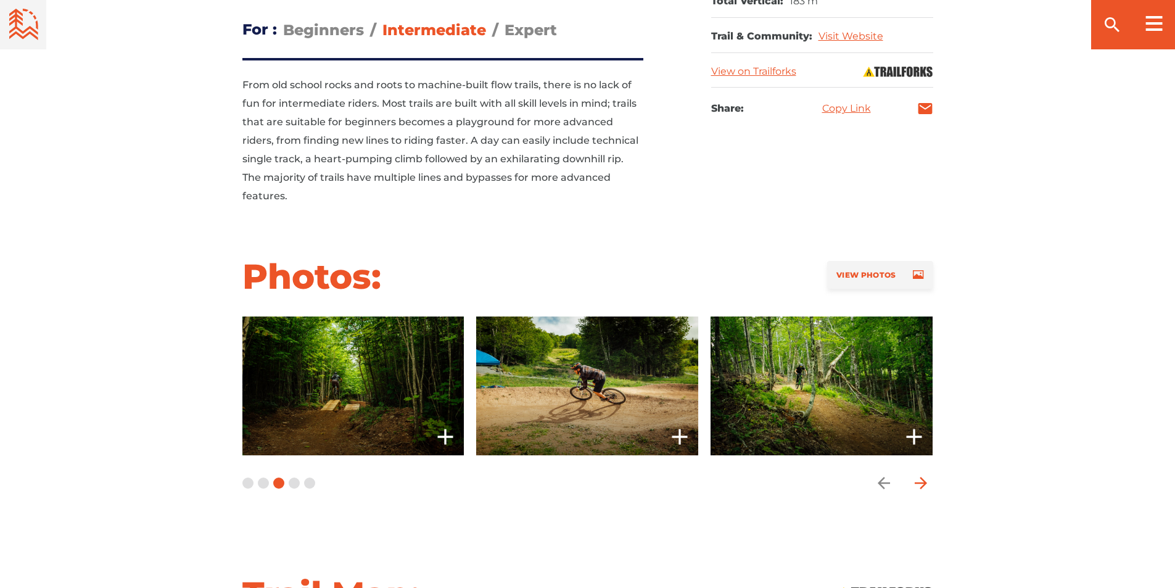
click at [926, 477] on icon "arrow forward" at bounding box center [920, 483] width 12 height 12
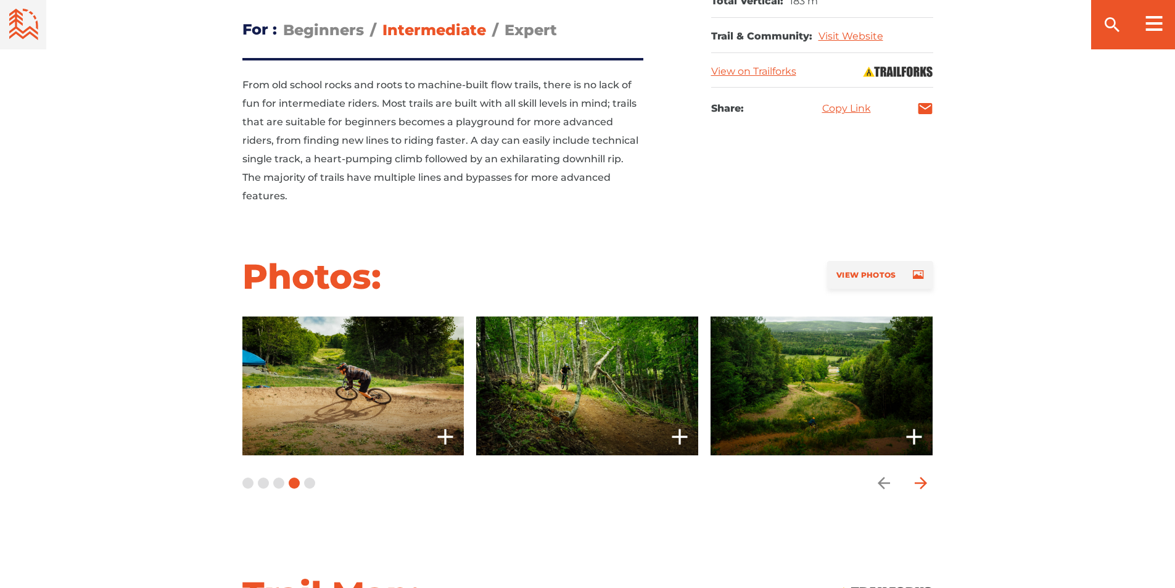
click at [926, 477] on icon "arrow forward" at bounding box center [920, 483] width 12 height 12
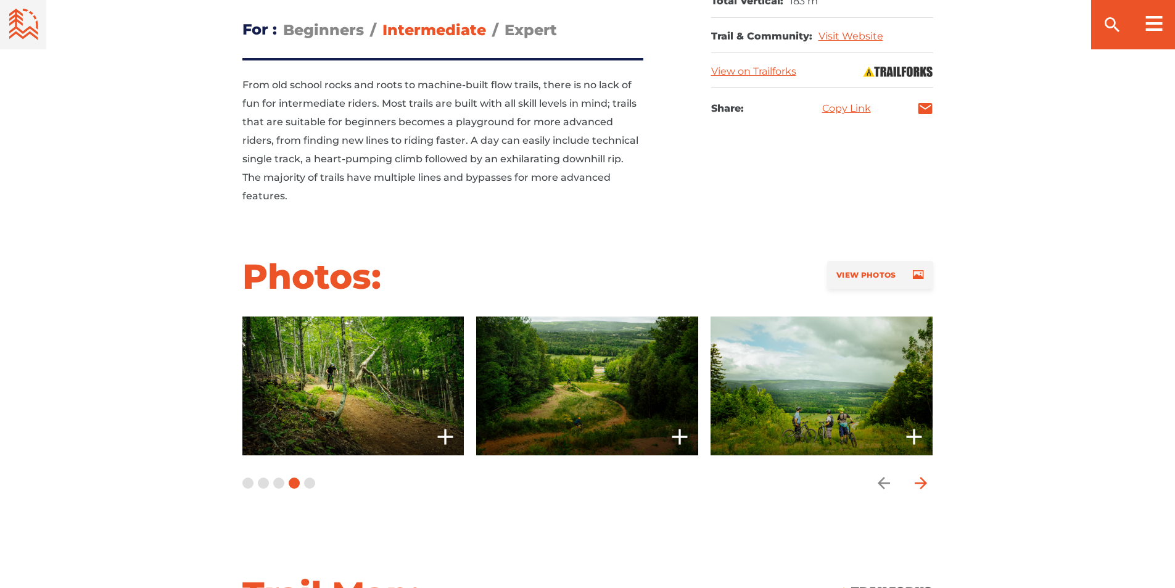
click at [929, 474] on icon "arrow forward" at bounding box center [920, 483] width 18 height 18
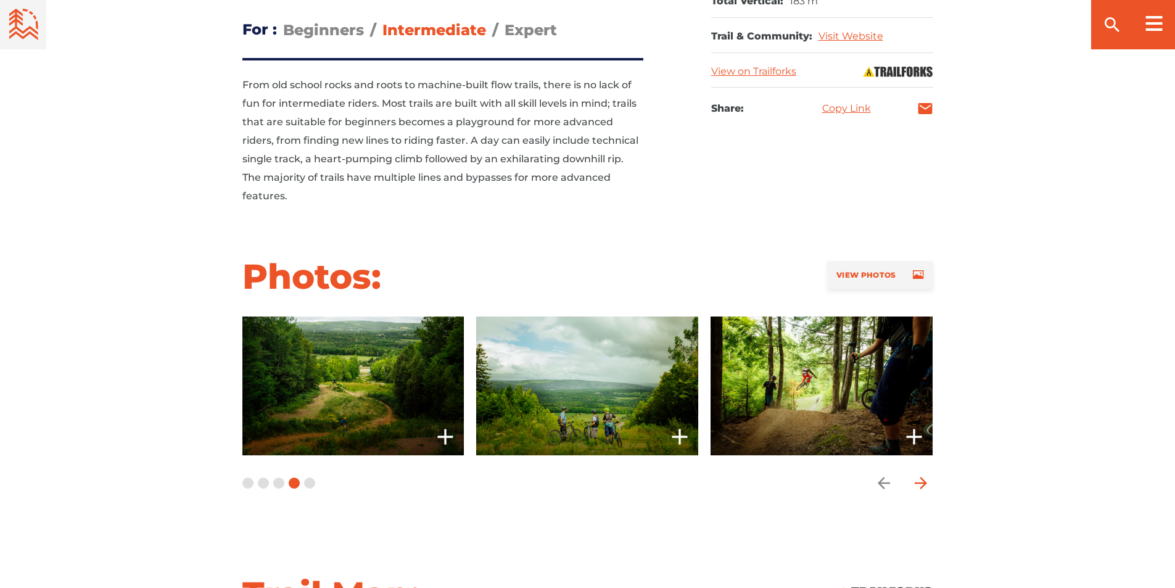
click at [929, 474] on icon "arrow forward" at bounding box center [920, 483] width 18 height 18
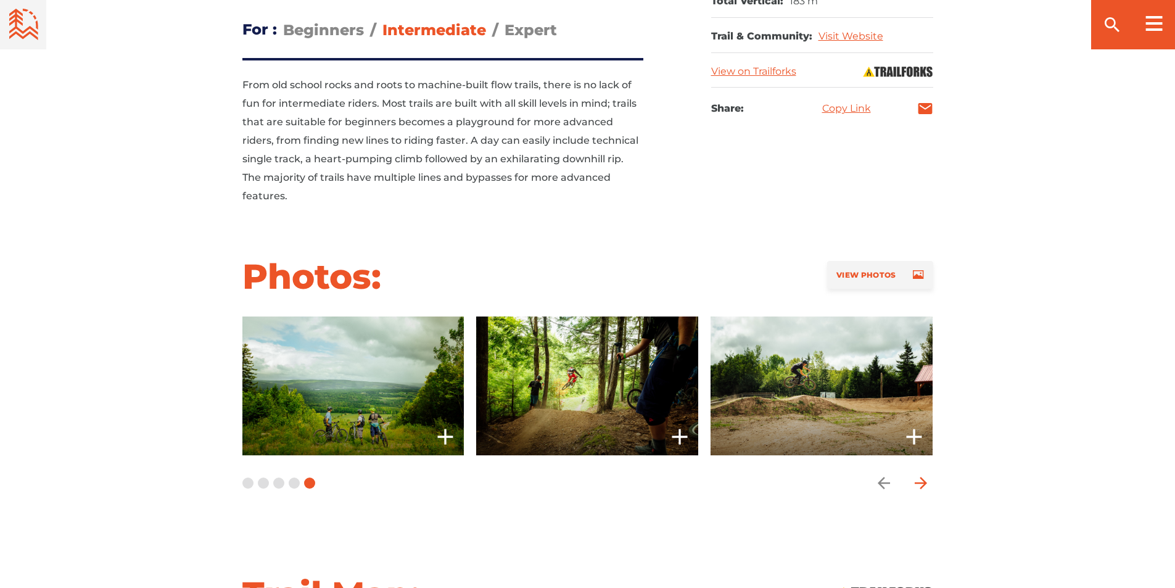
click at [929, 474] on icon "arrow forward" at bounding box center [920, 483] width 18 height 18
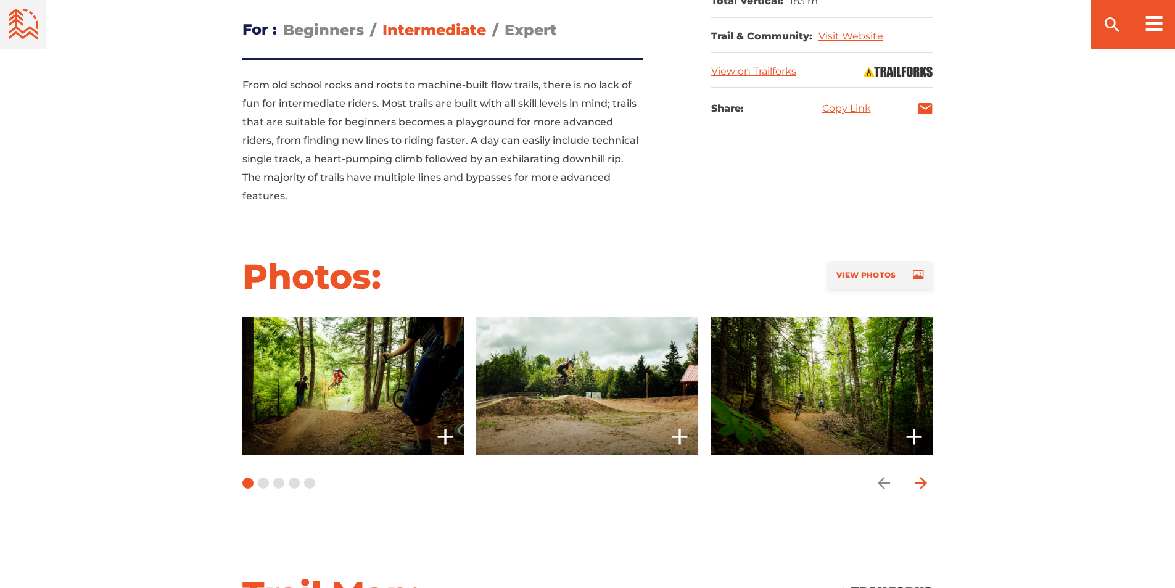
click at [929, 474] on icon "arrow forward" at bounding box center [920, 483] width 18 height 18
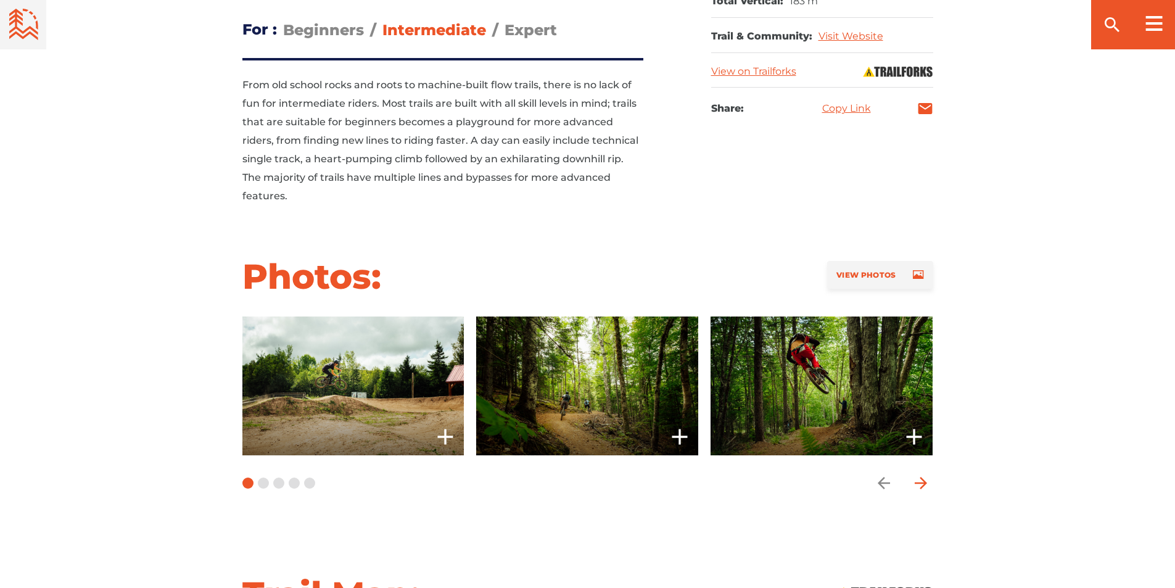
click at [929, 474] on icon "arrow forward" at bounding box center [920, 483] width 18 height 18
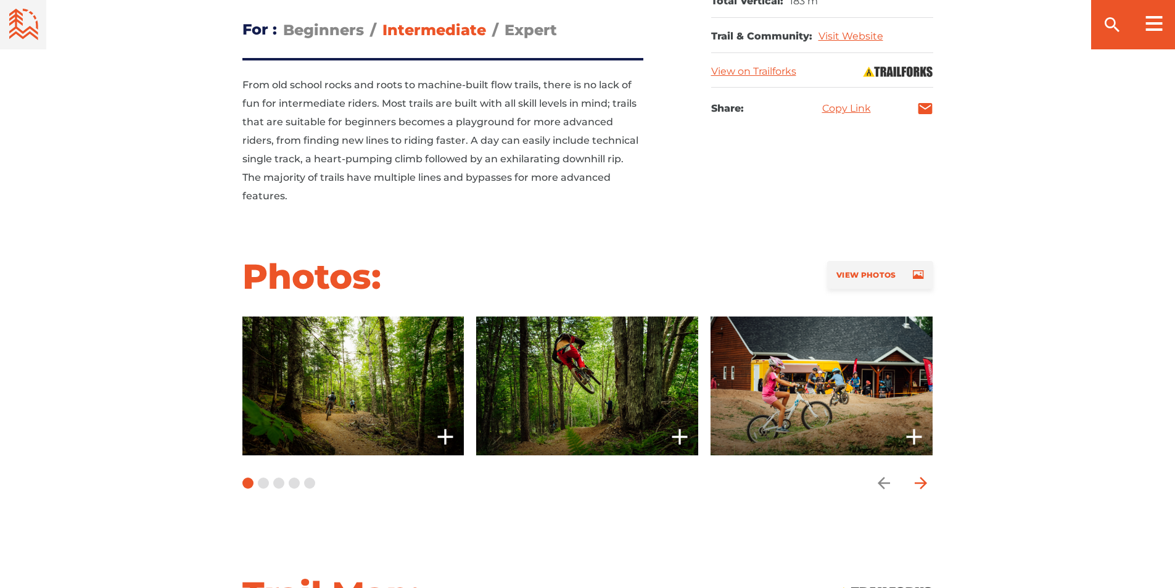
click at [929, 474] on icon "arrow forward" at bounding box center [920, 483] width 18 height 18
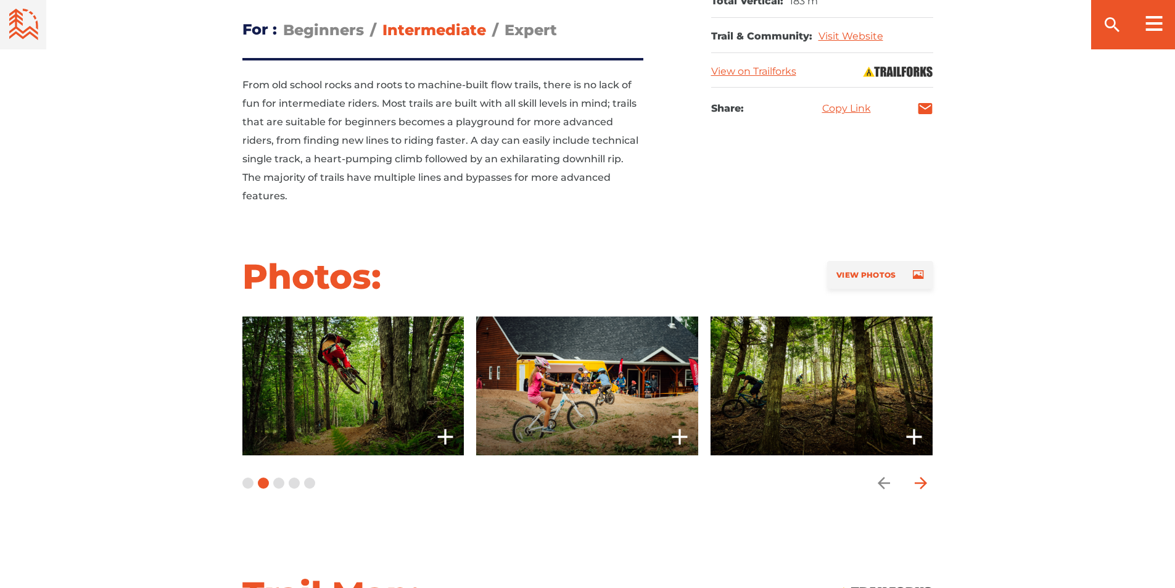
click at [929, 474] on icon "arrow forward" at bounding box center [920, 483] width 18 height 18
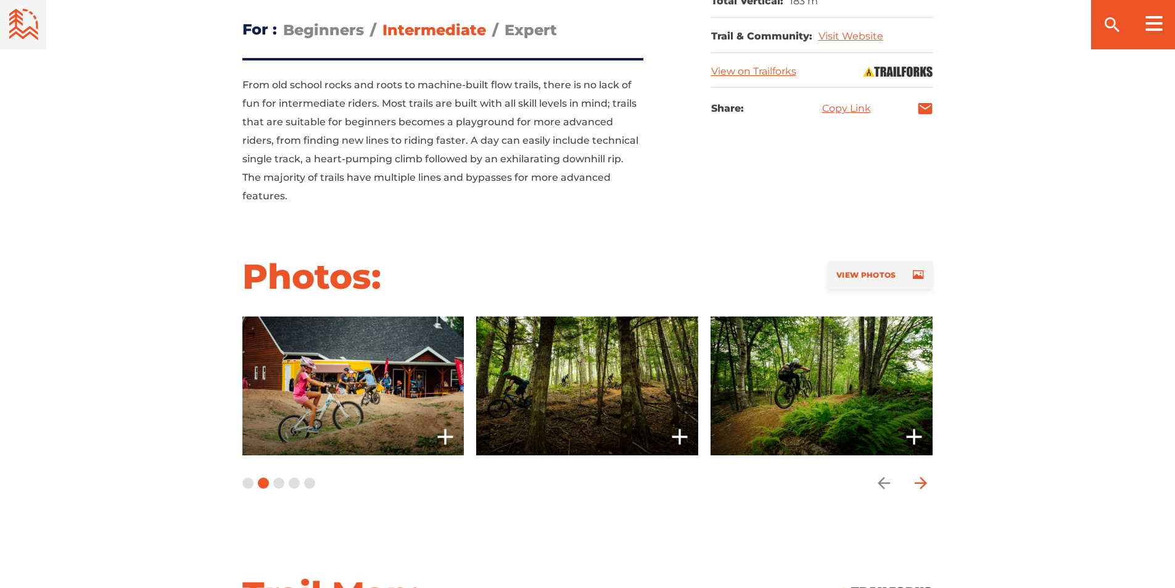
click at [929, 474] on icon "arrow forward" at bounding box center [920, 483] width 18 height 18
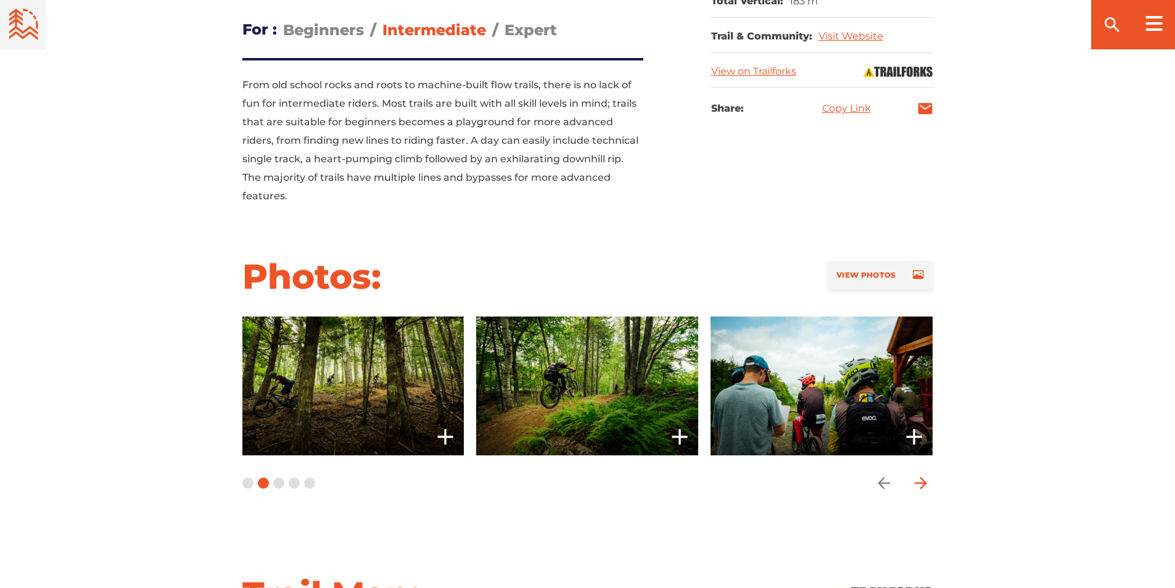
click at [929, 474] on icon "arrow forward" at bounding box center [920, 483] width 18 height 18
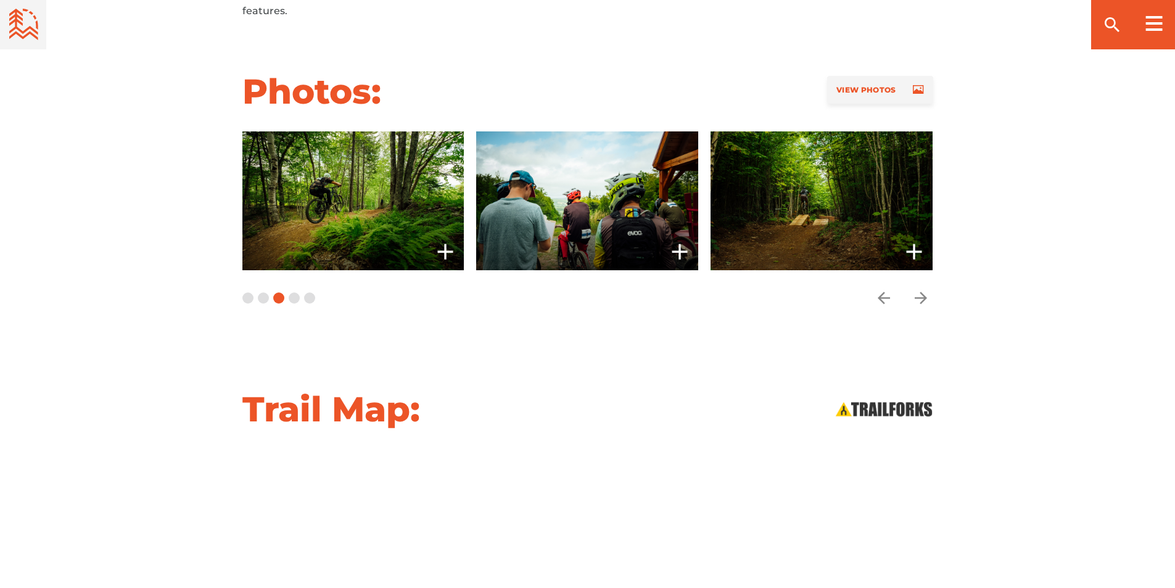
scroll to position [1230, 0]
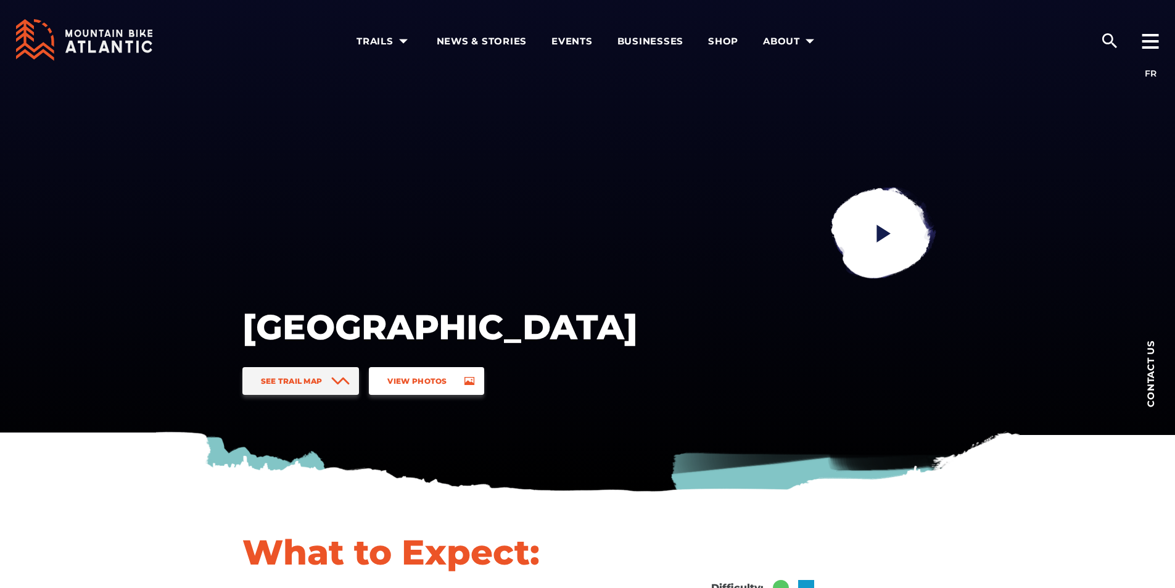
click at [422, 384] on span "View Photos" at bounding box center [416, 380] width 59 height 9
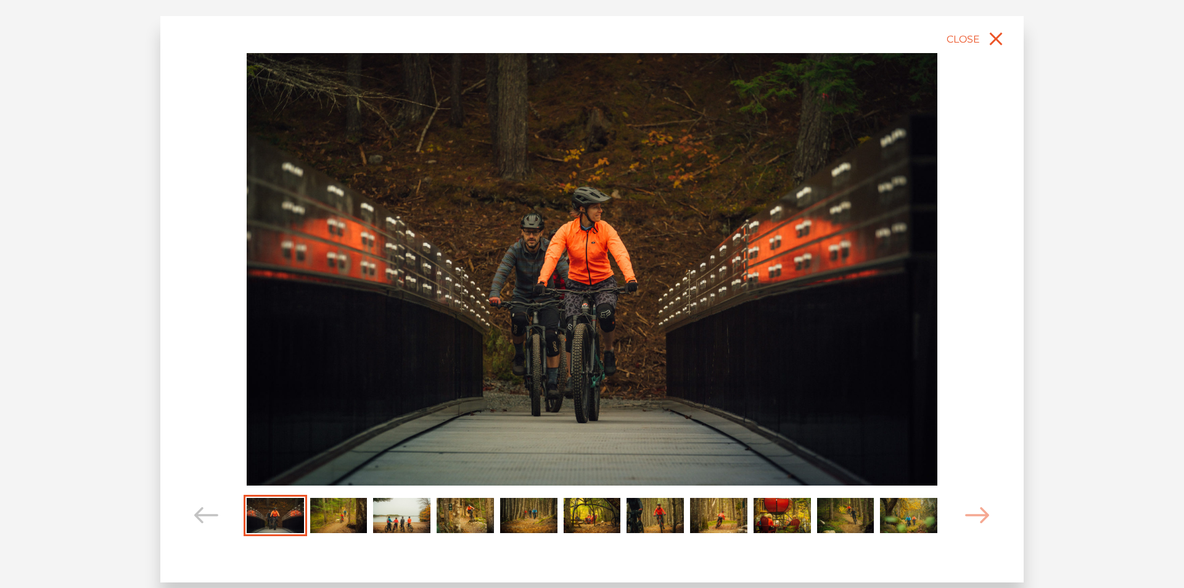
click at [392, 517] on img "Carousel Page 3" at bounding box center [401, 515] width 57 height 35
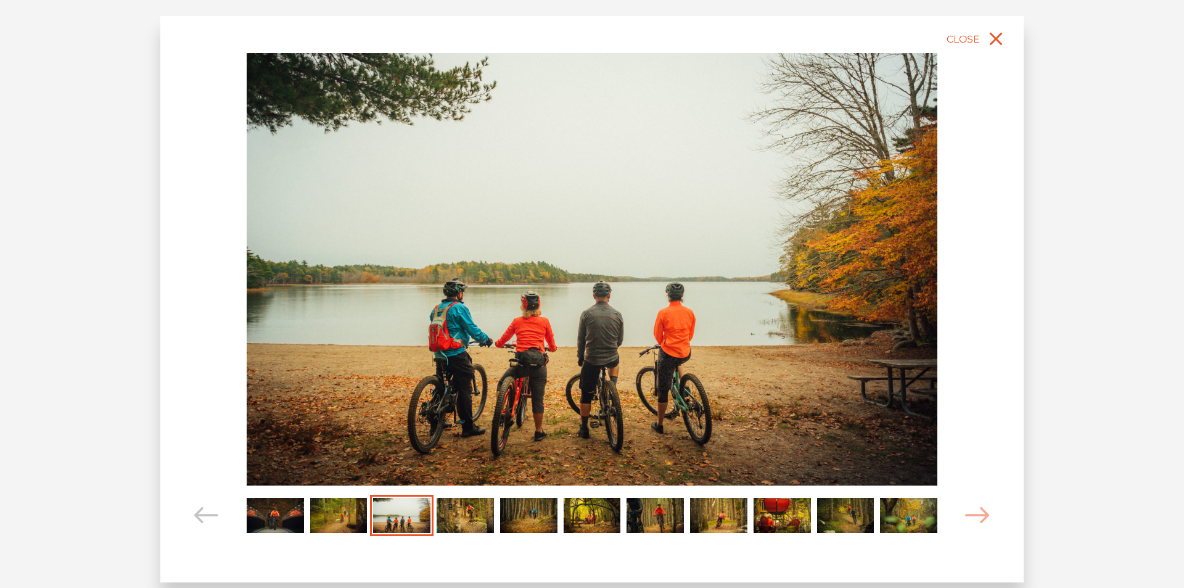
click at [348, 520] on img "Carousel Page 2" at bounding box center [338, 515] width 57 height 35
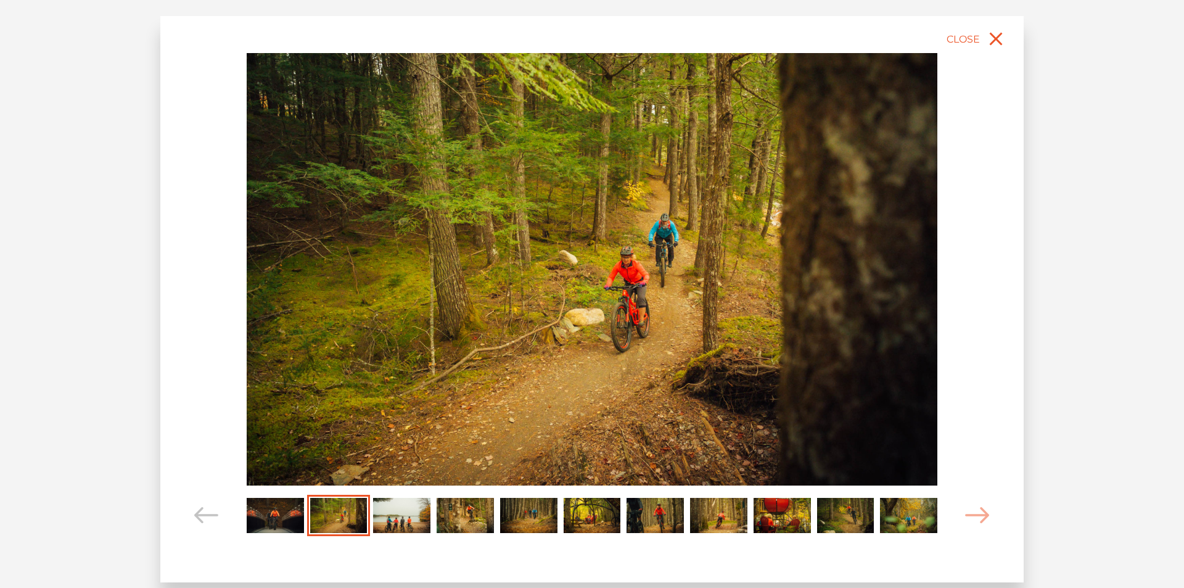
click at [523, 519] on img "Carousel Page 5" at bounding box center [528, 515] width 57 height 35
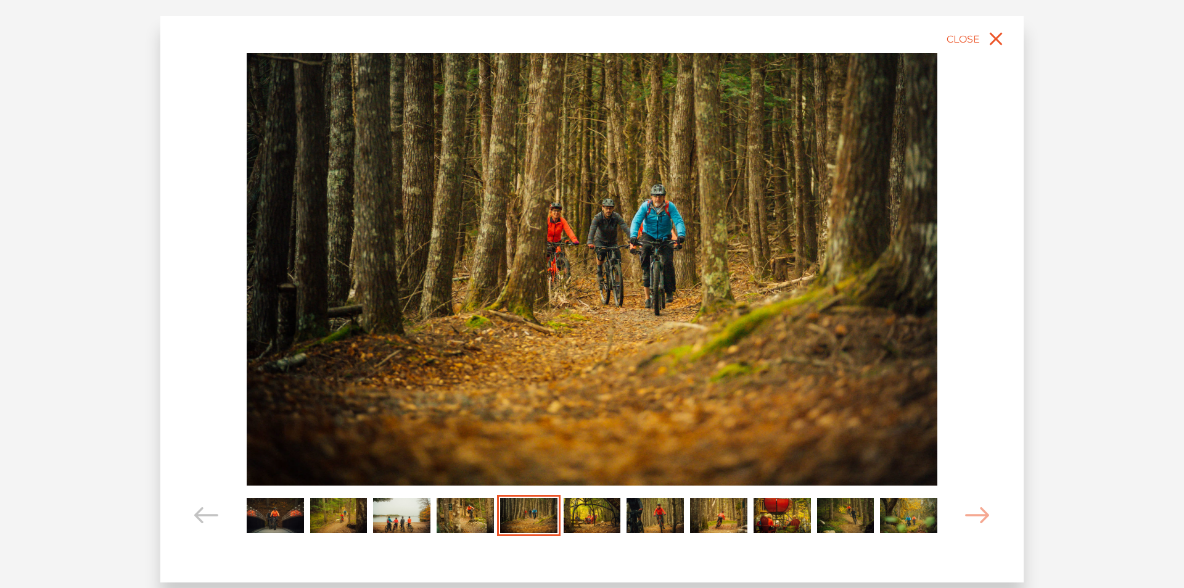
click at [601, 513] on img "Carousel Page 6" at bounding box center [592, 515] width 57 height 35
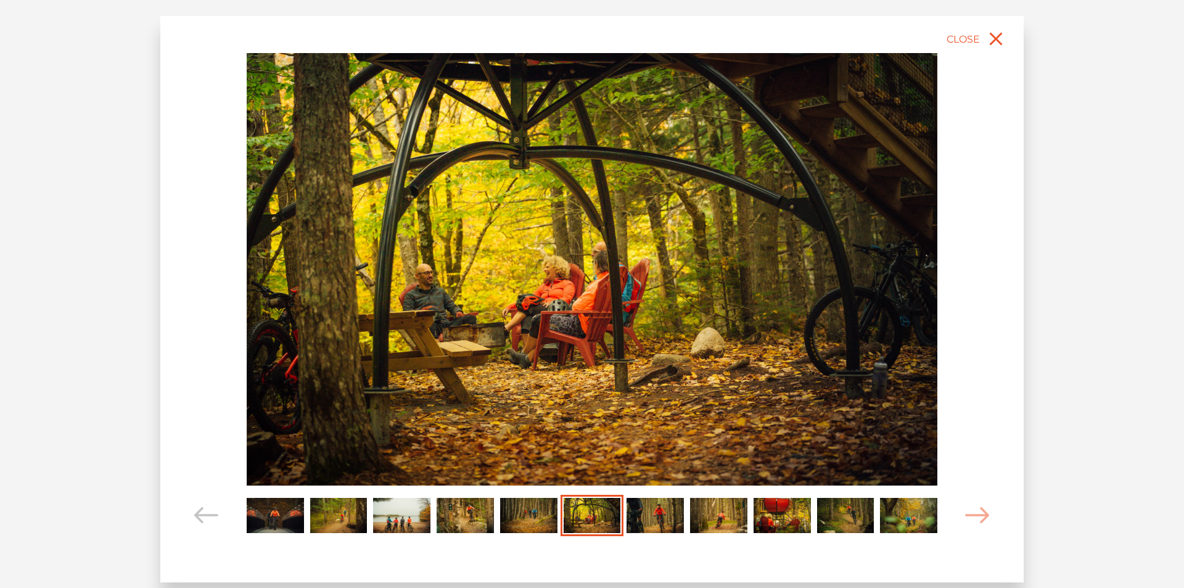
click at [670, 514] on img "Carousel Page 7" at bounding box center [655, 515] width 57 height 35
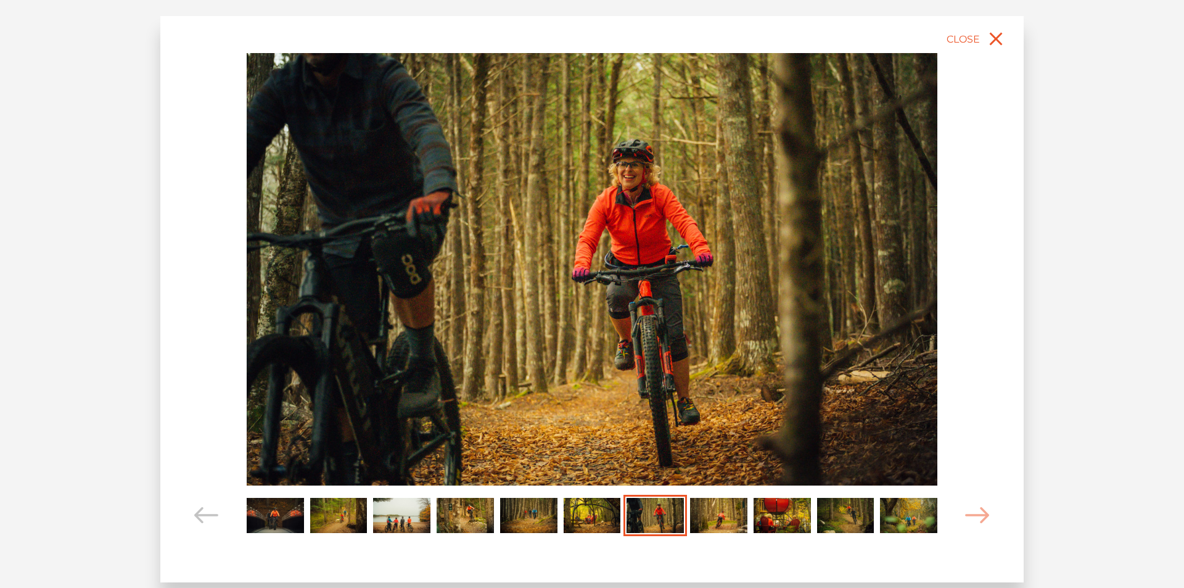
click at [736, 518] on img "Carousel Page 8" at bounding box center [718, 515] width 57 height 35
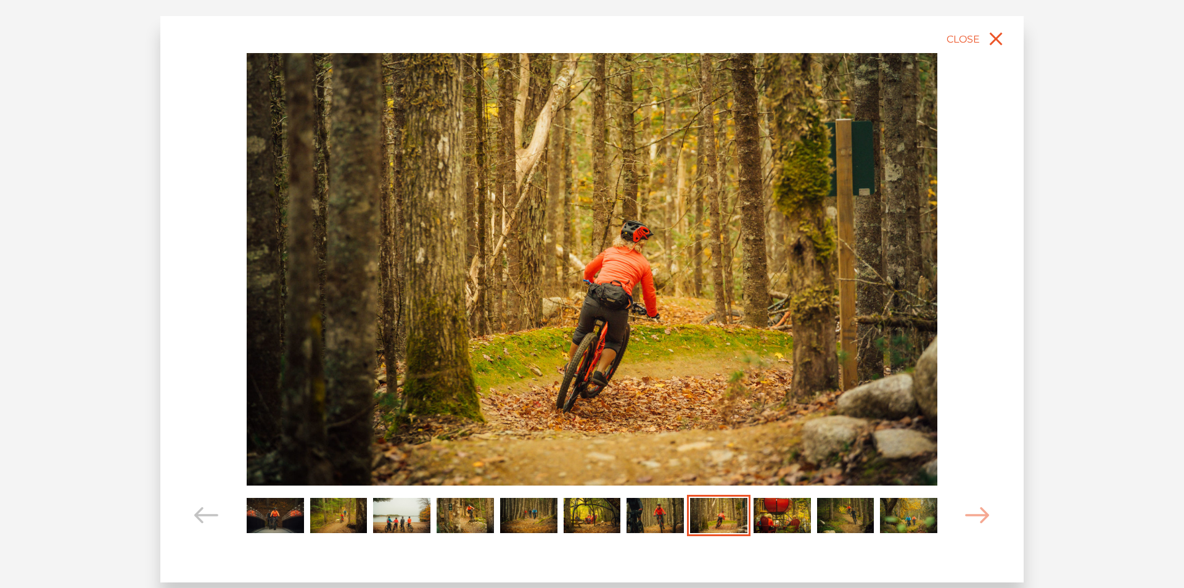
click at [771, 520] on img "Carousel Page 9" at bounding box center [782, 515] width 57 height 35
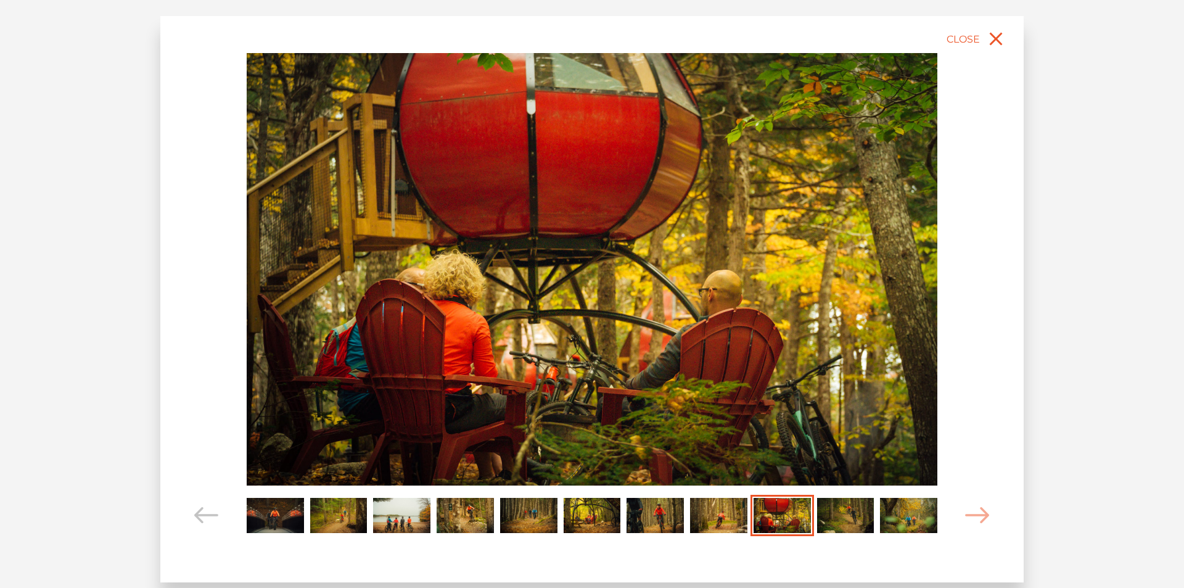
click at [859, 512] on img "Carousel Page 10" at bounding box center [845, 515] width 57 height 35
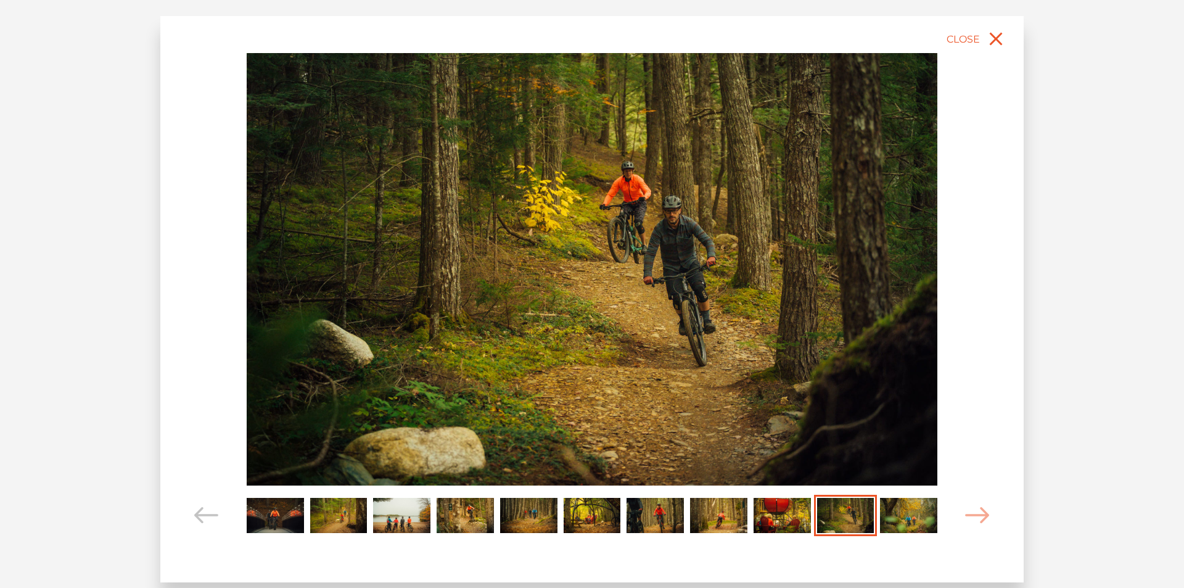
click at [900, 512] on img "Carousel Page 11" at bounding box center [908, 515] width 57 height 35
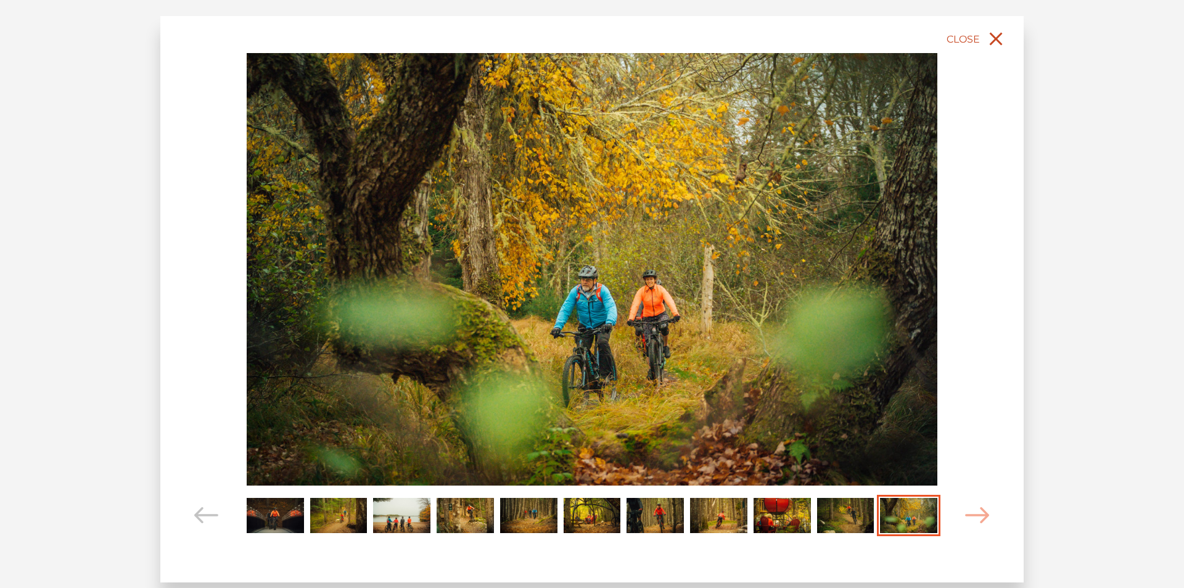
click at [1002, 47] on icon "close" at bounding box center [996, 39] width 22 height 22
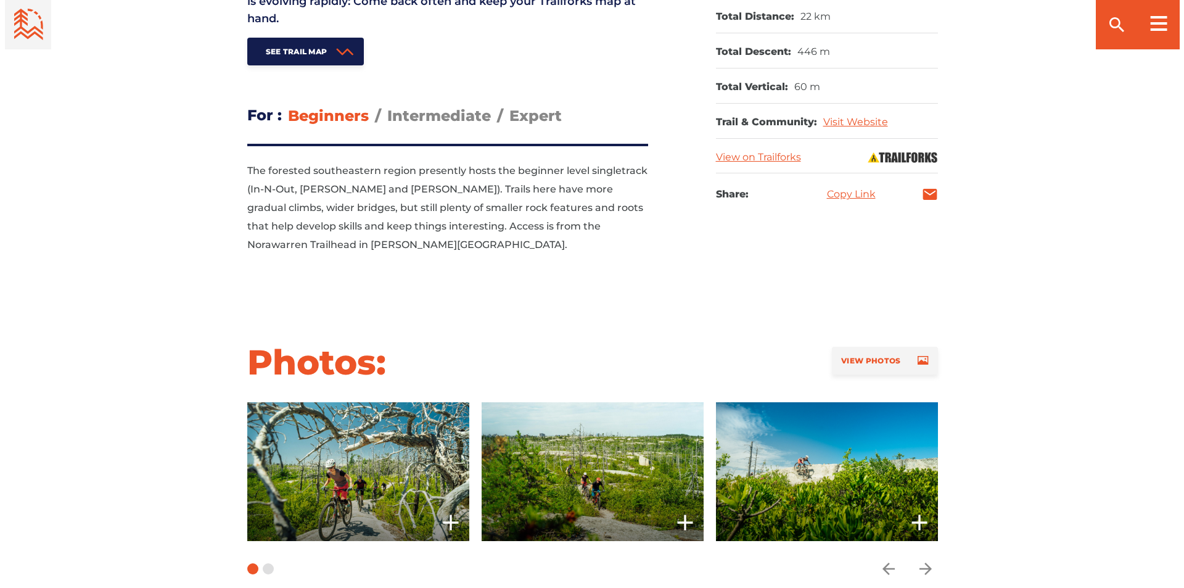
scroll to position [802, 0]
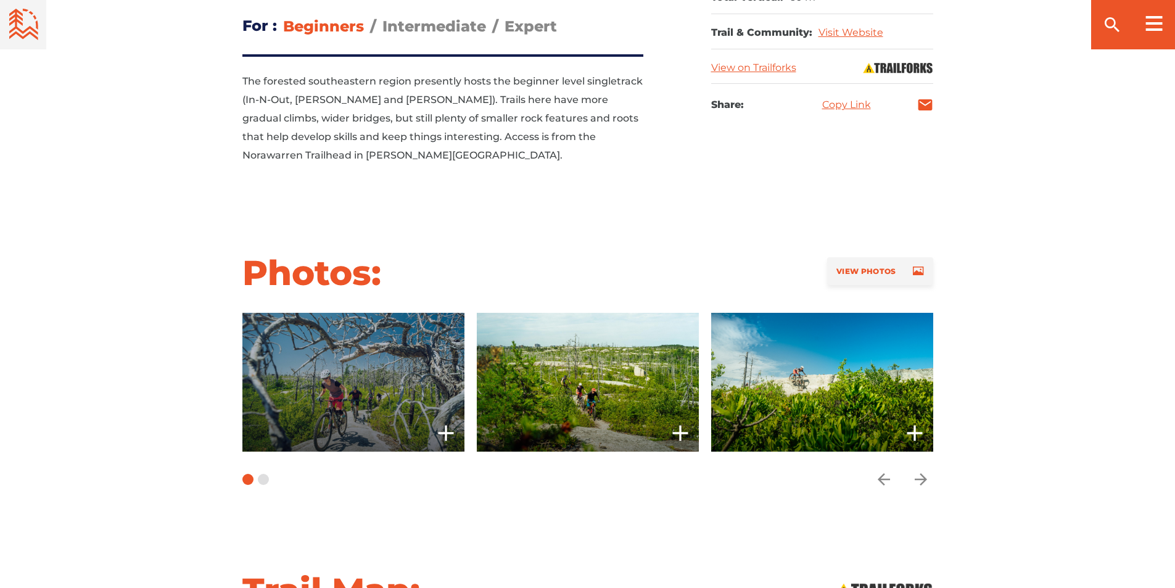
click at [327, 356] on span at bounding box center [353, 382] width 222 height 139
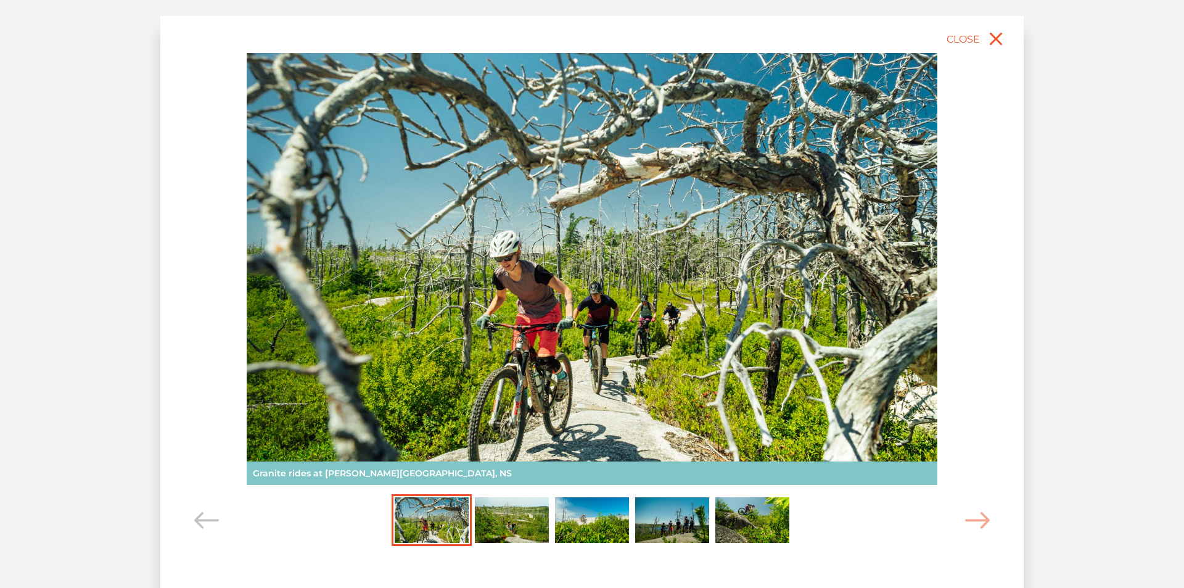
click at [495, 520] on img "Carousel Page 2" at bounding box center [512, 520] width 74 height 46
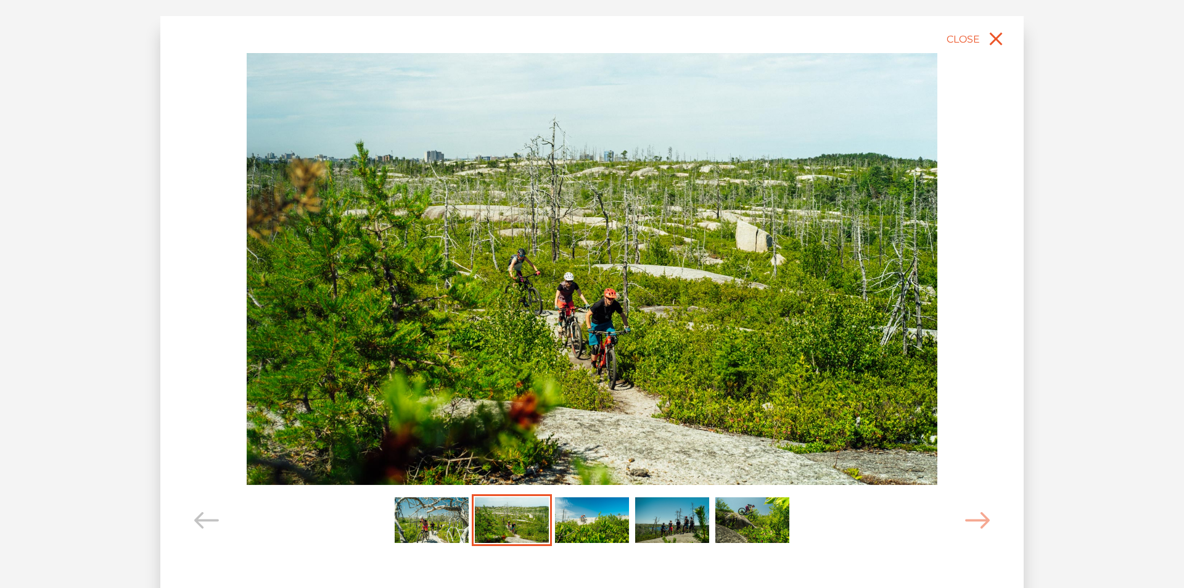
click at [588, 526] on img "Carousel Page 3" at bounding box center [592, 520] width 74 height 46
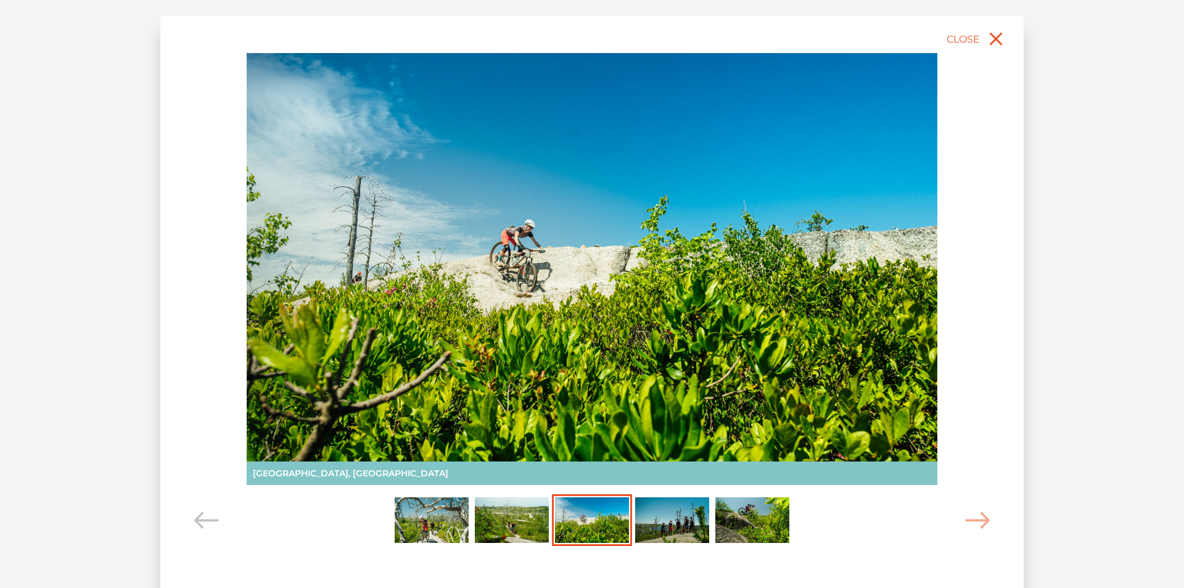
click at [677, 519] on img "Carousel Page 4" at bounding box center [672, 520] width 74 height 46
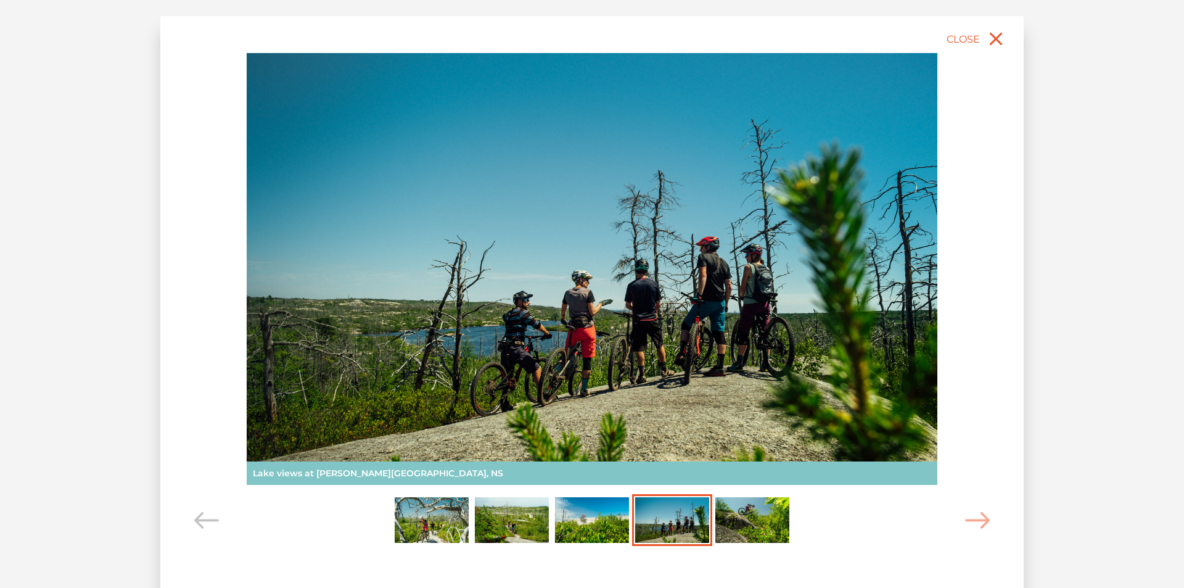
click at [746, 514] on img "Carousel Page 5" at bounding box center [752, 520] width 74 height 46
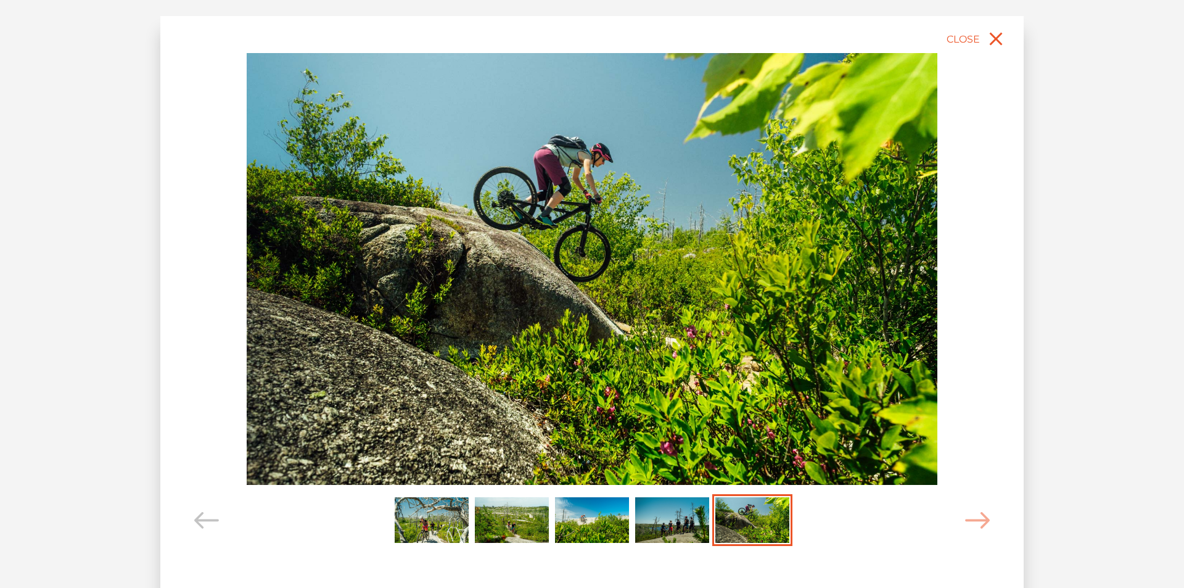
click at [963, 514] on div "slide 6 of 5 Granite rides at McIntosh Run, NS Halifax, Nova Scotia Lake views …" at bounding box center [591, 304] width 863 height 576
click at [968, 514] on icon "Carousel Navigation" at bounding box center [977, 520] width 25 height 17
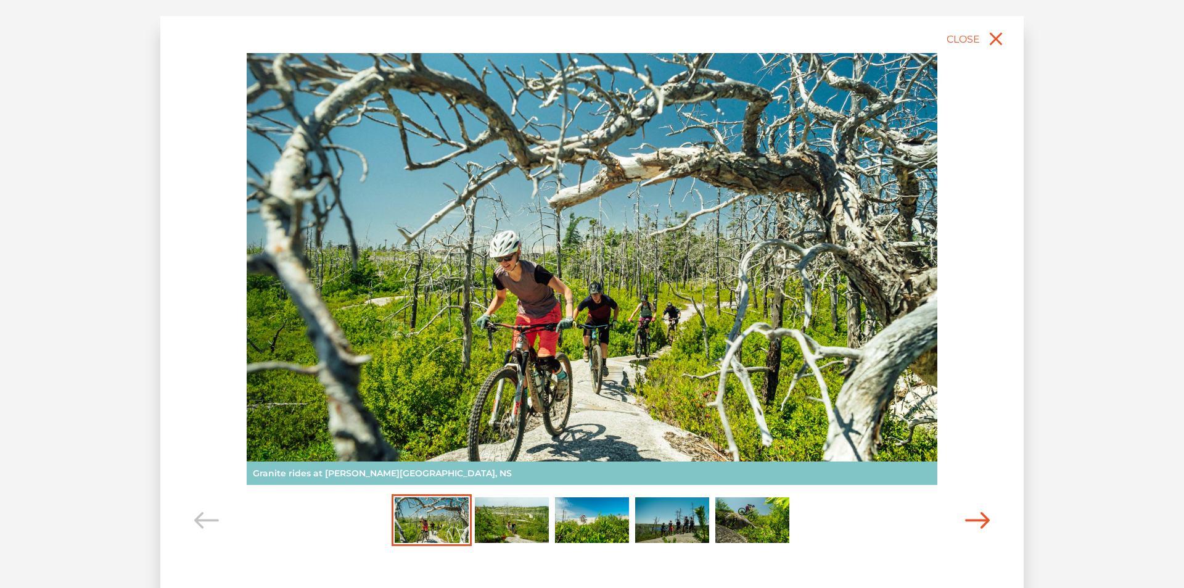
click at [968, 515] on icon "Carousel Navigation" at bounding box center [977, 520] width 25 height 17
